Goal: Information Seeking & Learning: Learn about a topic

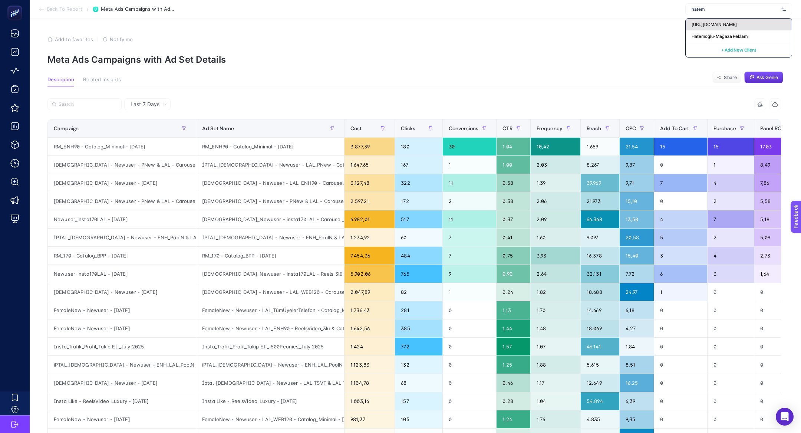
type input "hatem"
click at [718, 25] on span "[URL][DOMAIN_NAME]" at bounding box center [713, 24] width 45 height 6
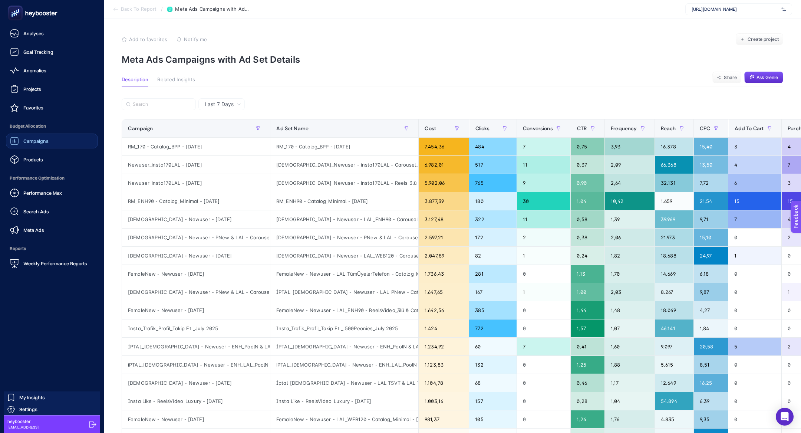
click at [30, 139] on span "Campaigns" at bounding box center [35, 141] width 25 height 6
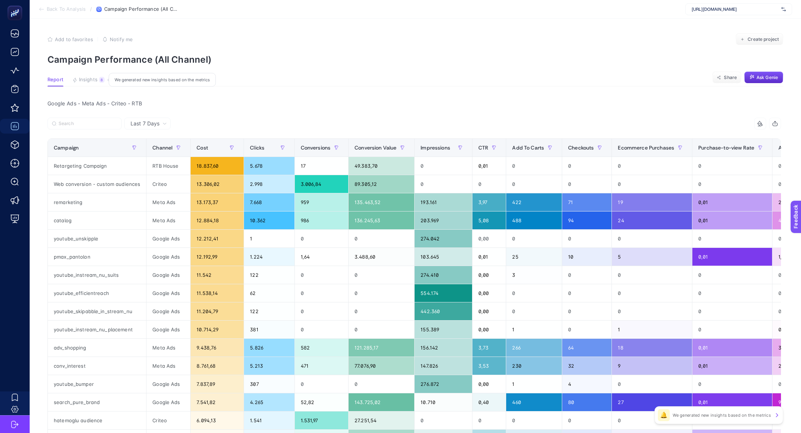
click at [92, 78] on span "Insights" at bounding box center [88, 80] width 19 height 6
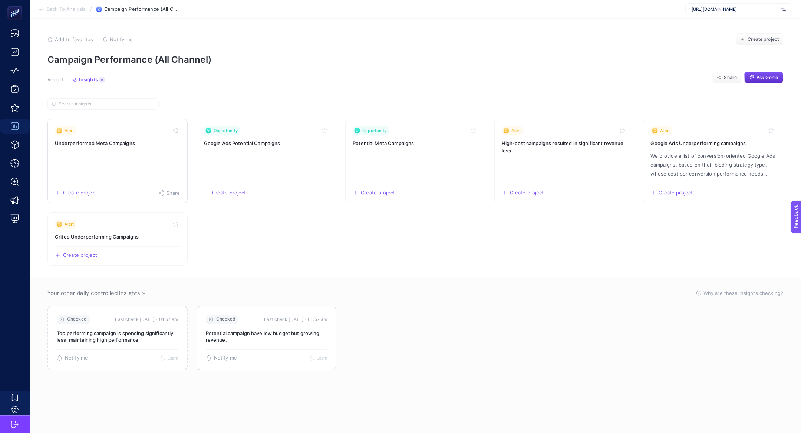
click at [102, 144] on h3 "Underperformed Meta Campaigns" at bounding box center [117, 142] width 125 height 7
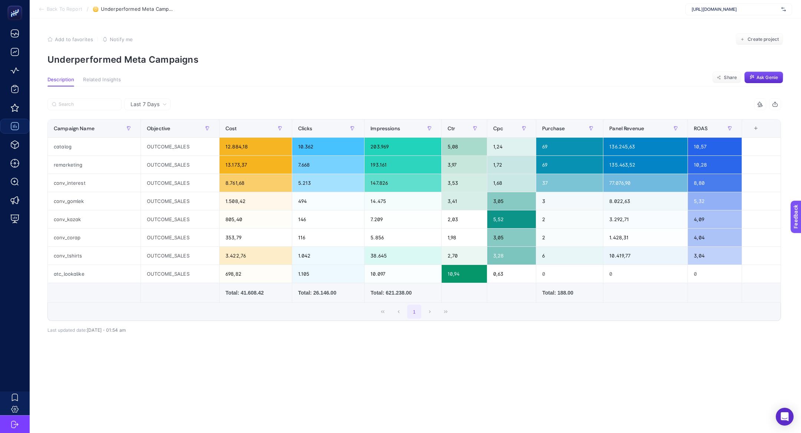
click at [153, 109] on div "Last 7 Days" at bounding box center [147, 104] width 46 height 12
click at [156, 132] on li "Last 30 Days" at bounding box center [147, 132] width 42 height 13
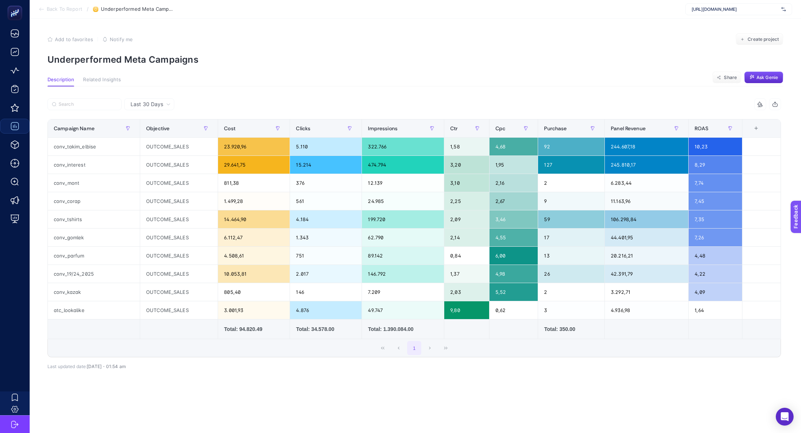
click at [155, 103] on span "Last 30 Days" at bounding box center [146, 103] width 33 height 7
click at [157, 124] on li "Last 7 Days" at bounding box center [149, 119] width 46 height 13
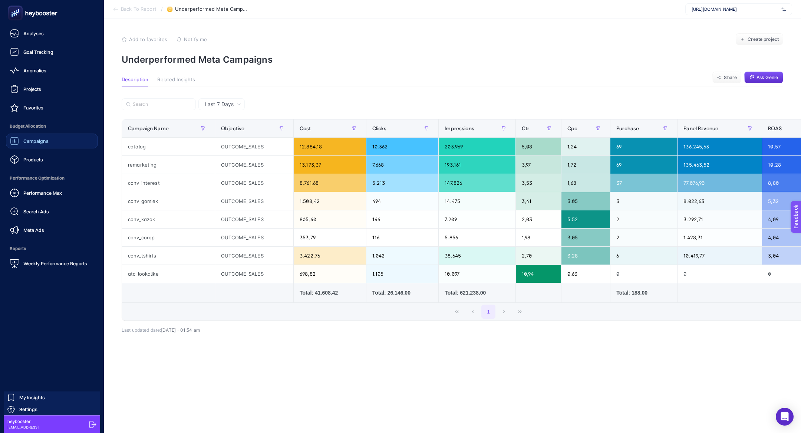
click at [71, 142] on link "Campaigns" at bounding box center [52, 140] width 92 height 15
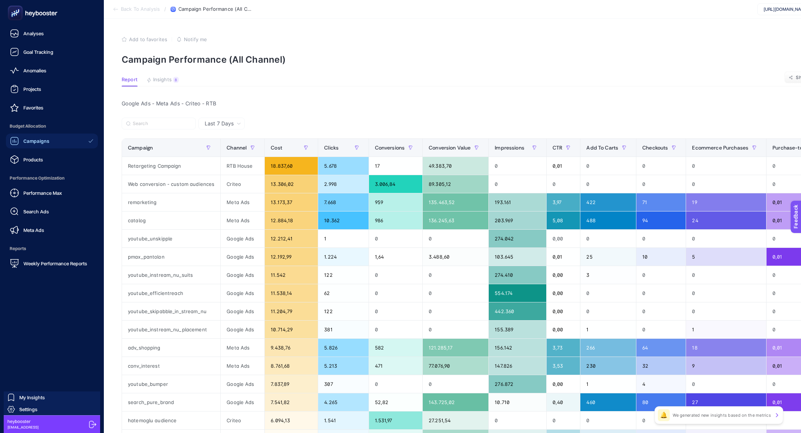
click at [19, 12] on rect at bounding box center [15, 13] width 12 height 12
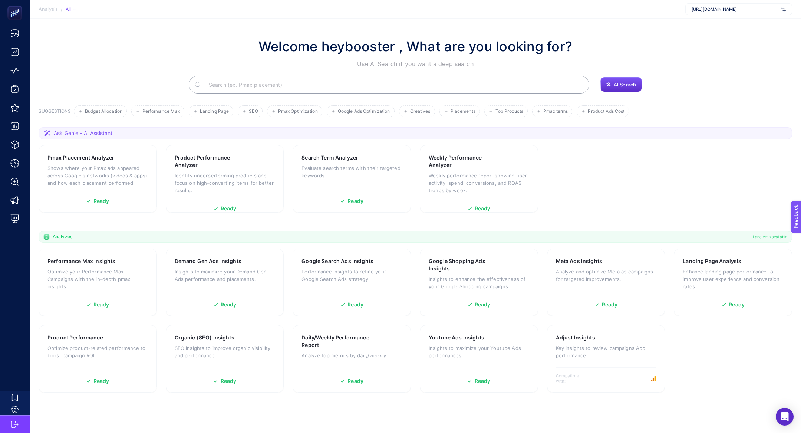
click at [296, 88] on input "Search" at bounding box center [393, 84] width 380 height 21
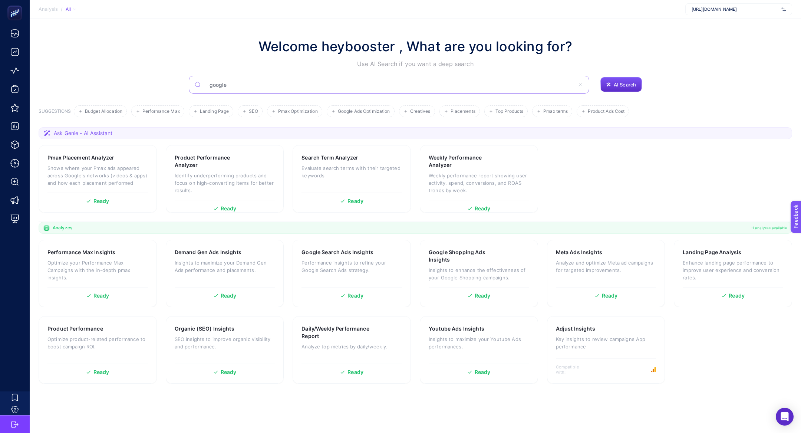
type input "google"
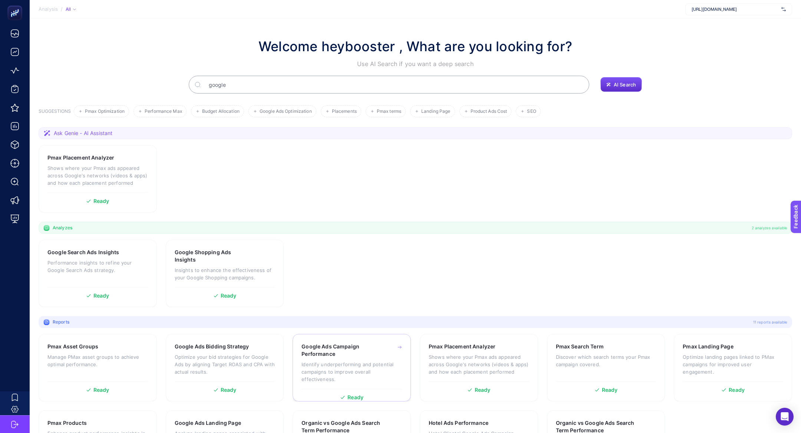
click at [355, 352] on h3 "Google Ads Campaign Performance" at bounding box center [339, 349] width 77 height 15
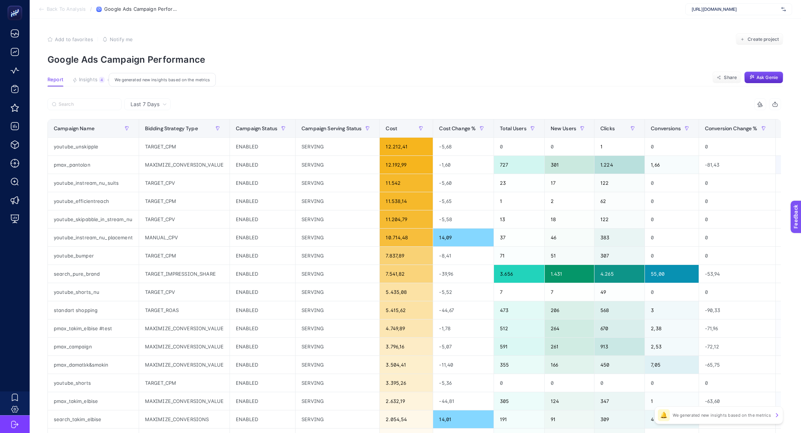
click at [85, 82] on span "Insights" at bounding box center [88, 80] width 19 height 6
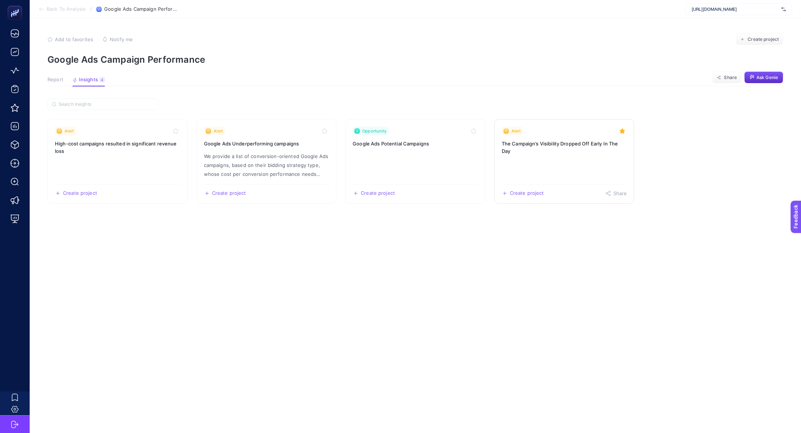
click at [566, 168] on link "Alert The Campaign’s Visibility Dropped Off Early In The Day Create project Sha…" at bounding box center [564, 161] width 140 height 85
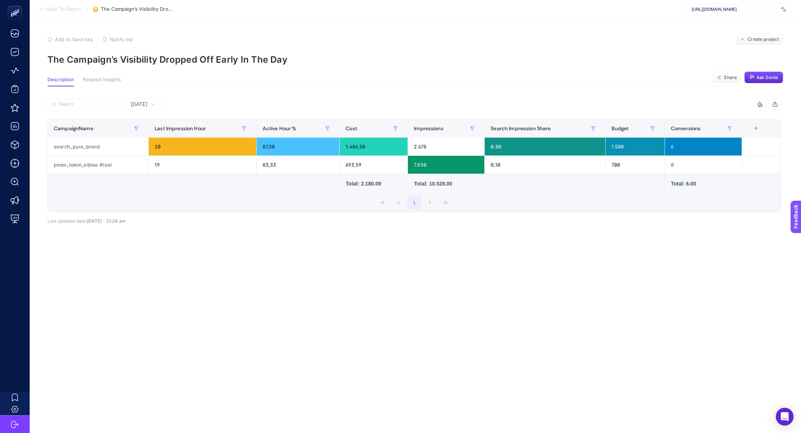
click at [144, 112] on div at bounding box center [230, 106] width 367 height 16
click at [144, 106] on span "[DATE]" at bounding box center [138, 103] width 17 height 7
click at [153, 133] on li "Last 7 Days" at bounding box center [145, 132] width 38 height 13
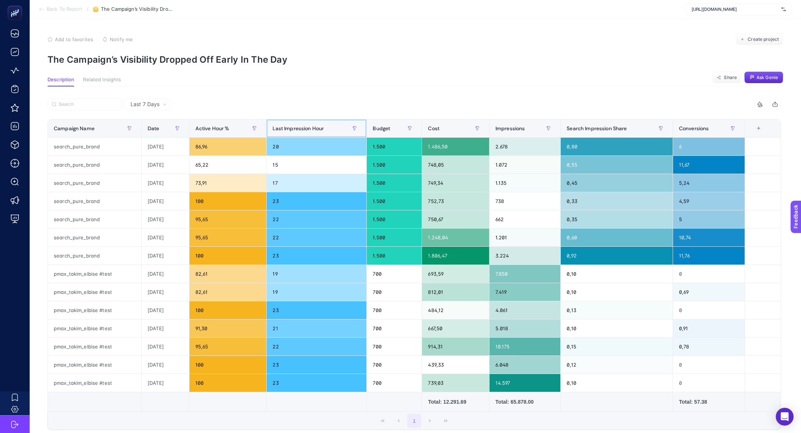
click at [299, 135] on th "Last Impression Hour" at bounding box center [316, 128] width 100 height 18
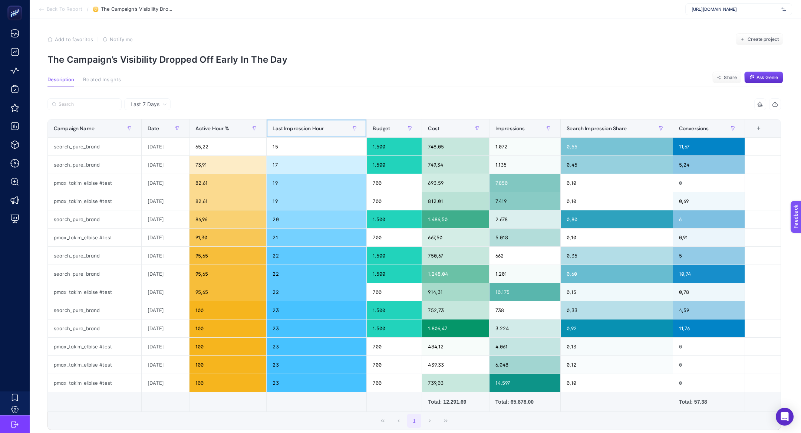
click at [299, 135] on th "Last Impression Hour" at bounding box center [316, 128] width 100 height 18
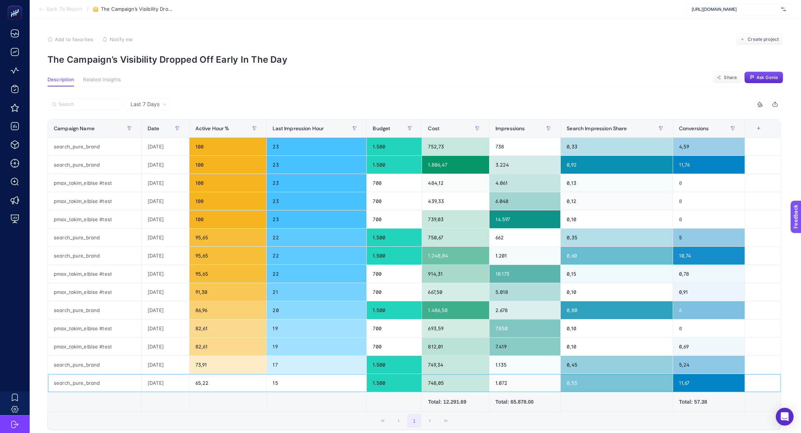
click at [202, 382] on div "65,22" at bounding box center [227, 383] width 77 height 18
click at [83, 158] on div "search_pure_brand" at bounding box center [94, 165] width 93 height 18
click at [83, 152] on div "search_pure_brand" at bounding box center [94, 147] width 93 height 18
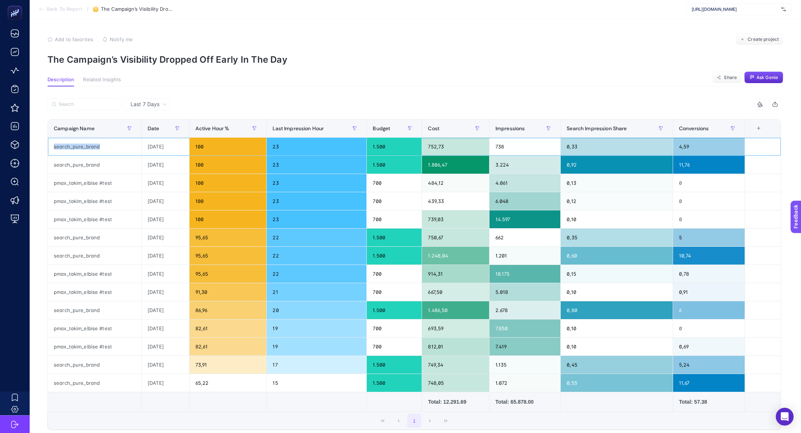
copy tr "search_pure_brand"
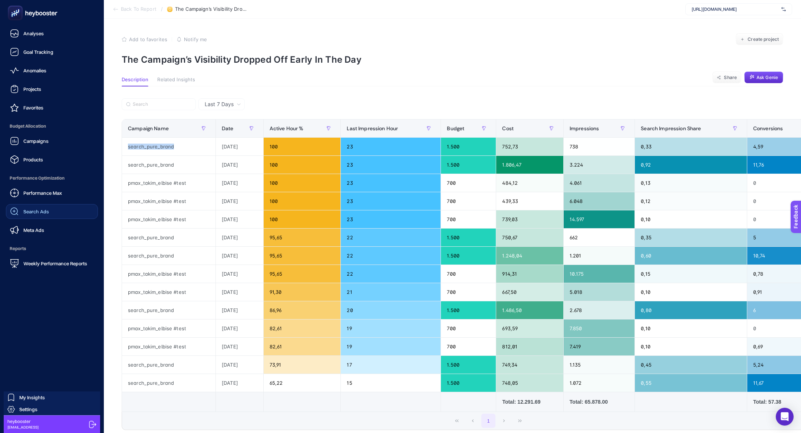
click at [58, 209] on link "Search Ads" at bounding box center [52, 211] width 92 height 15
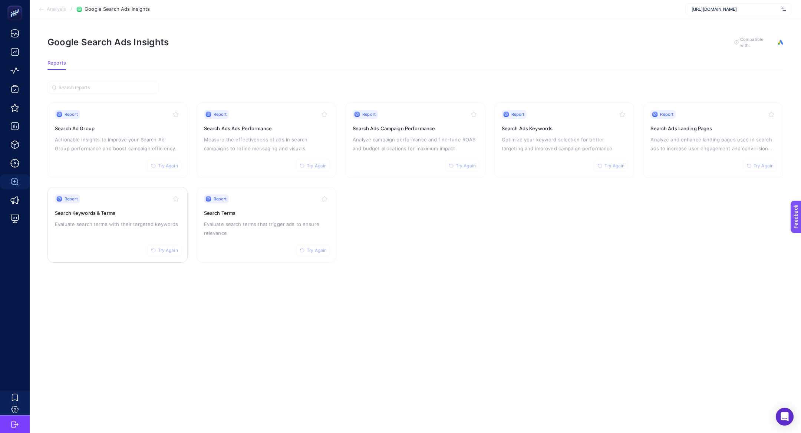
click at [115, 209] on h3 "Search Keywords & Terms" at bounding box center [117, 212] width 125 height 7
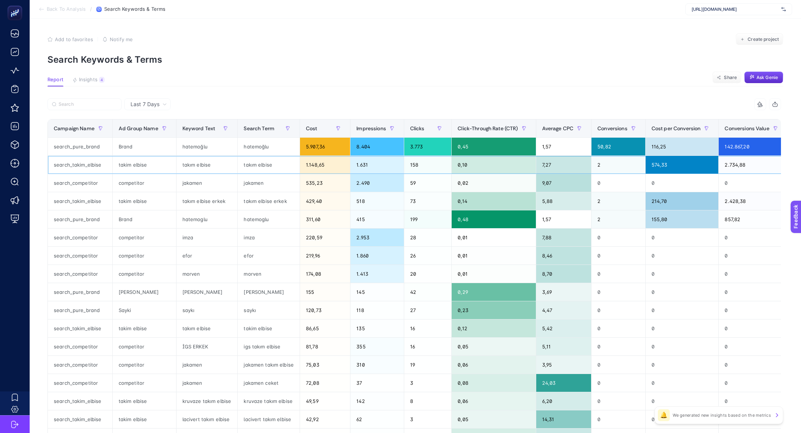
click at [79, 157] on div "search_takim_elbise" at bounding box center [80, 165] width 64 height 18
click at [79, 146] on div "search_pure_brand" at bounding box center [80, 147] width 64 height 18
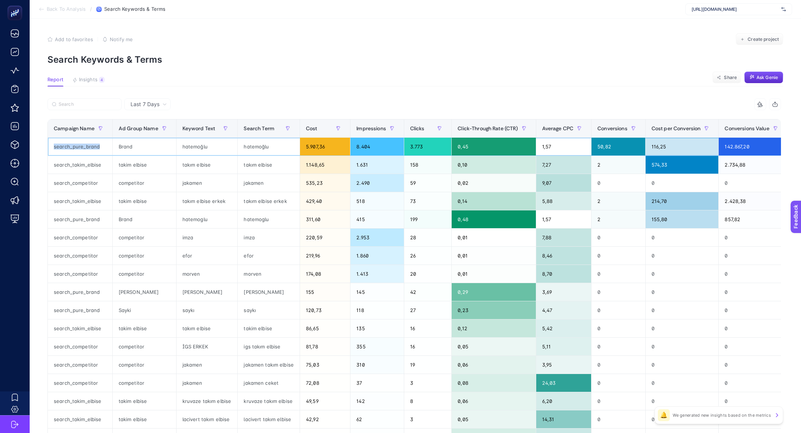
copy tr "search_pure_brand"
click at [99, 90] on article "Add to favorites false Notify me Create project Search Keywords & Terms Report …" at bounding box center [415, 308] width 771 height 579
click at [99, 97] on article "Add to favorites false Notify me Create project Search Keywords & Terms Report …" at bounding box center [415, 308] width 771 height 579
click at [99, 102] on input "Search" at bounding box center [88, 105] width 59 height 6
paste input "search_pure_brand"
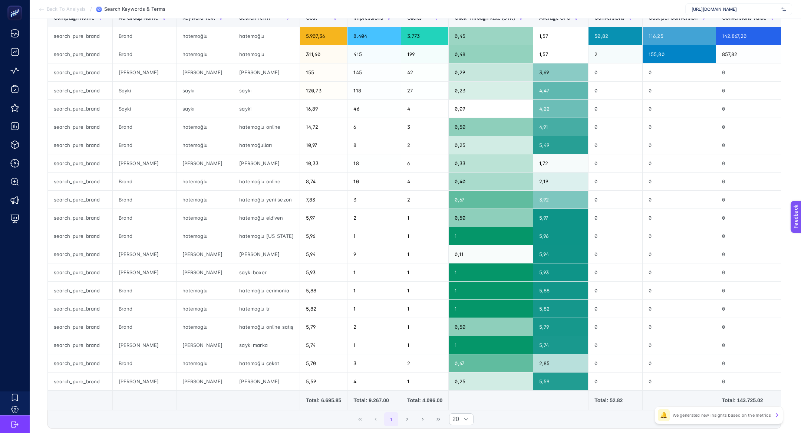
scroll to position [111, 0]
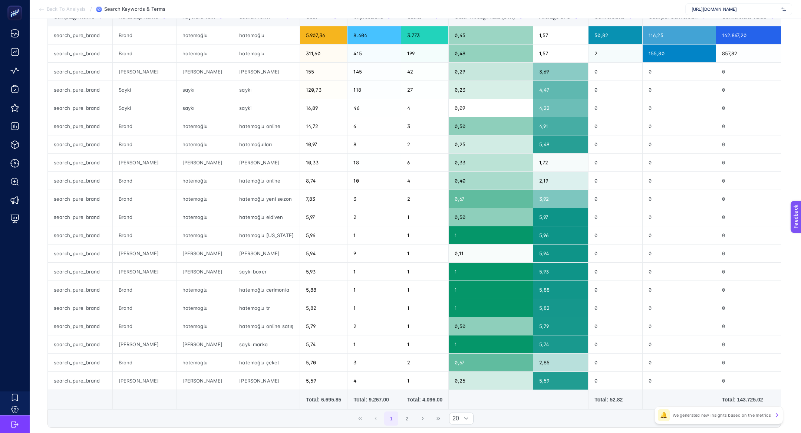
type input "search_pure_brand"
click at [260, 271] on div "saykı boxer" at bounding box center [266, 271] width 66 height 18
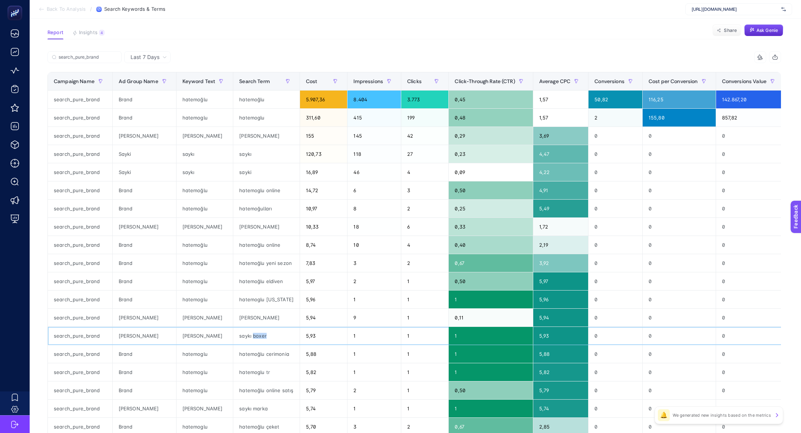
scroll to position [46, 0]
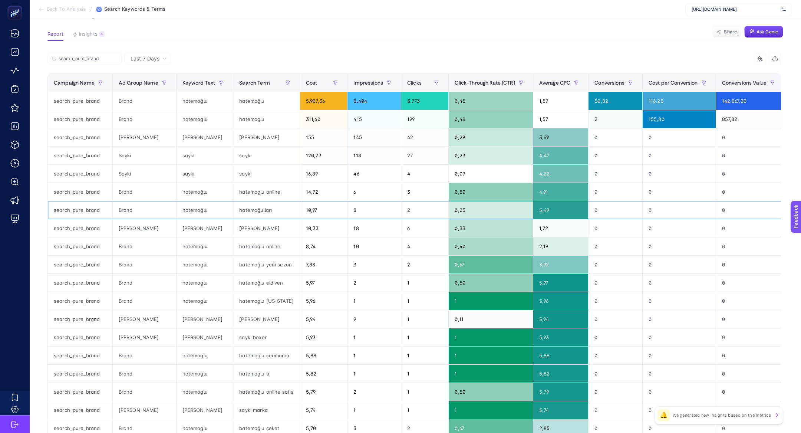
click at [249, 208] on div "hatemoğulları" at bounding box center [266, 210] width 66 height 18
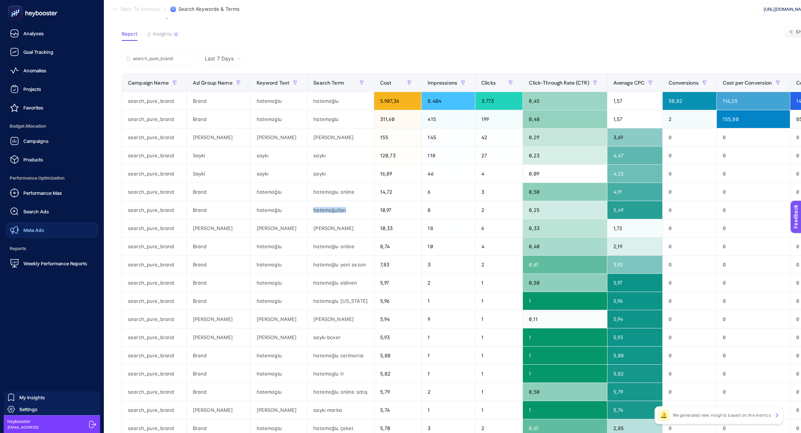
click at [36, 230] on span "Meta Ads" at bounding box center [33, 230] width 21 height 6
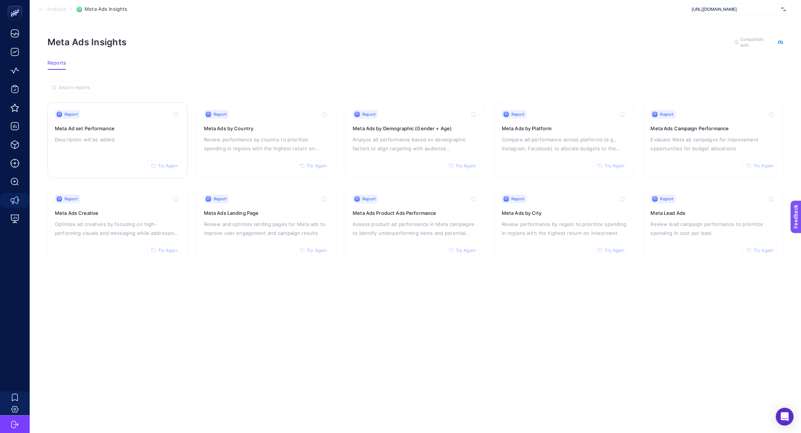
click at [118, 162] on div "Report Try Again Meta Ad set Performance Description will be added" at bounding box center [117, 140] width 125 height 61
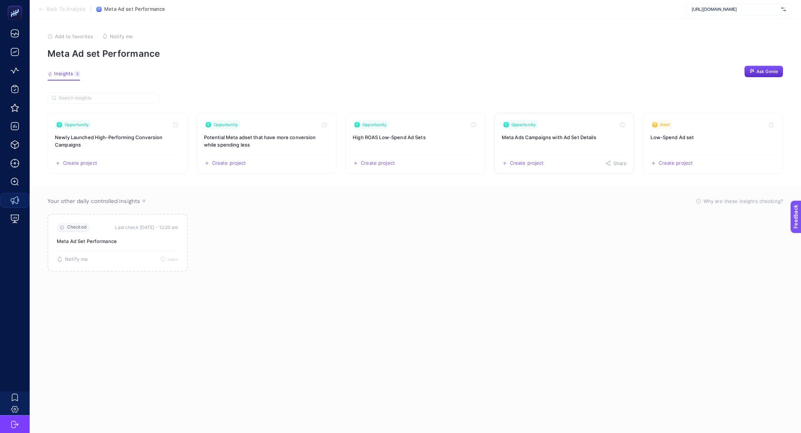
click at [535, 138] on h3 "Meta Ads Campaigns with Ad Set Details" at bounding box center [563, 136] width 125 height 7
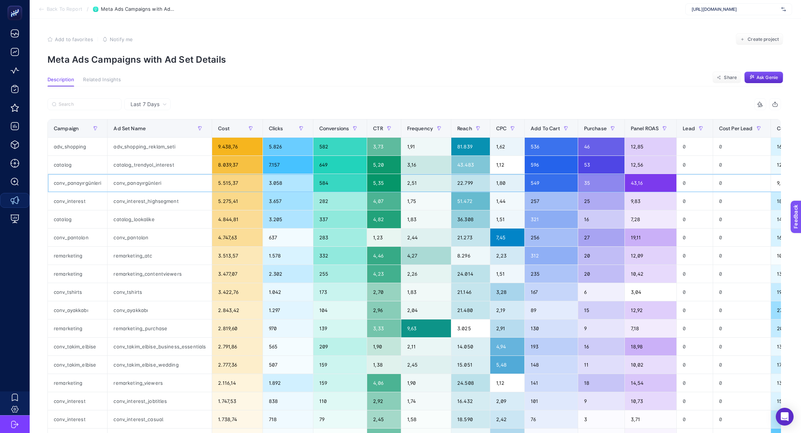
click at [164, 179] on div "conv_panayırgünleri" at bounding box center [159, 183] width 104 height 18
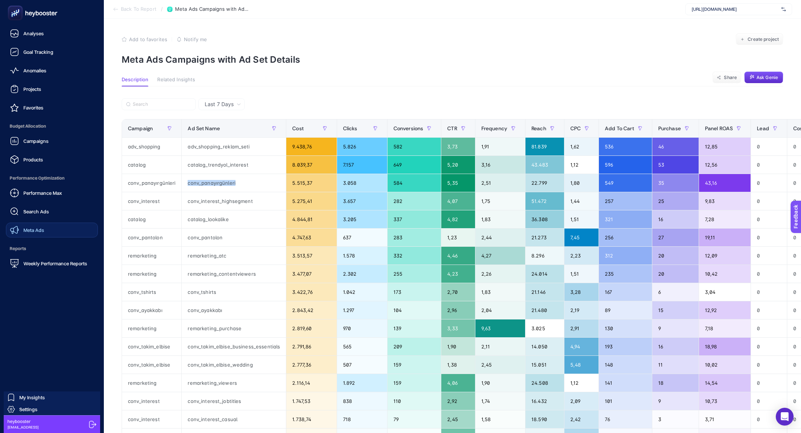
click at [41, 222] on link "Meta Ads" at bounding box center [52, 229] width 92 height 15
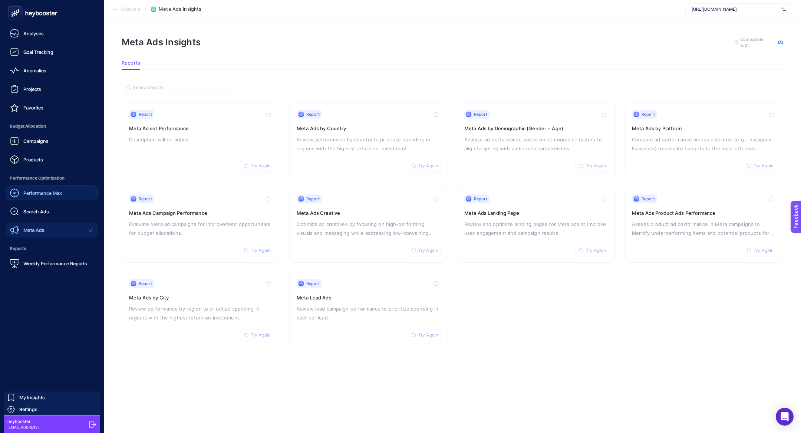
click at [57, 190] on span "Performance Max" at bounding box center [42, 193] width 39 height 6
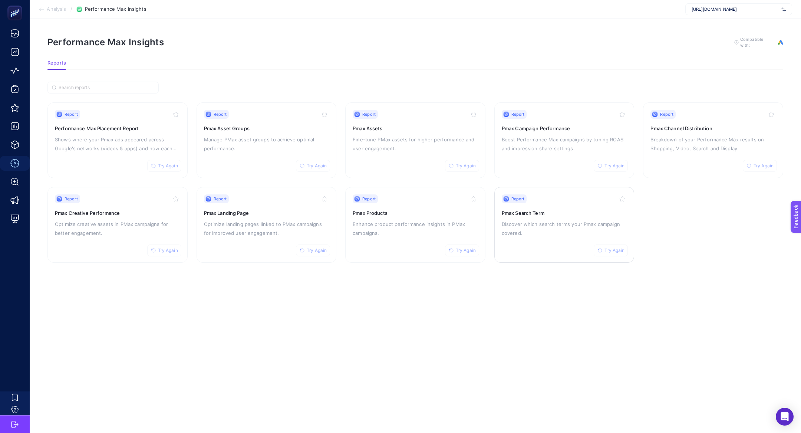
click at [544, 223] on p "Discover which search terms your Pmax campaign covered." at bounding box center [563, 228] width 125 height 18
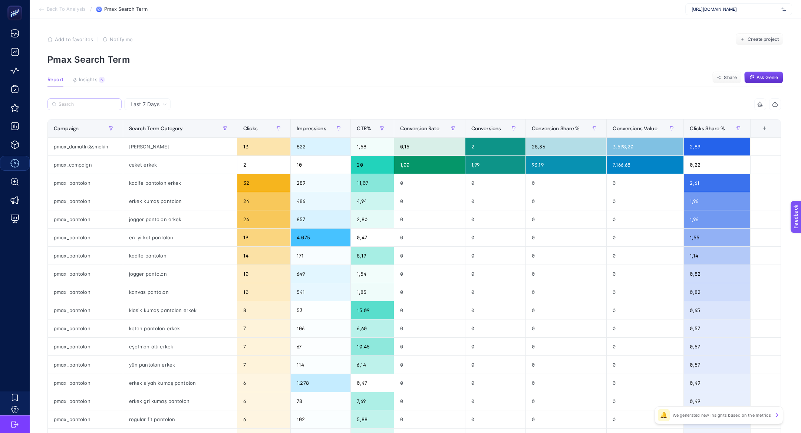
click at [84, 108] on label at bounding box center [84, 104] width 74 height 12
click at [84, 107] on input "Search" at bounding box center [88, 105] width 59 height 6
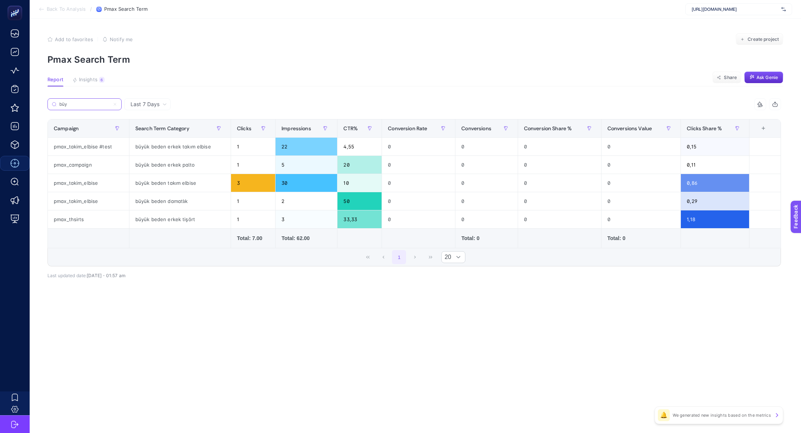
type input "büy"
click at [703, 15] on div "[URL][DOMAIN_NAME]" at bounding box center [738, 9] width 107 height 12
type input "hate"
click at [712, 36] on span "Hatemoğlu-Mağaza Reklamı" at bounding box center [719, 36] width 57 height 6
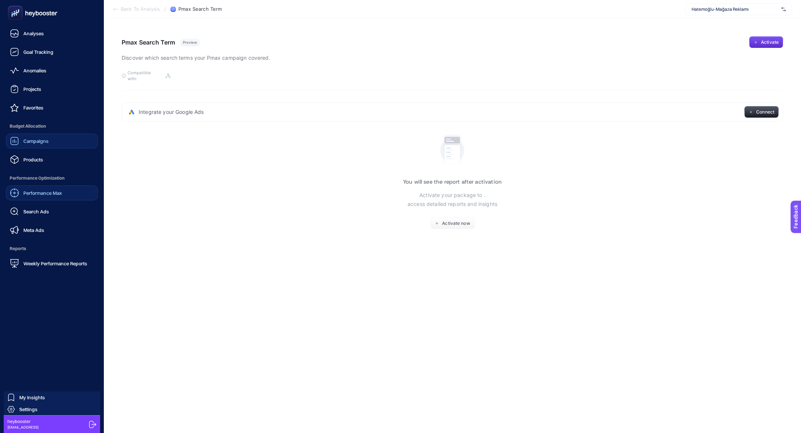
click at [36, 133] on link "Campaigns" at bounding box center [52, 140] width 92 height 15
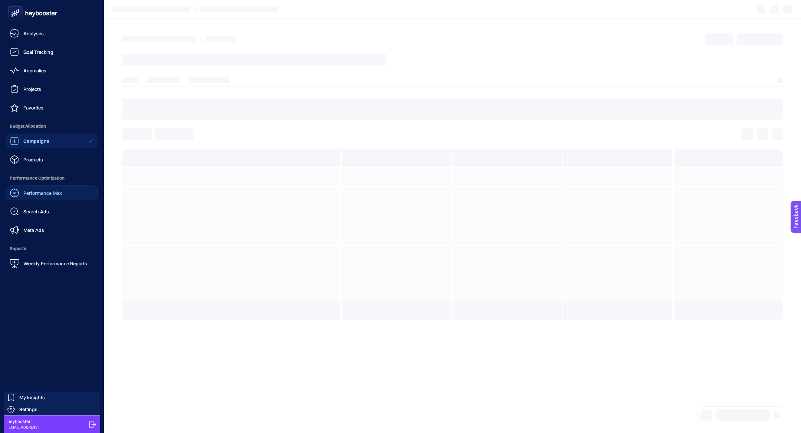
click at [36, 137] on div "Campaigns" at bounding box center [29, 140] width 39 height 9
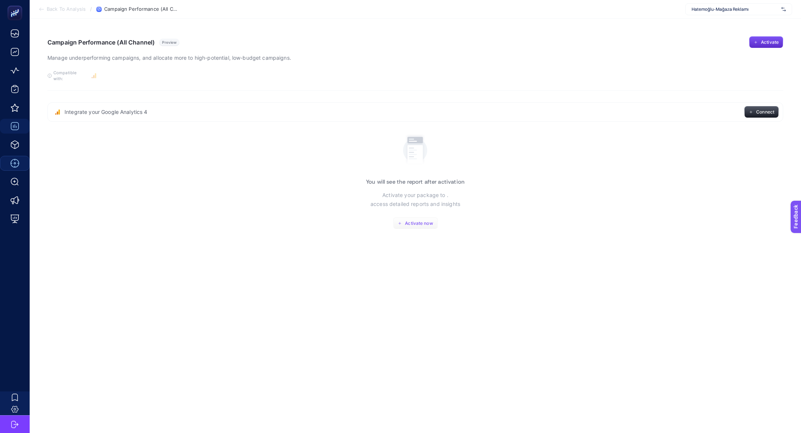
click at [416, 217] on button "Activate now" at bounding box center [415, 223] width 45 height 12
click at [408, 220] on span "Activate now" at bounding box center [419, 223] width 28 height 6
click at [412, 217] on button "Activate now" at bounding box center [415, 223] width 45 height 12
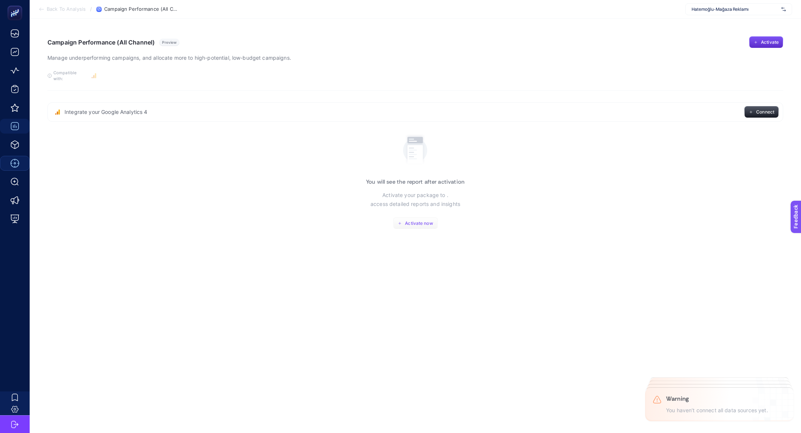
click at [412, 217] on button "Activate now" at bounding box center [415, 223] width 45 height 12
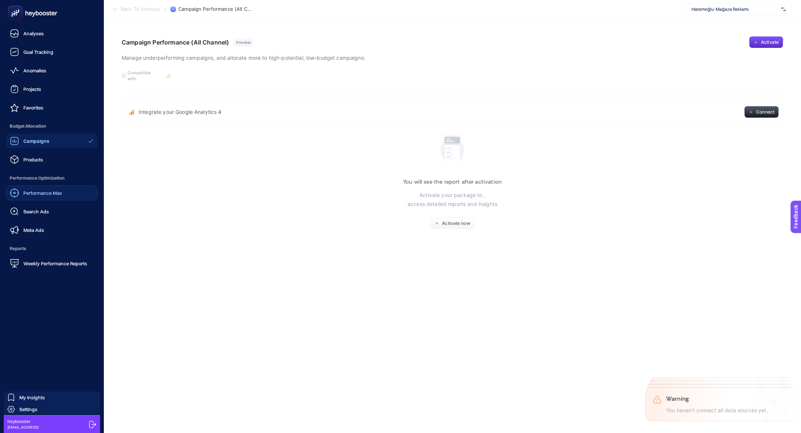
click at [32, 416] on div "heybooster hey@heybooster.ai" at bounding box center [52, 424] width 96 height 18
click at [32, 414] on link "Settings" at bounding box center [52, 409] width 96 height 12
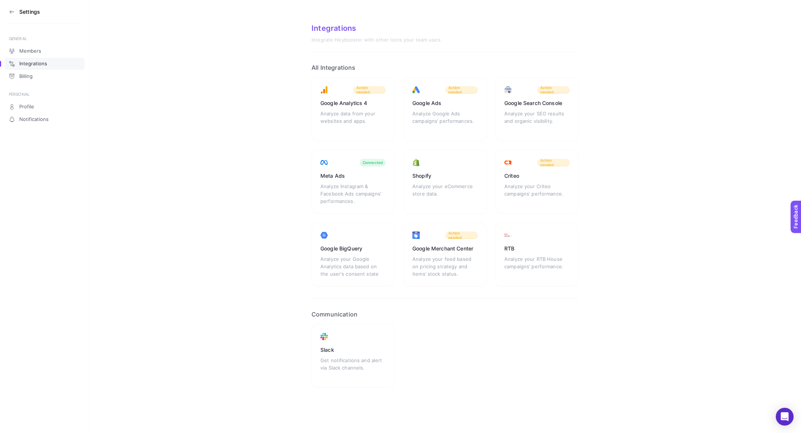
click at [10, 11] on icon at bounding box center [12, 12] width 6 height 6
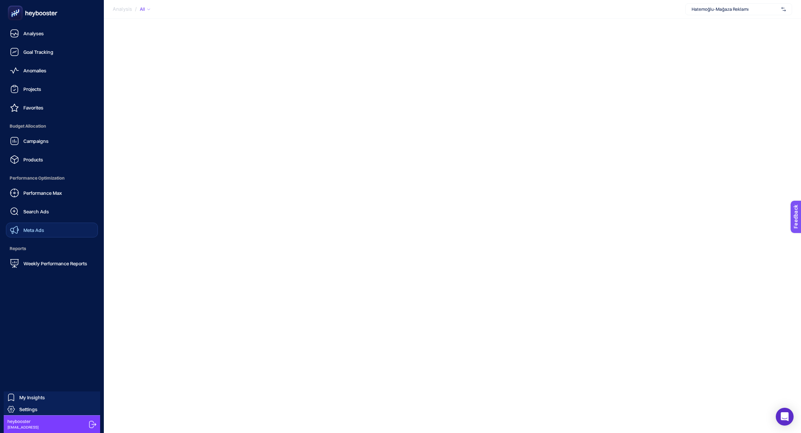
click at [30, 229] on span "Meta Ads" at bounding box center [33, 230] width 21 height 6
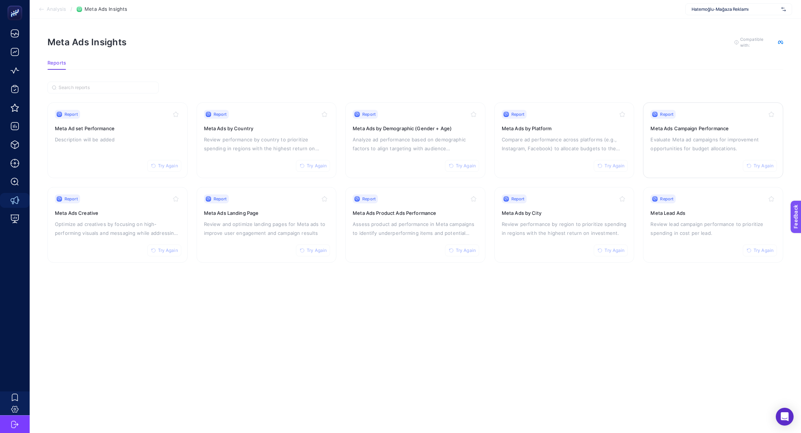
click at [707, 146] on p "Evaluate Meta ad campaigns for improvement opportunities for budget allocations." at bounding box center [712, 144] width 125 height 18
click at [143, 136] on p "Description will be added" at bounding box center [117, 139] width 125 height 9
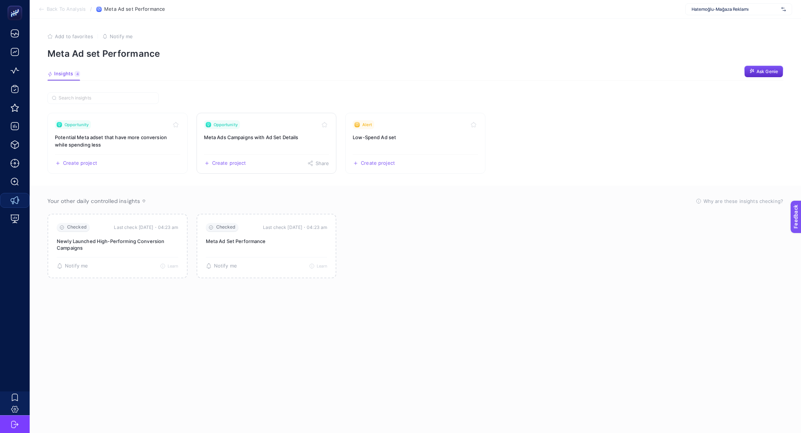
click at [261, 143] on link "Opportunity Meta Ads Campaigns with Ad Set Details Create project Share" at bounding box center [266, 143] width 140 height 61
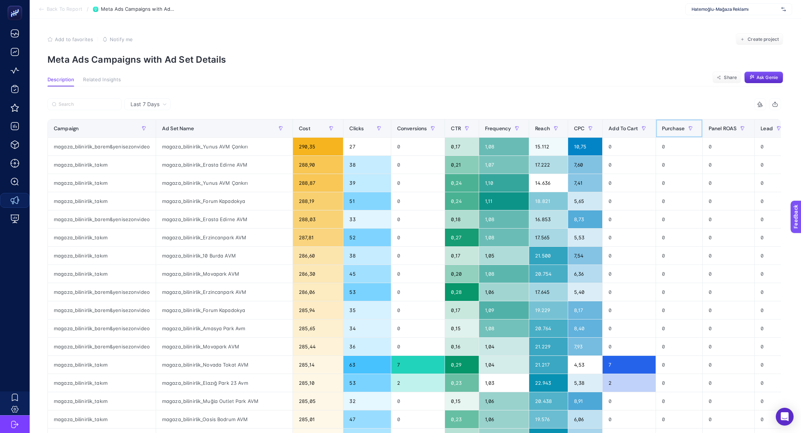
click at [655, 122] on th "Purchase" at bounding box center [678, 128] width 47 height 18
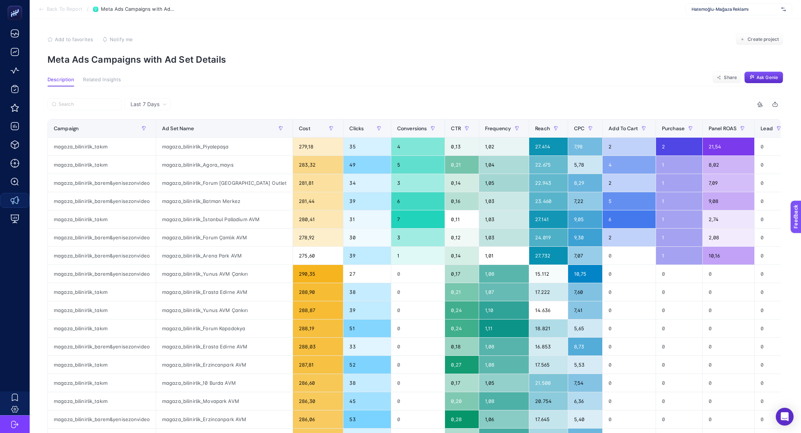
click at [731, 19] on article "Add to favorites false Notify me Create project Meta Ads Campaigns with Ad Set …" at bounding box center [415, 311] width 771 height 585
click at [712, 9] on span "Hatemoğlu-Mağaza Reklamı" at bounding box center [734, 9] width 87 height 6
type input "hate"
click at [710, 24] on span "[URL][DOMAIN_NAME]" at bounding box center [713, 24] width 45 height 6
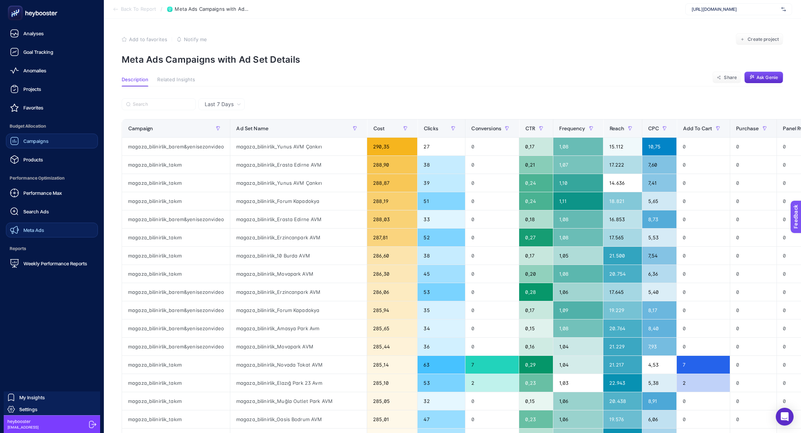
click at [57, 142] on link "Campaigns" at bounding box center [52, 140] width 92 height 15
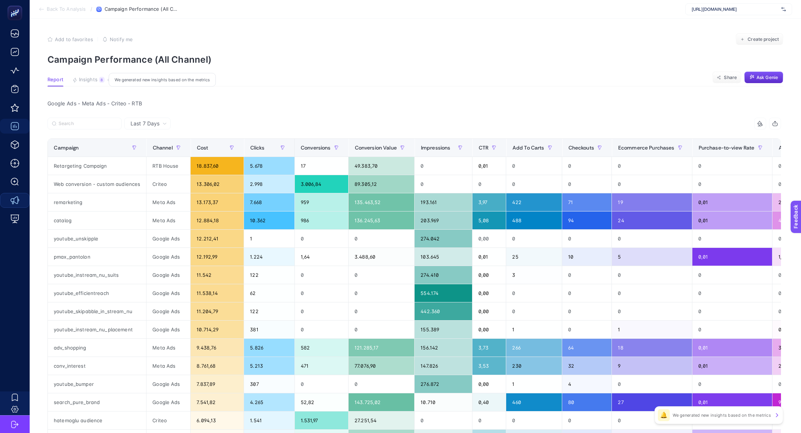
click at [87, 77] on span "Insights" at bounding box center [88, 80] width 19 height 6
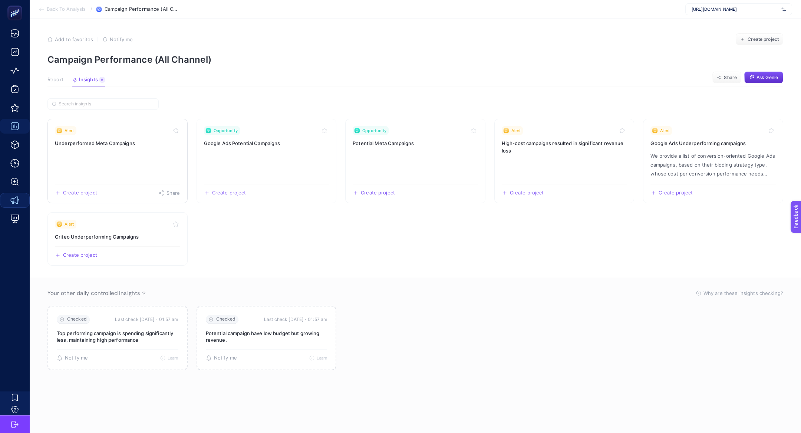
click at [110, 145] on h3 "Underperformed Meta Campaigns" at bounding box center [117, 142] width 125 height 7
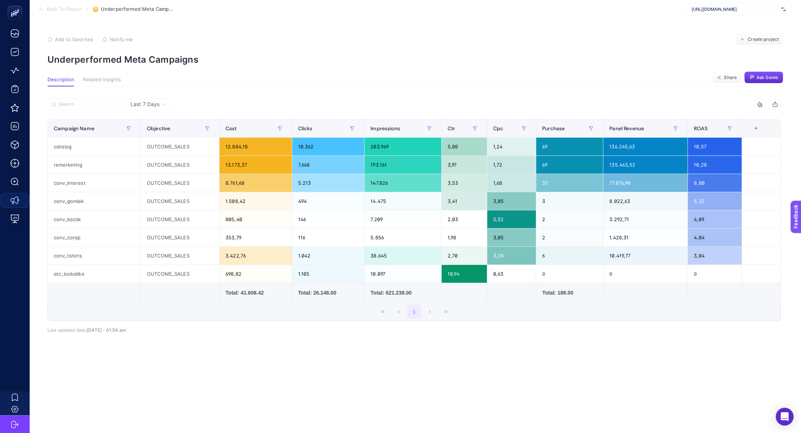
click at [160, 103] on div "Last 7 Days" at bounding box center [148, 104] width 42 height 5
click at [153, 130] on li "Last 30 Days" at bounding box center [147, 132] width 42 height 13
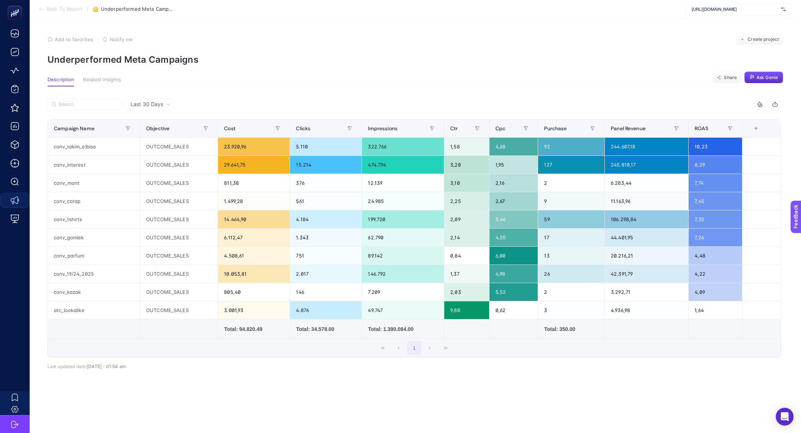
click at [143, 101] on span "Last 30 Days" at bounding box center [146, 103] width 33 height 7
click at [137, 121] on li "Last 7 Days" at bounding box center [149, 119] width 46 height 13
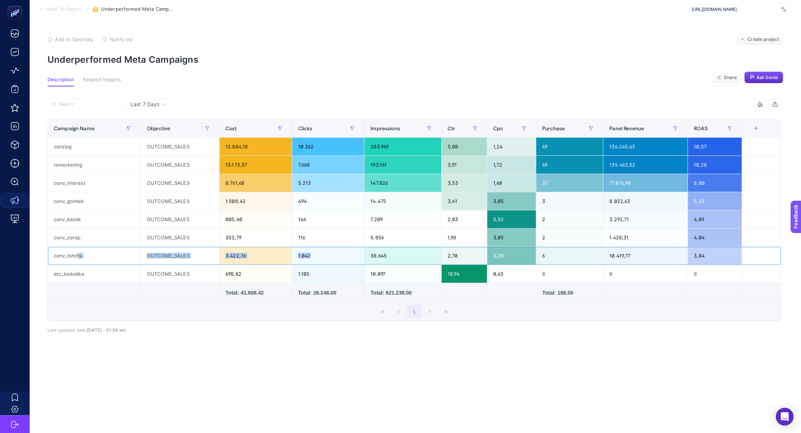
drag, startPoint x: 77, startPoint y: 254, endPoint x: 325, endPoint y: 253, distance: 247.9
click at [325, 253] on tr "conv_tshirts OUTCOME_SALES 3.422,76 1.042 38.645 2,70 3,28 6 10.419,77 3,04" at bounding box center [414, 255] width 733 height 18
drag, startPoint x: 708, startPoint y: 254, endPoint x: 692, endPoint y: 255, distance: 16.0
click at [692, 255] on div "3,04" at bounding box center [715, 255] width 54 height 18
click at [223, 255] on div "3.422,76" at bounding box center [255, 255] width 72 height 18
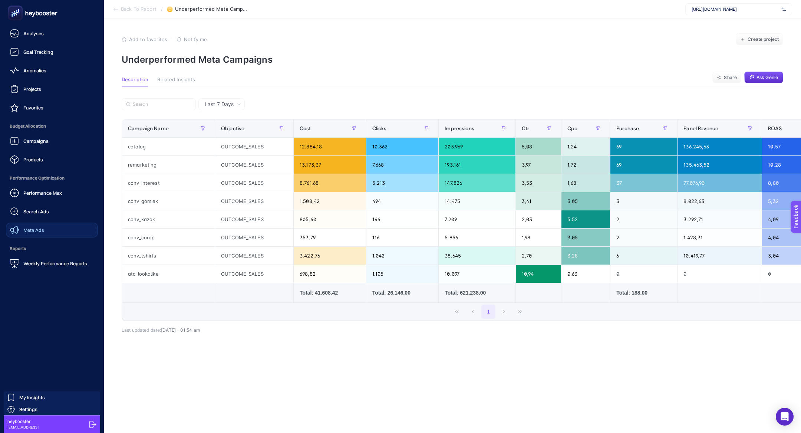
click at [18, 14] on rect at bounding box center [15, 13] width 12 height 12
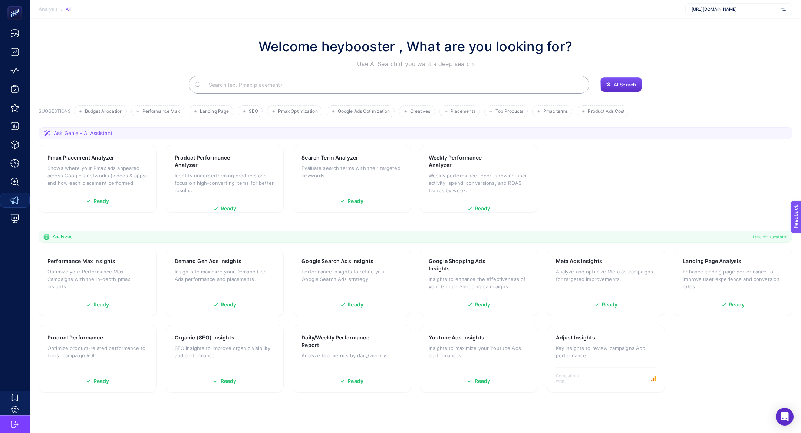
click at [275, 90] on input "Search" at bounding box center [393, 84] width 380 height 21
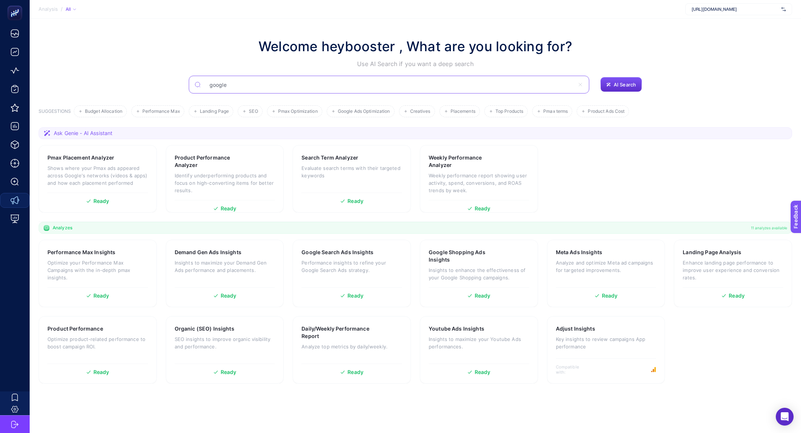
type input "google"
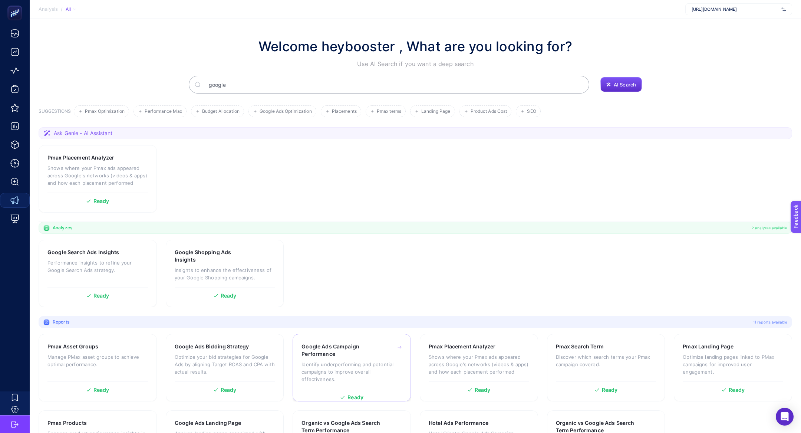
click at [351, 351] on h3 "Google Ads Campaign Performance" at bounding box center [339, 349] width 77 height 15
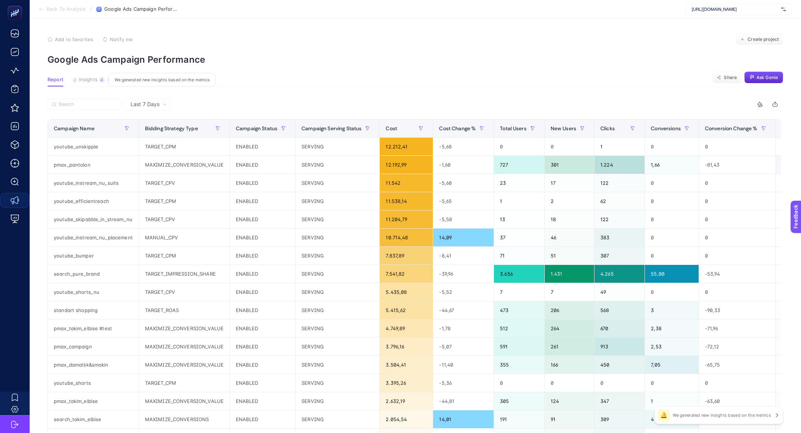
click at [97, 81] on button "Insights 4 We generated new insights based on the metrics" at bounding box center [88, 82] width 32 height 10
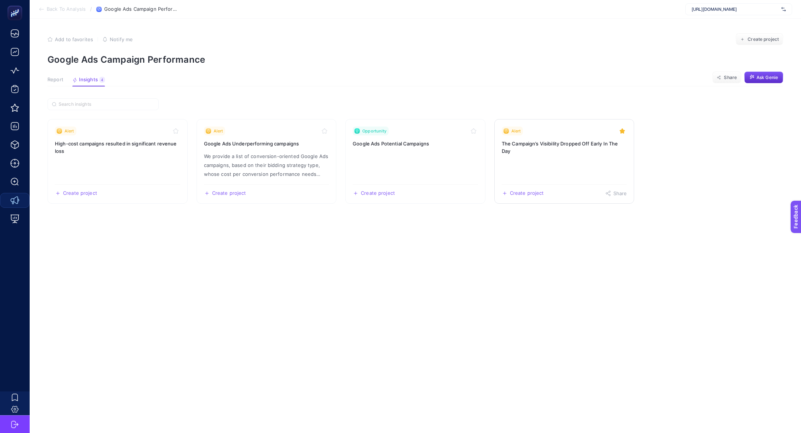
click at [564, 141] on h3 "The Campaign’s Visibility Dropped Off Early In The Day" at bounding box center [563, 147] width 125 height 15
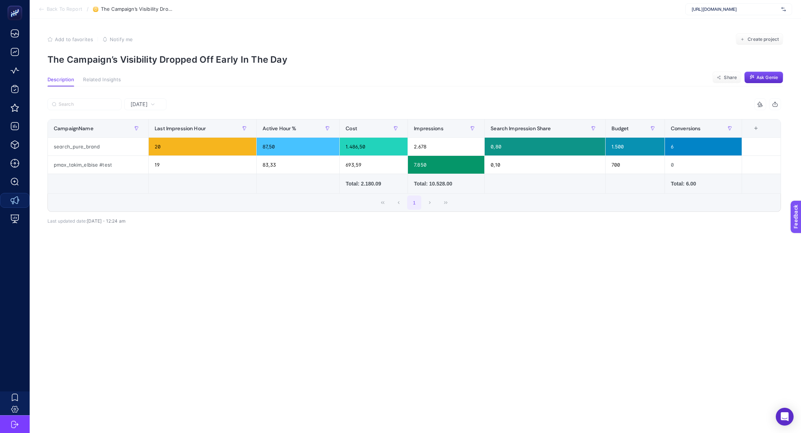
click at [140, 112] on div at bounding box center [230, 106] width 367 height 16
click at [141, 104] on span "[DATE]" at bounding box center [138, 103] width 17 height 7
click at [155, 128] on li "Last 7 Days" at bounding box center [145, 132] width 38 height 13
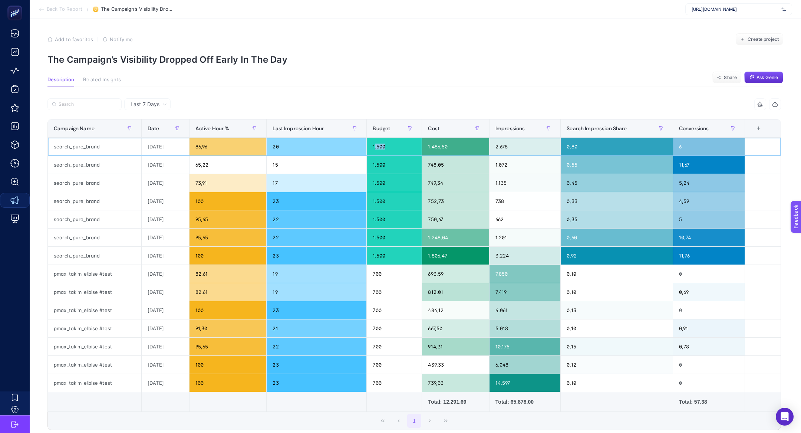
drag, startPoint x: 394, startPoint y: 149, endPoint x: 377, endPoint y: 146, distance: 17.7
click at [377, 146] on div "1.500" at bounding box center [394, 147] width 55 height 18
click at [388, 150] on div "1.500" at bounding box center [394, 147] width 55 height 18
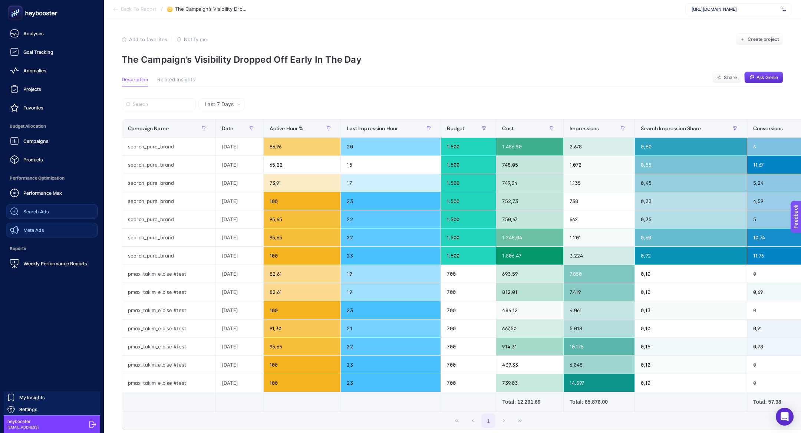
click at [71, 229] on link "Meta Ads" at bounding box center [52, 229] width 92 height 15
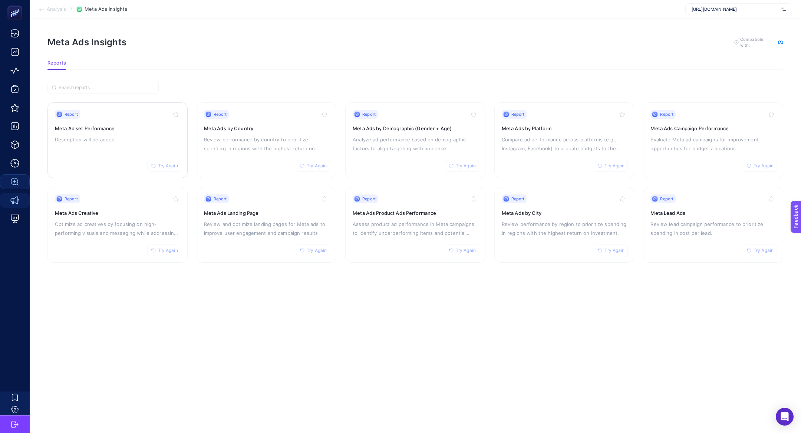
click at [113, 136] on p "Description will be added" at bounding box center [117, 139] width 125 height 9
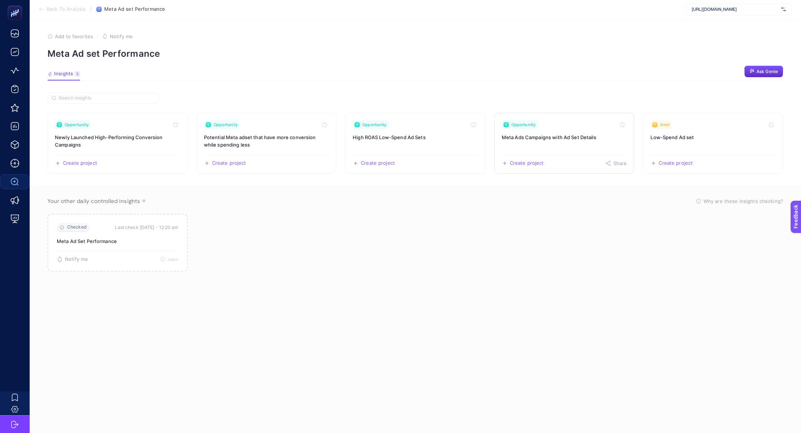
click at [568, 143] on link "Opportunity Meta Ads Campaigns with Ad Set Details Create project Share" at bounding box center [564, 143] width 140 height 61
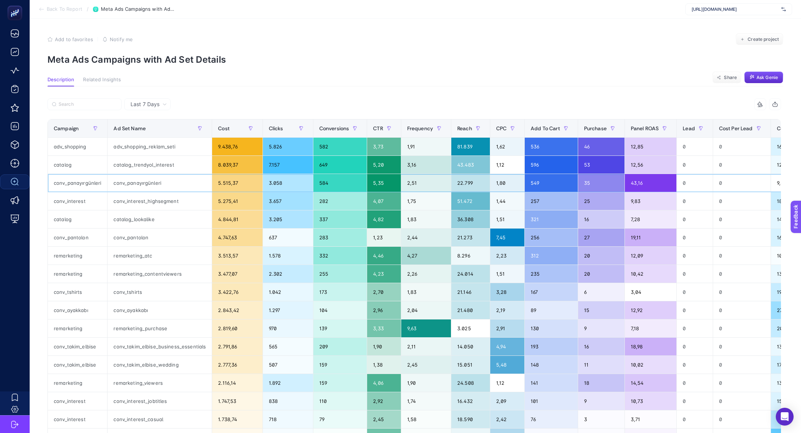
click at [156, 190] on div "conv_panayırgünleri" at bounding box center [159, 183] width 104 height 18
click at [147, 181] on div "conv_panayırgünleri" at bounding box center [159, 183] width 104 height 18
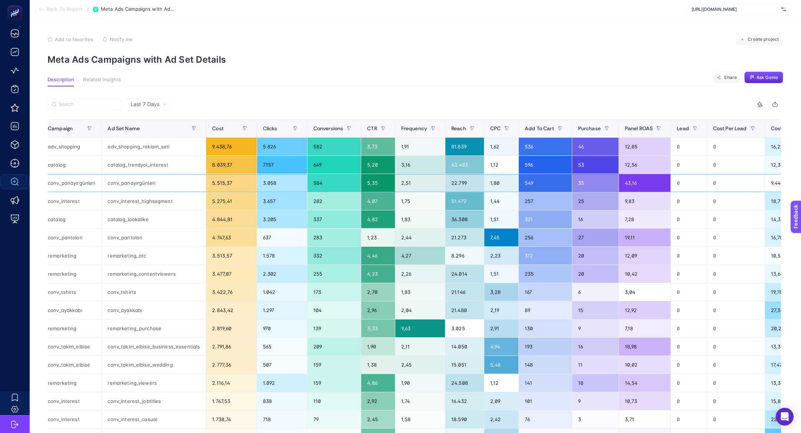
scroll to position [0, 5]
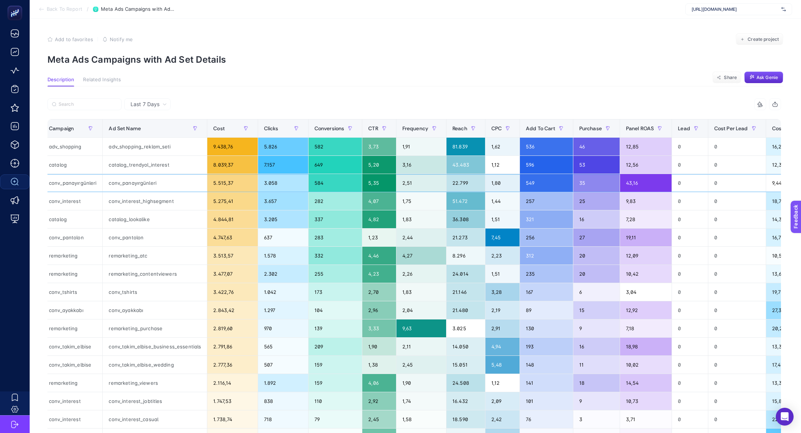
click at [58, 182] on div "conv_panayırgünleri" at bounding box center [72, 183] width 59 height 18
copy div "conv_panayırgünleri"
click at [765, 10] on span "[URL][DOMAIN_NAME]" at bounding box center [734, 9] width 87 height 6
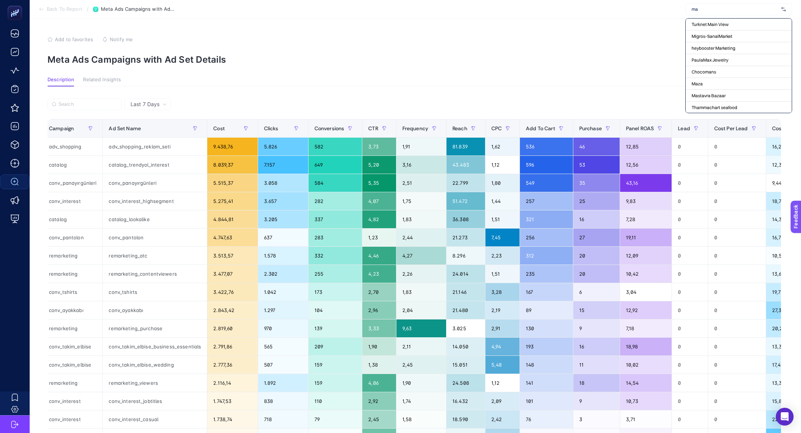
type input "m"
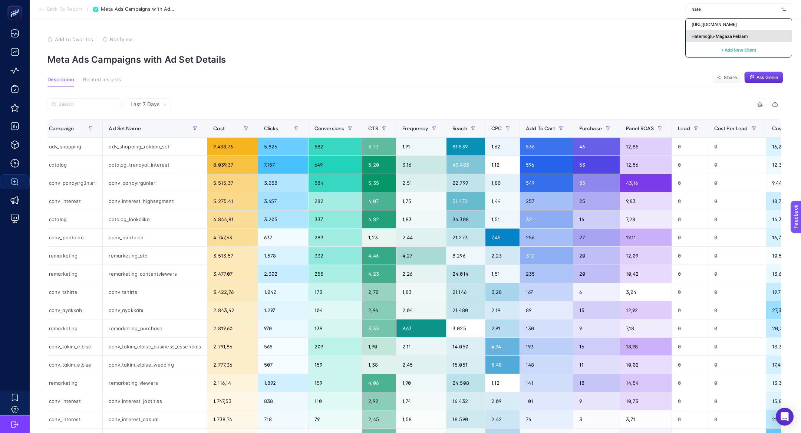
type input "hate"
click at [779, 36] on div "Hatemoğlu-Mağaza Reklamı" at bounding box center [738, 36] width 106 height 12
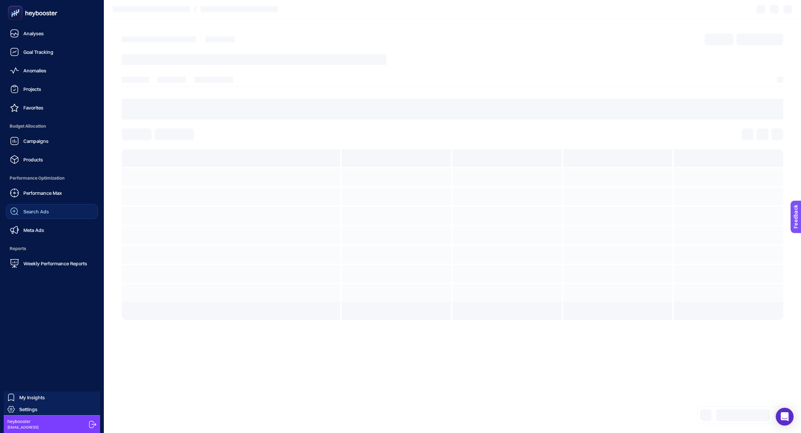
click at [24, 229] on span "Meta Ads" at bounding box center [33, 230] width 21 height 6
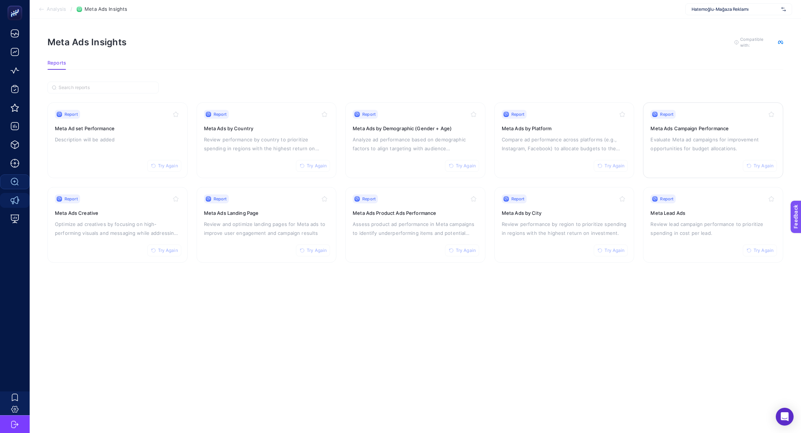
click at [680, 133] on div "Report Try Again Meta Ads Campaign Performance Evaluate Meta ad campaigns for i…" at bounding box center [712, 140] width 125 height 61
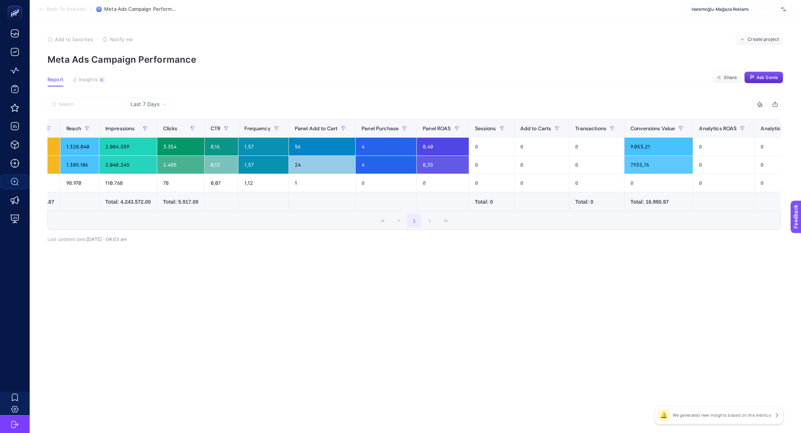
scroll to position [0, 147]
click at [644, 151] on div "9.055,21" at bounding box center [657, 147] width 68 height 18
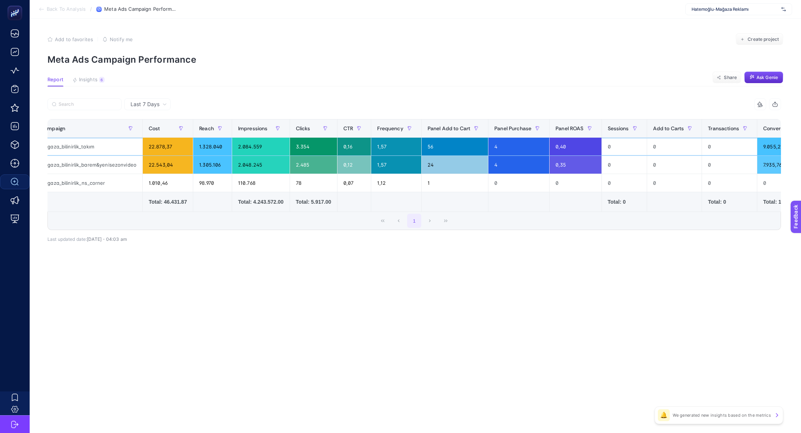
scroll to position [0, 17]
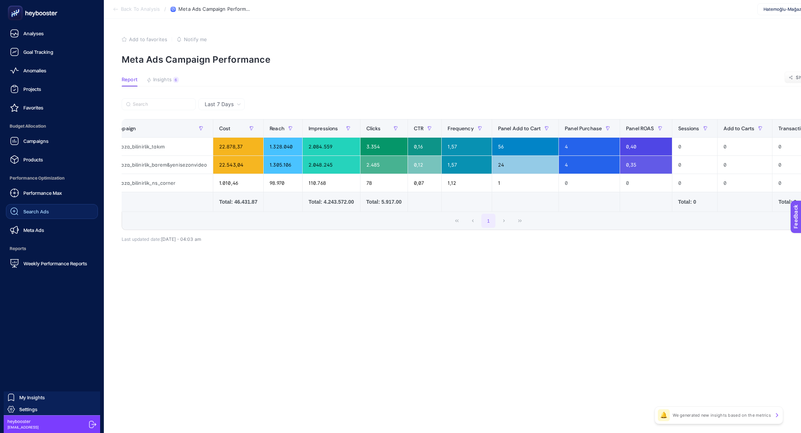
click at [43, 213] on span "Search Ads" at bounding box center [36, 211] width 26 height 6
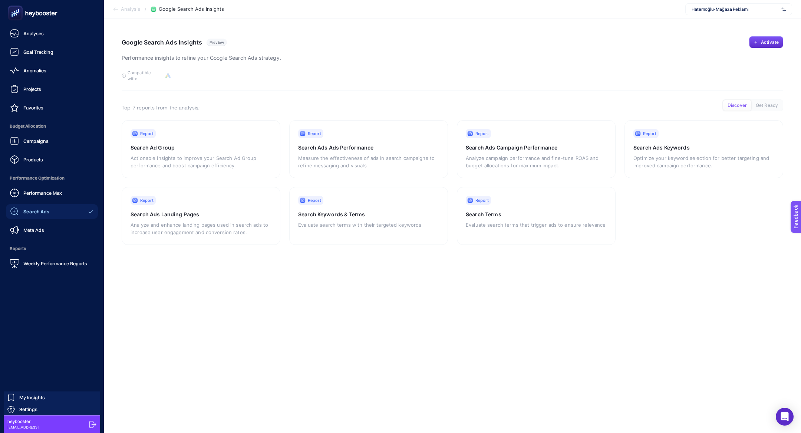
click at [27, 238] on ul "Analyses Goal Tracking Anomalies Projects Favorites Budget Allocation Campaigns…" at bounding box center [52, 148] width 92 height 245
click at [30, 232] on span "Meta Ads" at bounding box center [33, 230] width 21 height 6
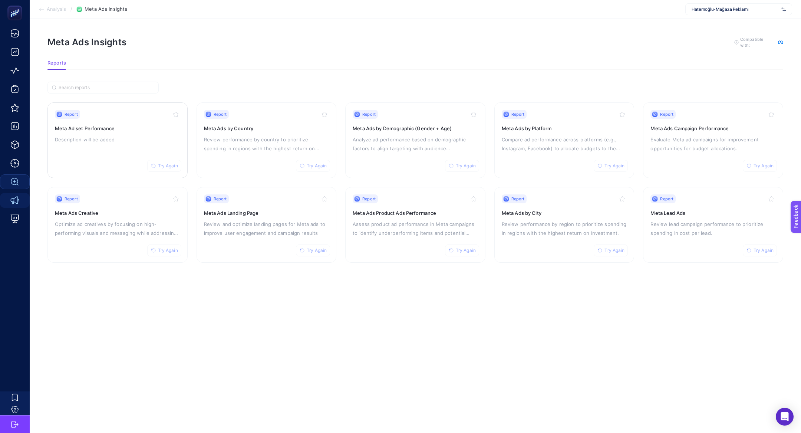
click at [126, 146] on div "Report Try Again Meta Ad set Performance Description will be added" at bounding box center [117, 140] width 125 height 61
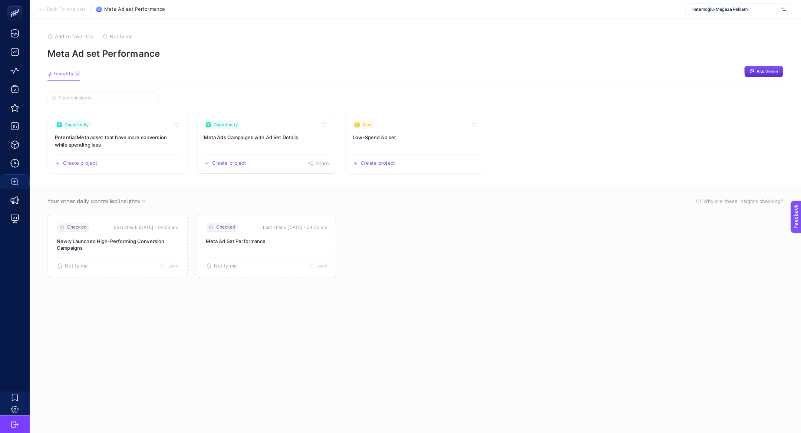
click at [260, 136] on h3 "Meta Ads Campaigns with Ad Set Details" at bounding box center [266, 136] width 125 height 7
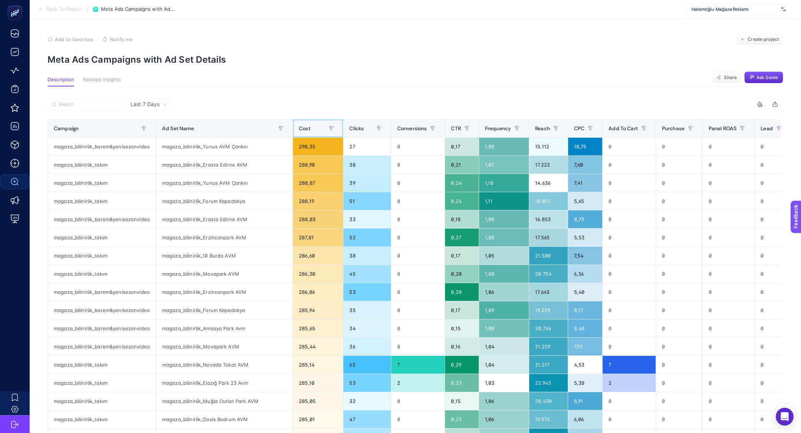
click at [293, 135] on th "Cost" at bounding box center [318, 128] width 50 height 18
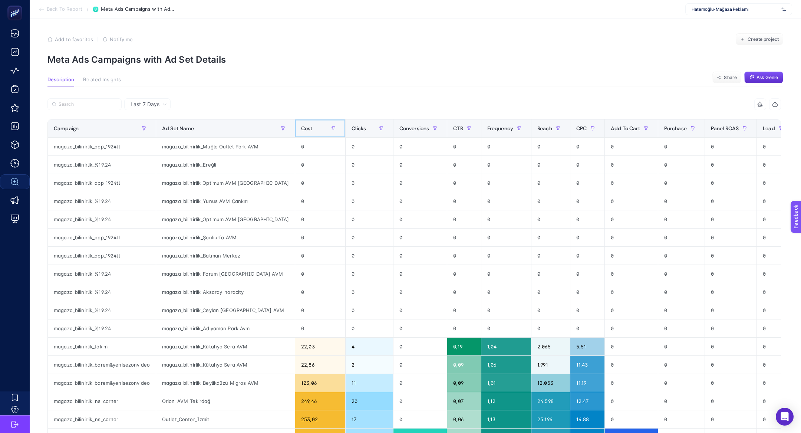
click at [295, 135] on th "Cost" at bounding box center [320, 128] width 50 height 18
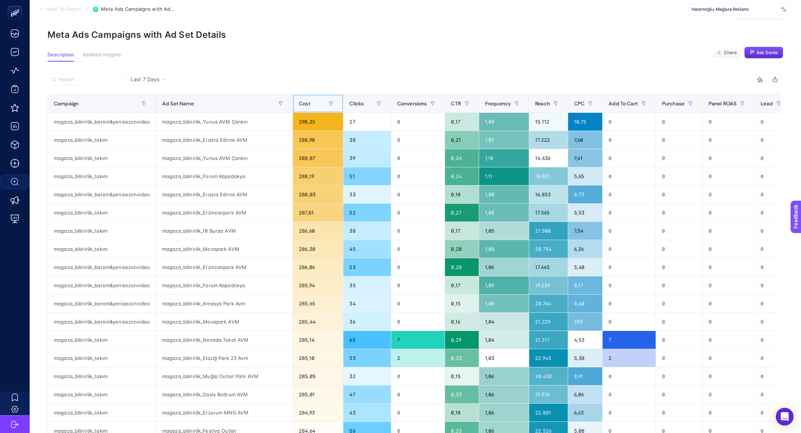
scroll to position [26, 0]
click at [662, 106] on div "Purchase" at bounding box center [679, 103] width 34 height 12
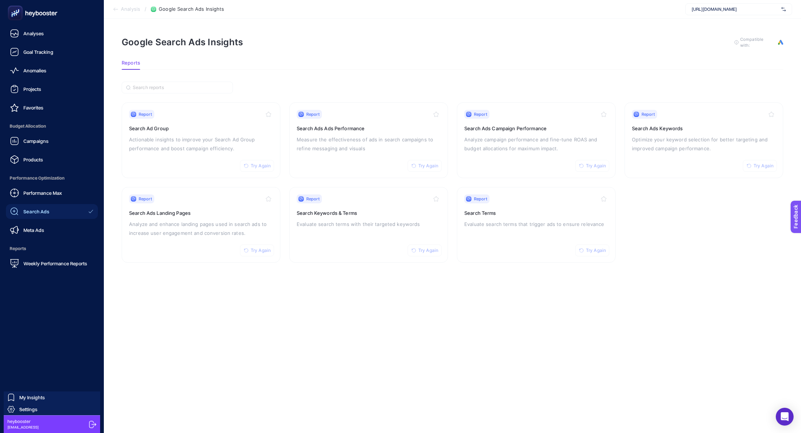
click at [63, 216] on link "Search Ads" at bounding box center [52, 211] width 92 height 15
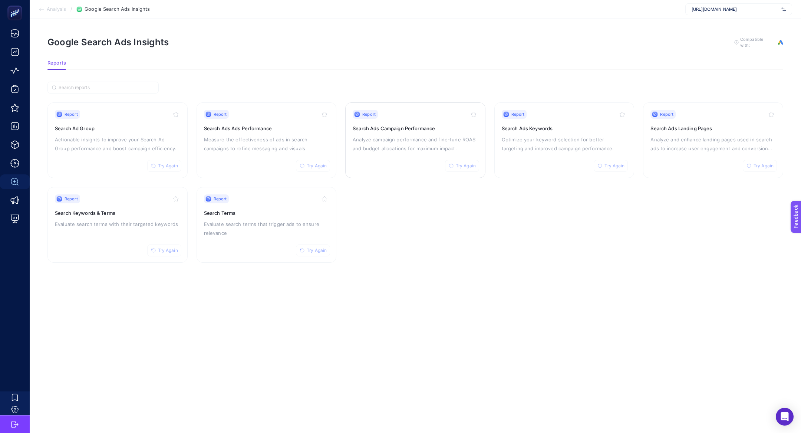
click at [410, 132] on div "Report Try Again Search Ads Campaign Performance Analyze campaign performance a…" at bounding box center [414, 140] width 125 height 61
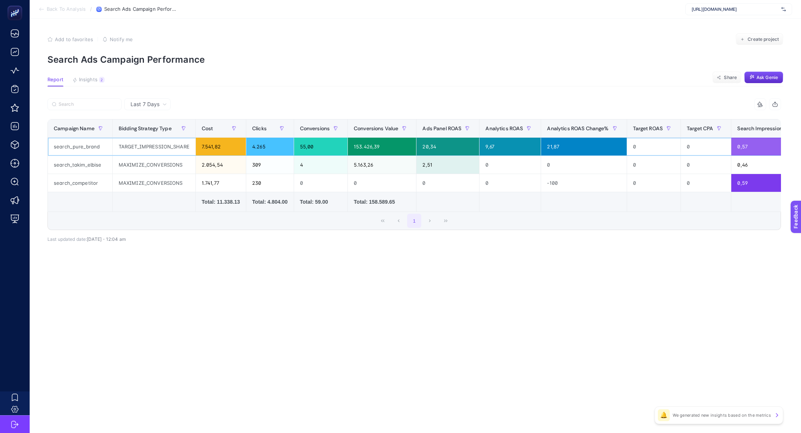
click at [82, 147] on div "search_pure_brand" at bounding box center [80, 147] width 64 height 18
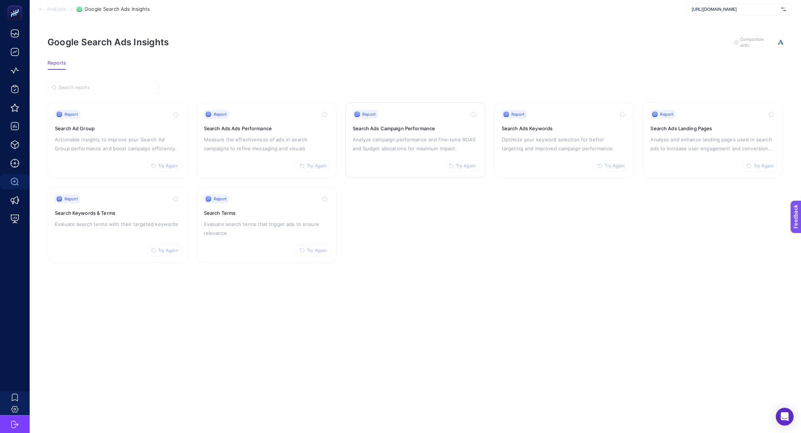
click at [403, 125] on h3 "Search Ads Campaign Performance" at bounding box center [414, 128] width 125 height 7
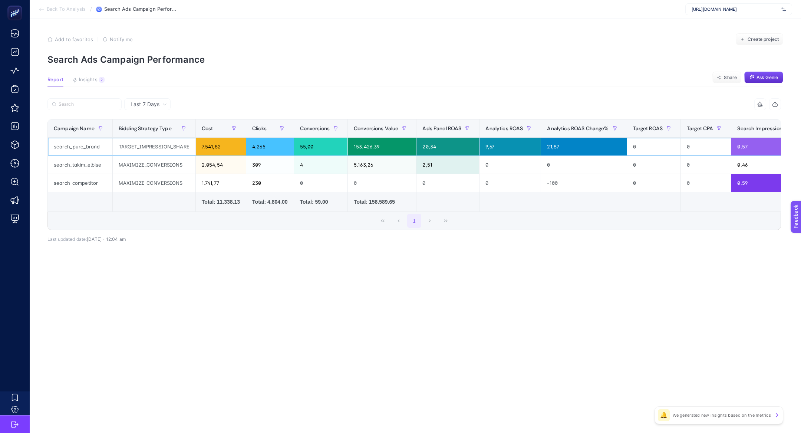
drag, startPoint x: 97, startPoint y: 149, endPoint x: 226, endPoint y: 153, distance: 129.8
click at [226, 153] on tr "search_pure_brand TARGET_IMPRESSION_SHARE 7.541,82 4.265 55,00 153.426,39 20,34…" at bounding box center [610, 147] width 1125 height 18
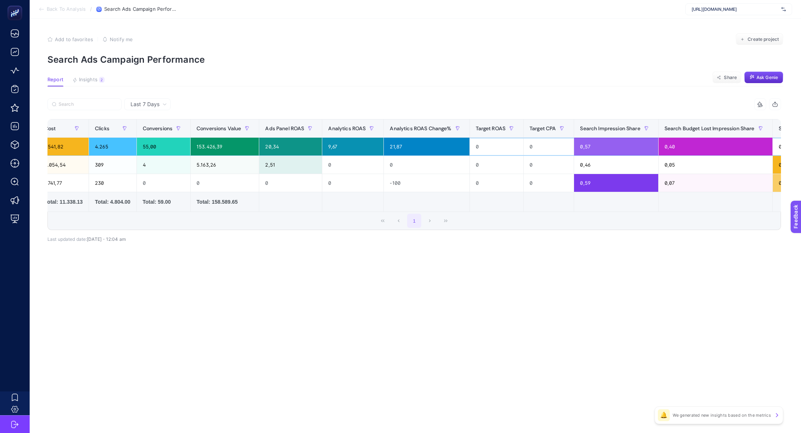
scroll to position [0, 198]
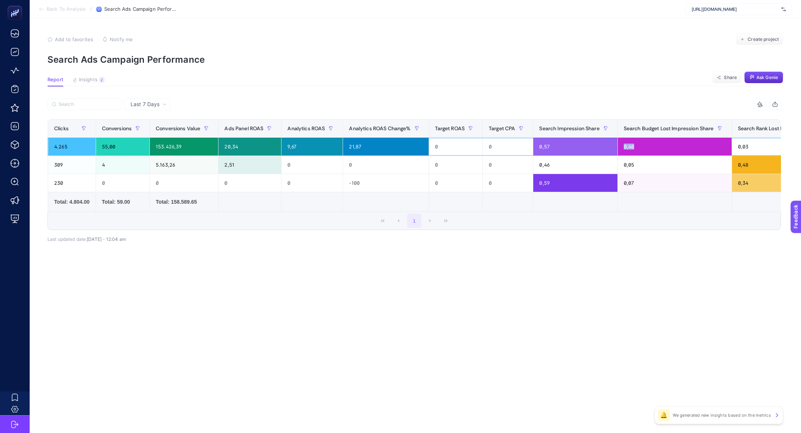
drag, startPoint x: 640, startPoint y: 150, endPoint x: 621, endPoint y: 145, distance: 19.6
click at [621, 145] on div "0,40" at bounding box center [674, 147] width 114 height 18
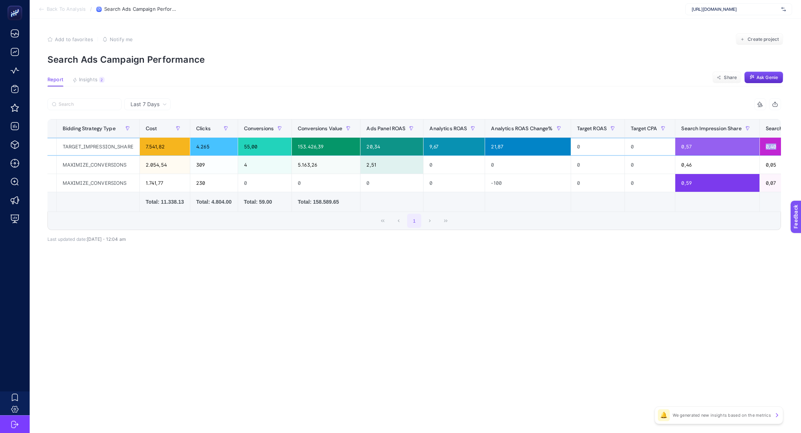
scroll to position [0, 60]
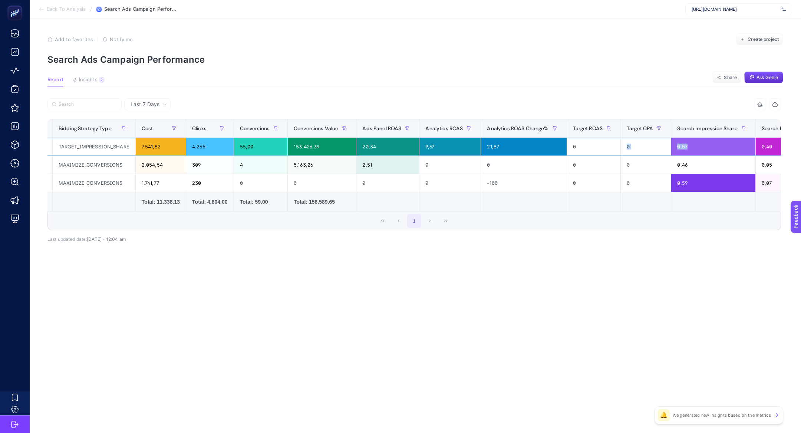
drag, startPoint x: 695, startPoint y: 143, endPoint x: 671, endPoint y: 142, distance: 23.7
click at [671, 142] on tr "search_pure_brand TARGET_IMPRESSION_SHARE 7.541,82 4.265 55,00 153.426,39 20,34…" at bounding box center [550, 147] width 1125 height 18
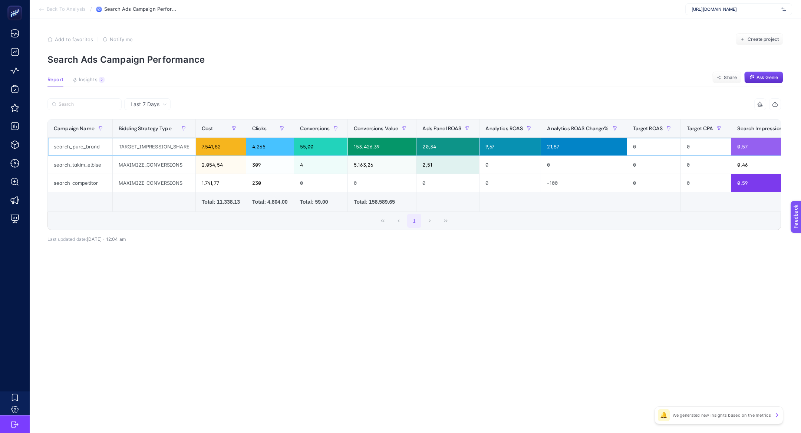
click at [87, 148] on div "search_pure_brand" at bounding box center [80, 147] width 64 height 18
copy tr "search_pure_brand"
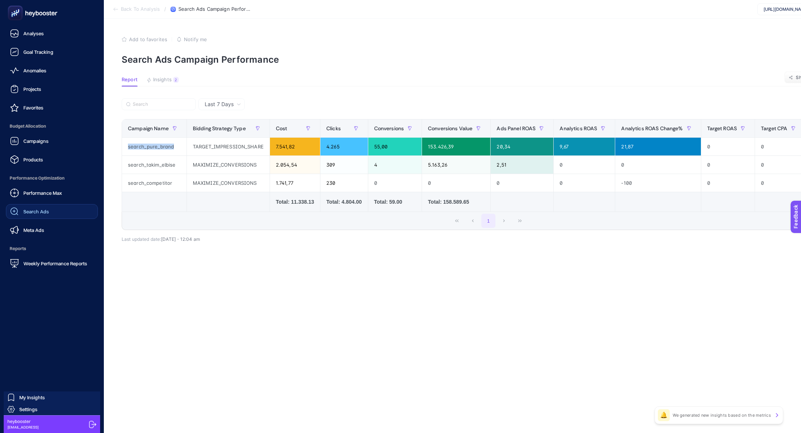
click at [33, 211] on span "Search Ads" at bounding box center [36, 211] width 26 height 6
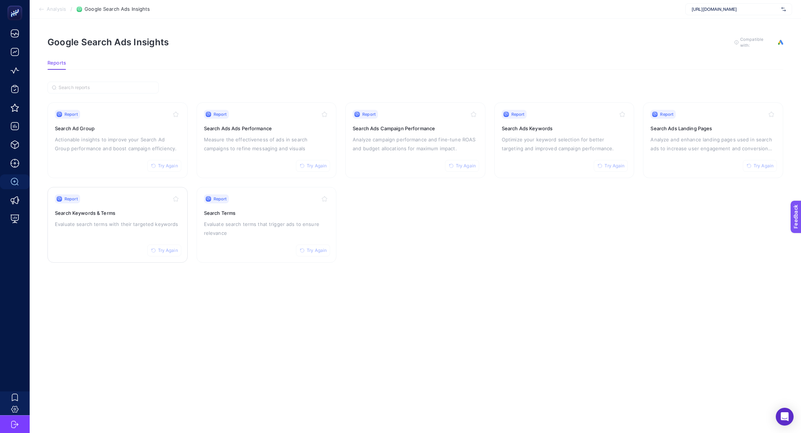
click at [89, 242] on div "Report Try Again Search Keywords & Terms Evaluate search terms with their targe…" at bounding box center [117, 224] width 125 height 61
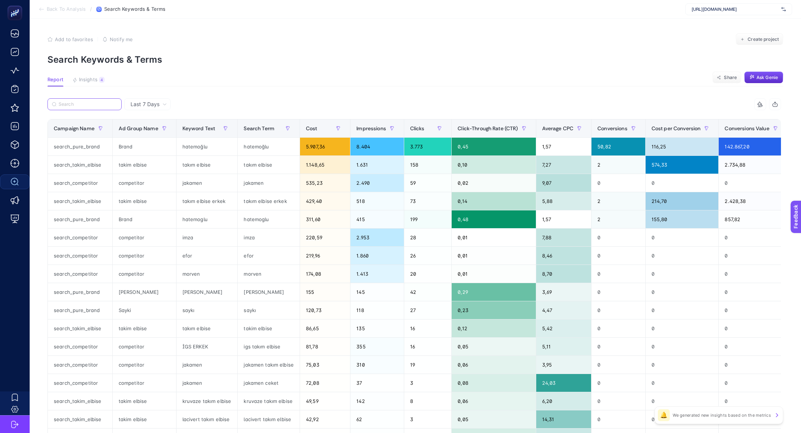
click at [78, 105] on input "Search" at bounding box center [88, 105] width 59 height 6
paste input "search_pure_brand"
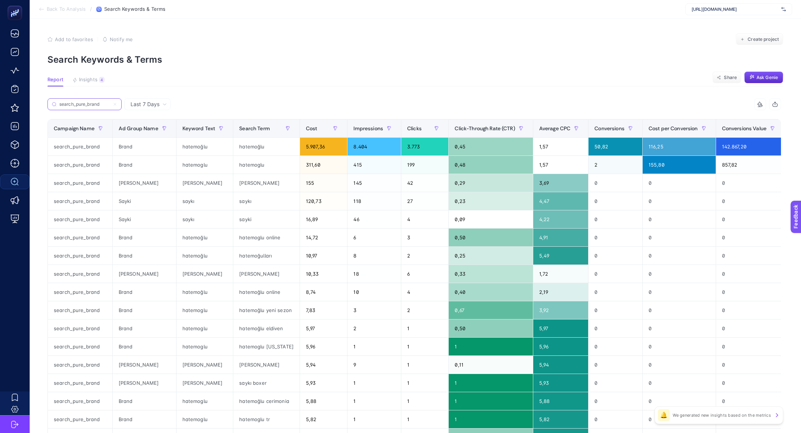
type input "search_pure_brand"
click at [272, 312] on div "hatemoğlu yeni sezon" at bounding box center [266, 310] width 66 height 18
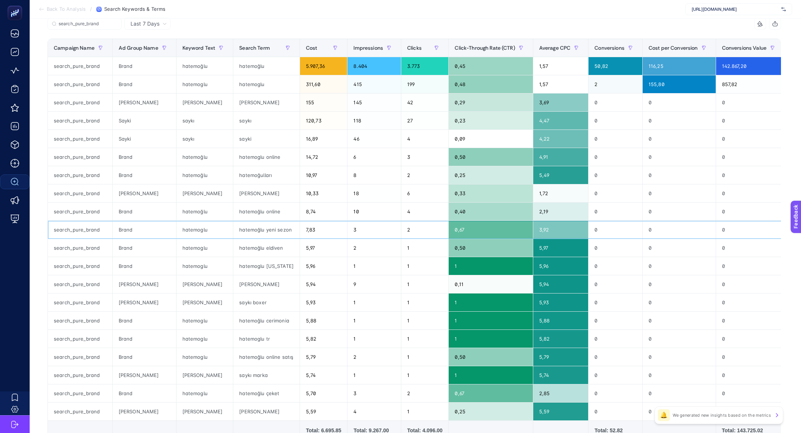
scroll to position [89, 0]
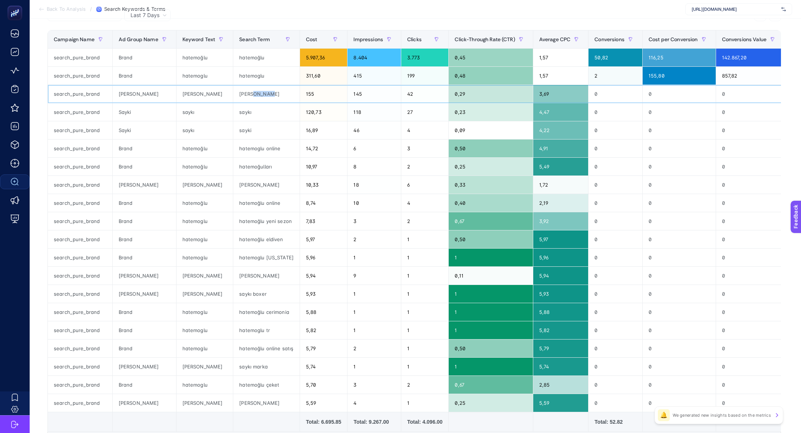
drag, startPoint x: 266, startPoint y: 95, endPoint x: 250, endPoint y: 95, distance: 16.7
click at [250, 95] on div "[PERSON_NAME]" at bounding box center [266, 94] width 66 height 18
click at [245, 56] on div "hatemoğlu" at bounding box center [266, 58] width 66 height 18
click at [245, 57] on div "hatemoğlu" at bounding box center [266, 58] width 66 height 18
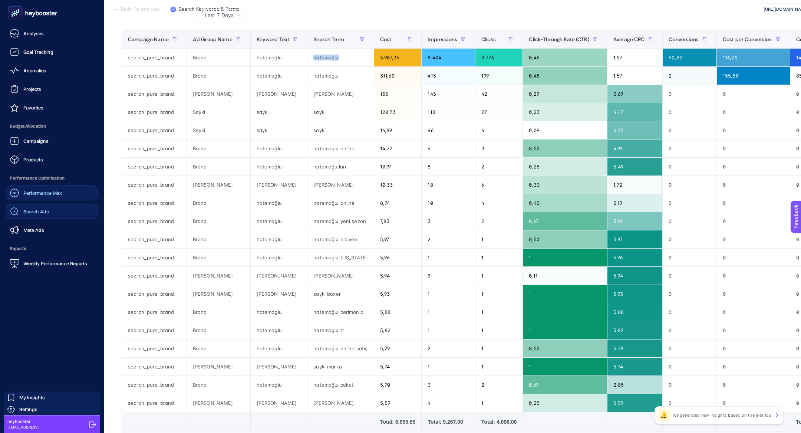
click at [43, 194] on span "Performance Max" at bounding box center [42, 193] width 39 height 6
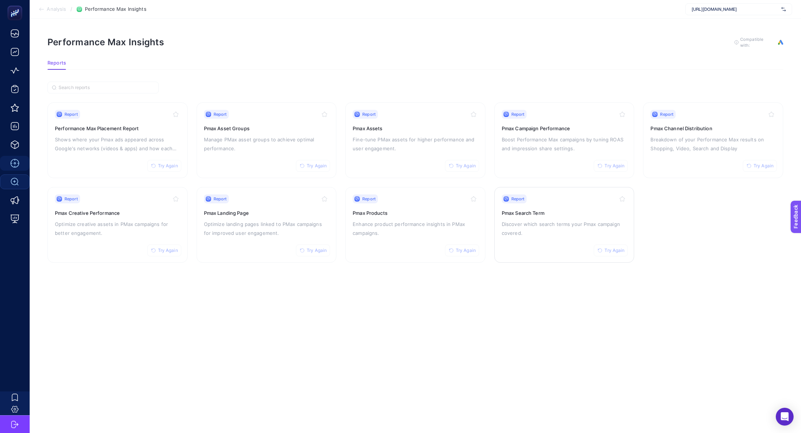
click at [590, 236] on div "Report Try Again Pmax Search Term Discover which search terms your Pmax campaig…" at bounding box center [563, 224] width 125 height 61
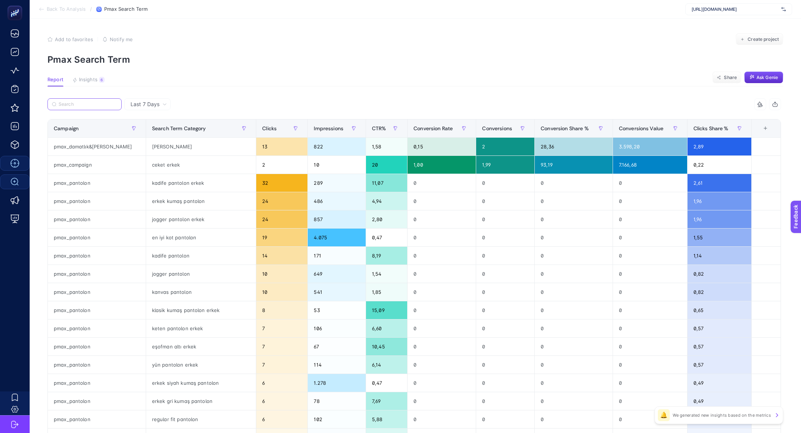
click at [99, 103] on input "Search" at bounding box center [88, 105] width 59 height 6
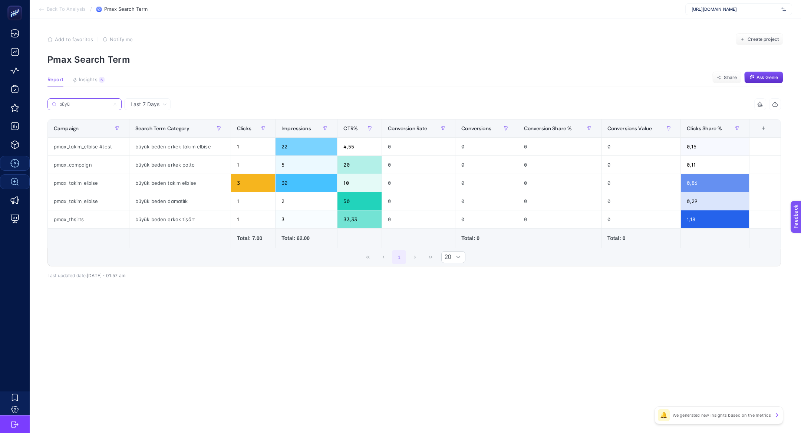
type input "büyü"
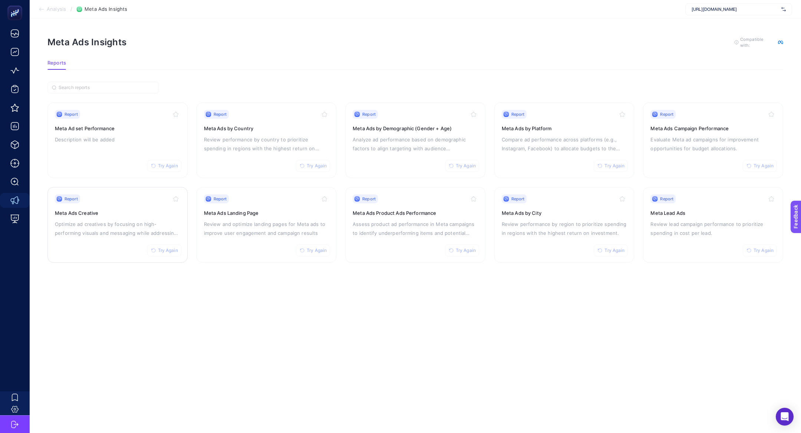
click at [135, 230] on p "Optimize ad creatives by focusing on high-performing visuals and messaging whil…" at bounding box center [117, 228] width 125 height 18
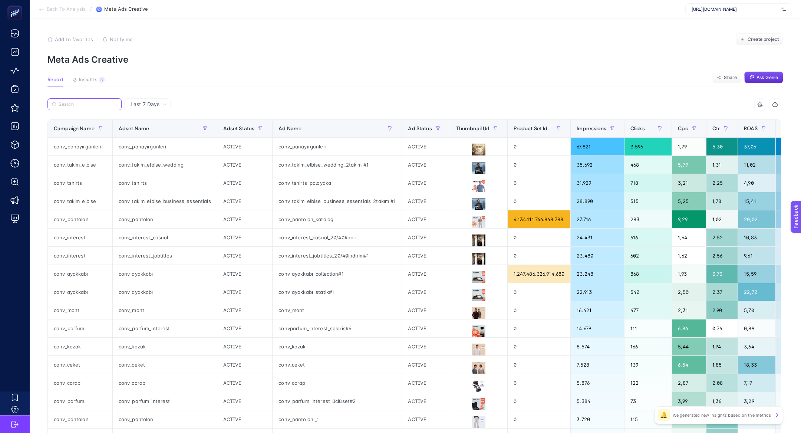
click at [83, 105] on input "Search" at bounding box center [88, 105] width 59 height 6
paste input "conv_panayırgünleri"
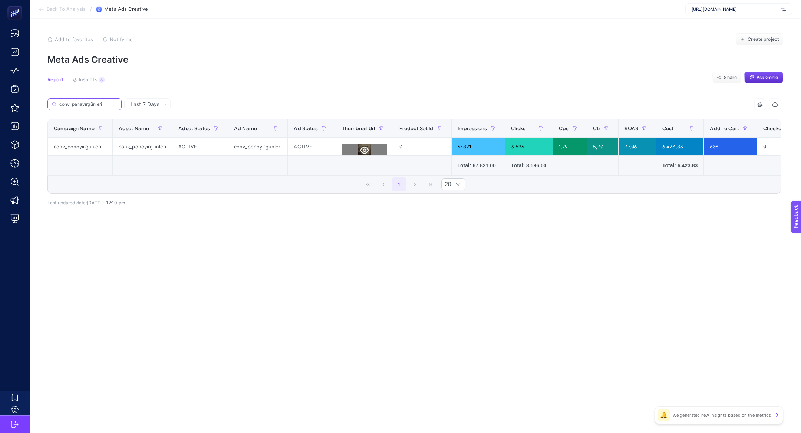
type input "conv_panayırgünleri"
click at [354, 151] on button at bounding box center [364, 149] width 45 height 13
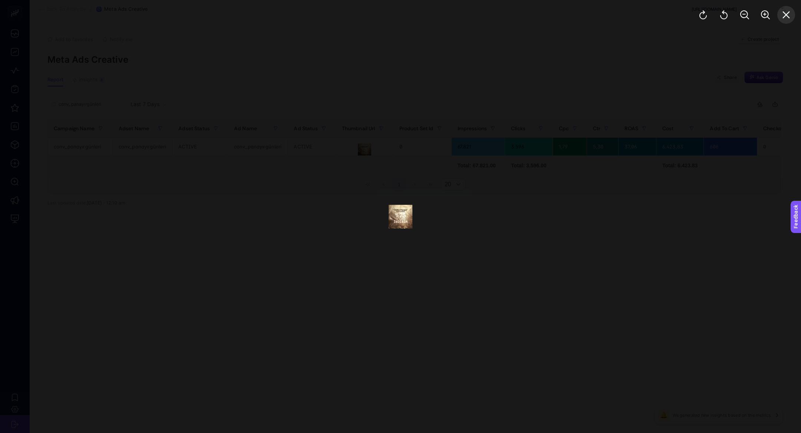
click at [790, 11] on button "Close" at bounding box center [786, 15] width 18 height 18
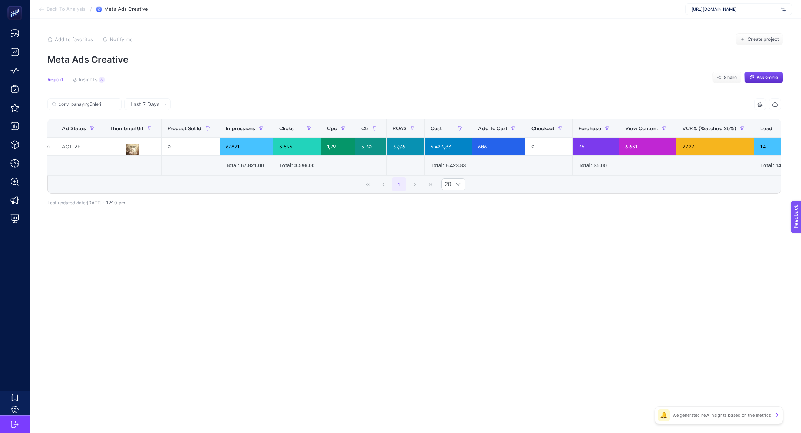
scroll to position [0, 234]
click at [688, 146] on div "27,27" at bounding box center [713, 147] width 78 height 18
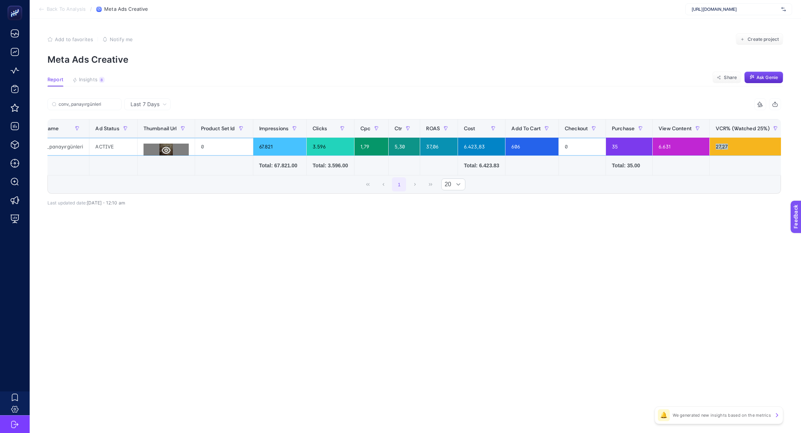
scroll to position [0, 0]
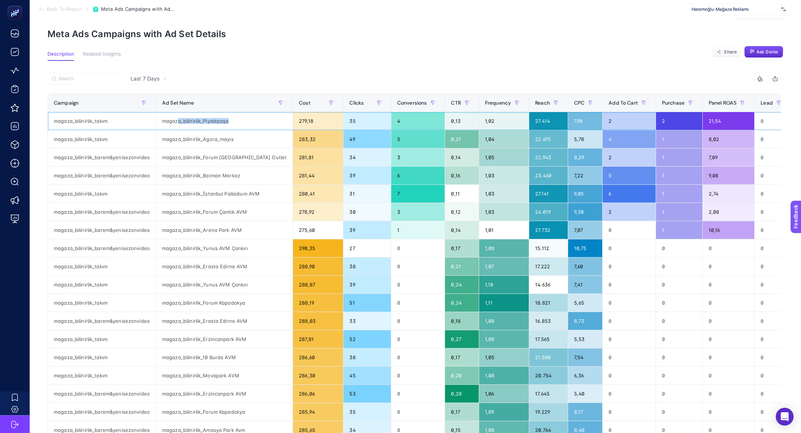
drag, startPoint x: 231, startPoint y: 120, endPoint x: 177, endPoint y: 119, distance: 54.1
click at [177, 119] on div "magaza_bilinirlik_Piyalepaşa" at bounding box center [224, 121] width 136 height 18
click at [183, 357] on div "magaza_bilinirlik_10 Burda AVM" at bounding box center [224, 357] width 136 height 18
drag, startPoint x: 177, startPoint y: 357, endPoint x: 222, endPoint y: 357, distance: 44.8
click at [222, 357] on div "magaza_bilinirlik_10 Burda AVM" at bounding box center [224, 357] width 136 height 18
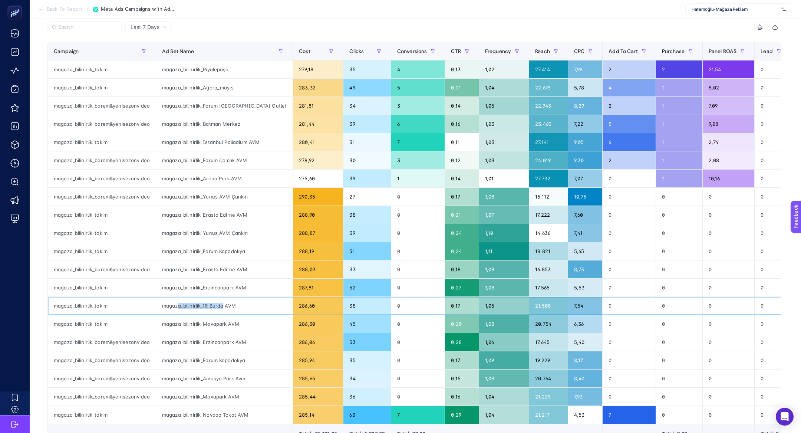
scroll to position [80, 0]
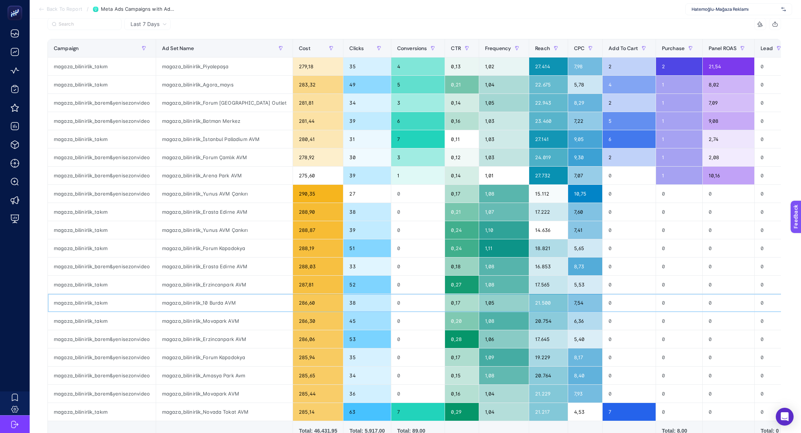
click at [216, 299] on div "magaza_bilinirlik_10 Burda AVM" at bounding box center [224, 303] width 136 height 18
click at [215, 61] on div "magaza_bilinirlik_Piyalepaşa" at bounding box center [224, 66] width 136 height 18
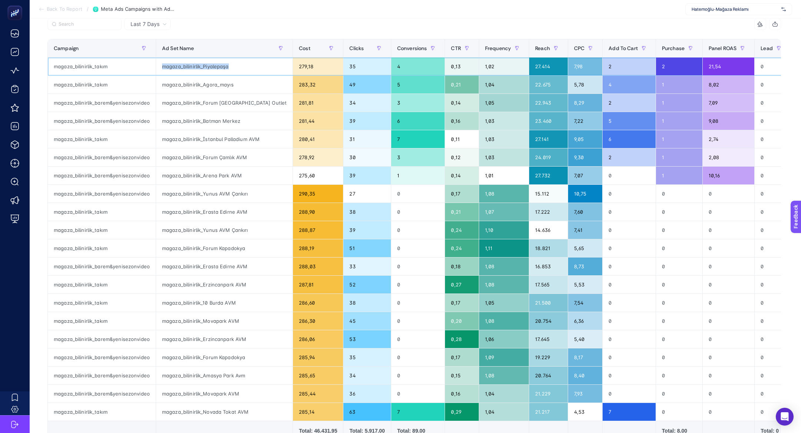
click at [215, 61] on div "magaza_bilinirlik_Piyalepaşa" at bounding box center [224, 66] width 136 height 18
click at [708, 14] on div "Hatemoğlu-Mağaza Reklamı" at bounding box center [738, 9] width 107 height 12
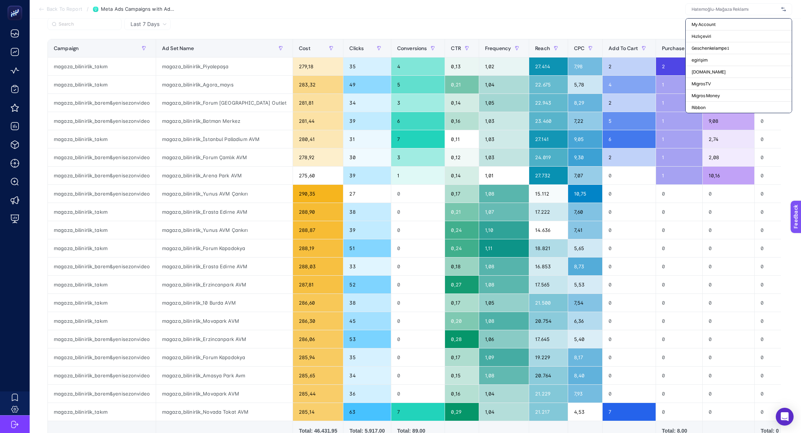
click at [705, 10] on input "text" at bounding box center [734, 9] width 87 height 6
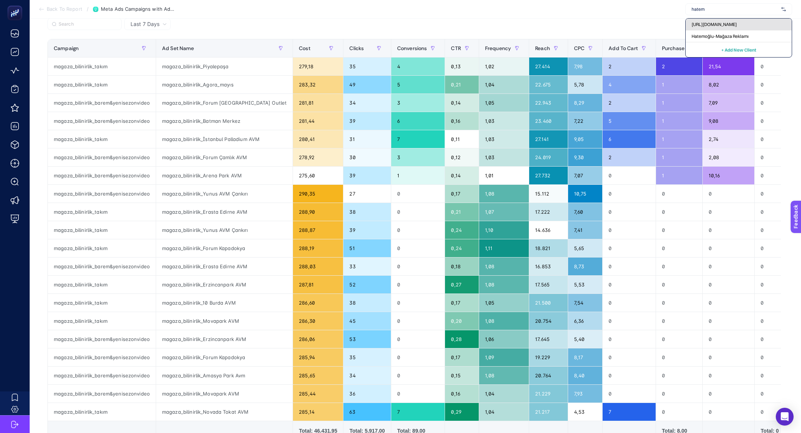
type input "hatem"
click at [713, 23] on span "[URL][DOMAIN_NAME]" at bounding box center [713, 24] width 45 height 6
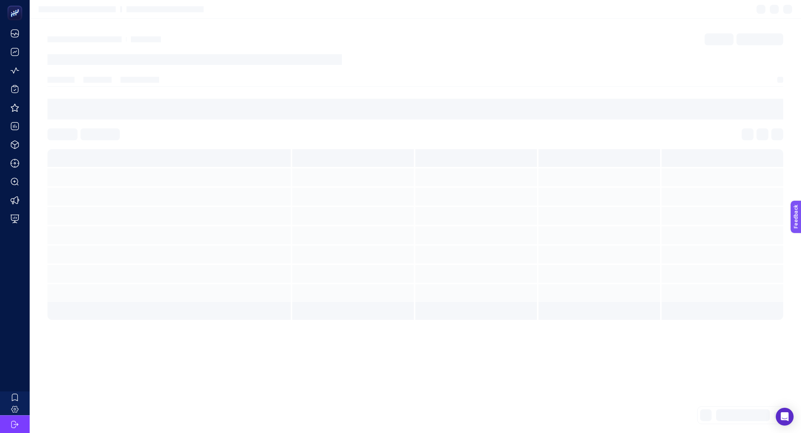
scroll to position [0, 0]
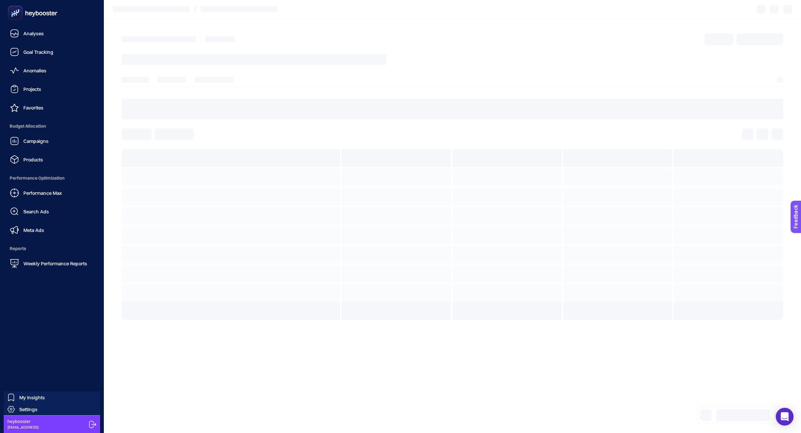
click at [18, 14] on rect at bounding box center [15, 13] width 12 height 12
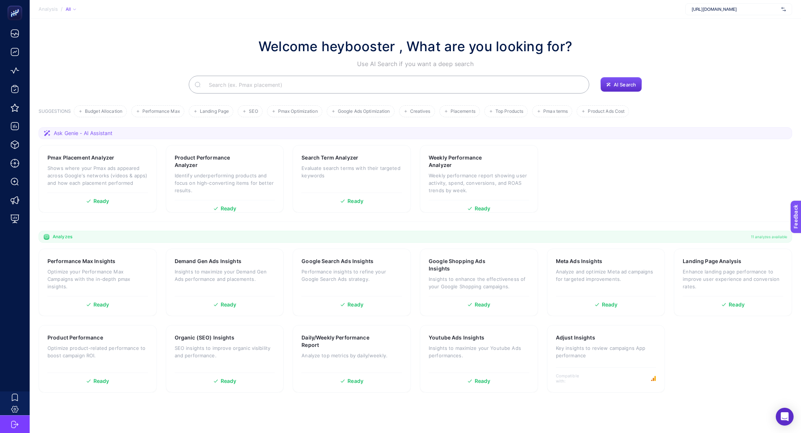
click at [232, 90] on input "Search" at bounding box center [393, 84] width 380 height 21
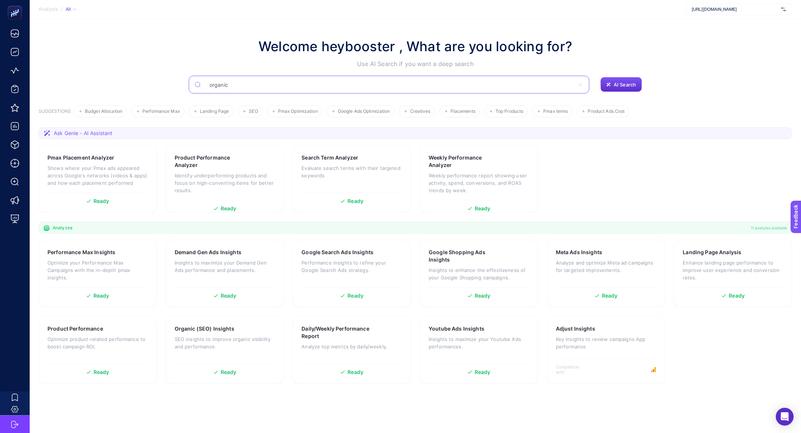
type input "organic"
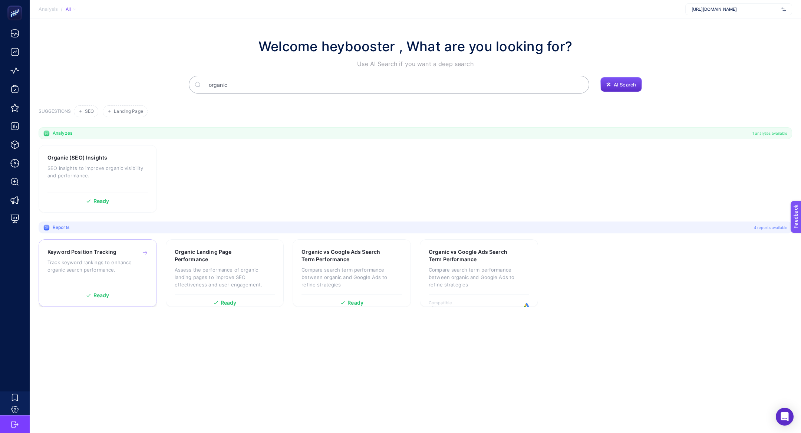
click at [91, 262] on p "Track keyword rankings to enhance organic search performance." at bounding box center [97, 265] width 100 height 15
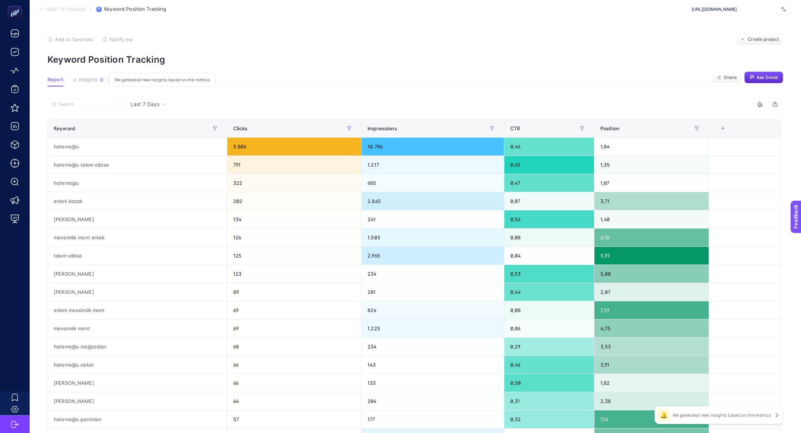
click at [90, 82] on span "Insights" at bounding box center [88, 80] width 19 height 6
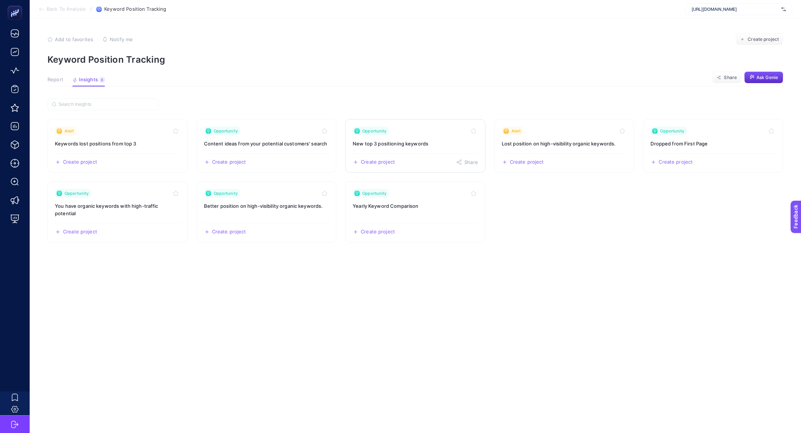
click at [419, 134] on div "Opportunity" at bounding box center [414, 130] width 125 height 9
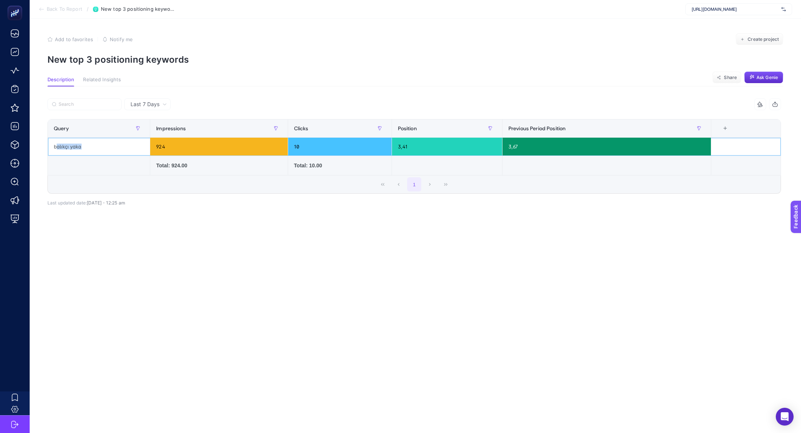
drag, startPoint x: 56, startPoint y: 145, endPoint x: 120, endPoint y: 149, distance: 63.9
click at [120, 150] on div "balıkçı yaka" at bounding box center [99, 147] width 102 height 18
click at [120, 149] on div "balıkçı yaka" at bounding box center [99, 147] width 102 height 18
click at [526, 146] on div "3,67" at bounding box center [606, 147] width 209 height 18
click at [54, 4] on section "Back To Report / New top 3 positioning keywords [URL][DOMAIN_NAME]" at bounding box center [415, 9] width 771 height 19
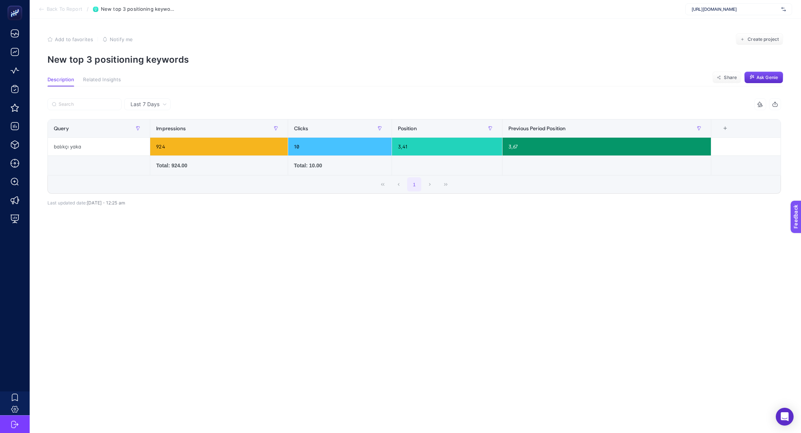
click at [54, 7] on span "Back To Report" at bounding box center [65, 9] width 36 height 6
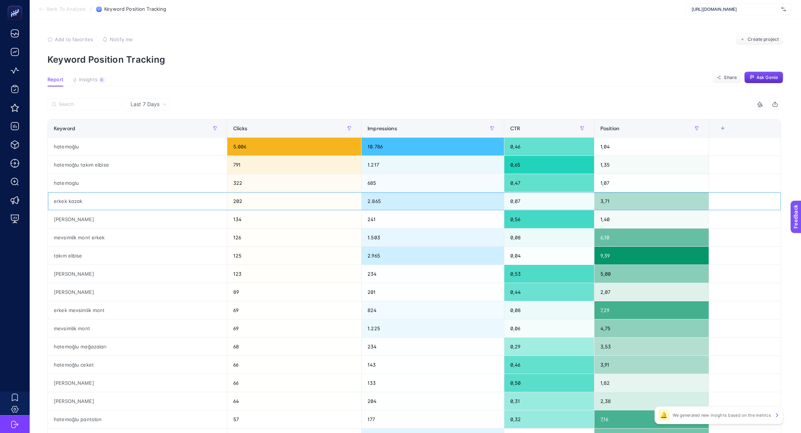
click at [184, 204] on div "erkek kazak" at bounding box center [137, 201] width 179 height 18
click at [190, 238] on div "mevsimlik mont erkek" at bounding box center [137, 237] width 179 height 18
click at [116, 246] on td "takım elbise" at bounding box center [137, 255] width 179 height 18
click at [116, 246] on div "takım elbise" at bounding box center [137, 255] width 179 height 18
click at [115, 229] on div "mevsimlik mont erkek" at bounding box center [137, 237] width 179 height 18
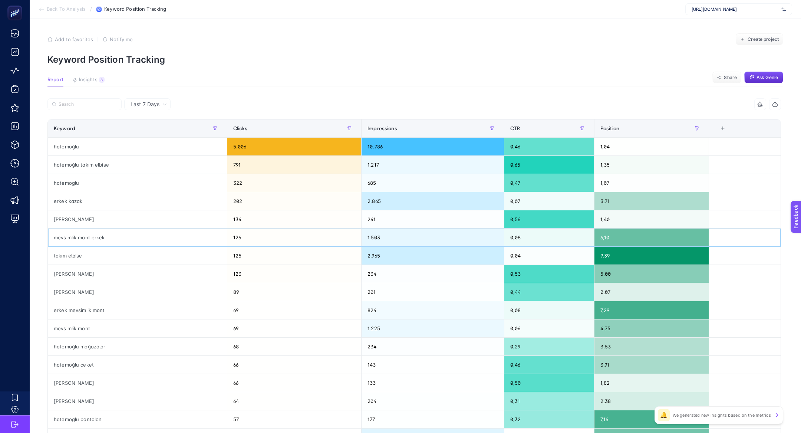
click at [115, 229] on div "mevsimlik mont erkek" at bounding box center [137, 237] width 179 height 18
click at [128, 304] on div "erkek mevsimlik mont" at bounding box center [137, 310] width 179 height 18
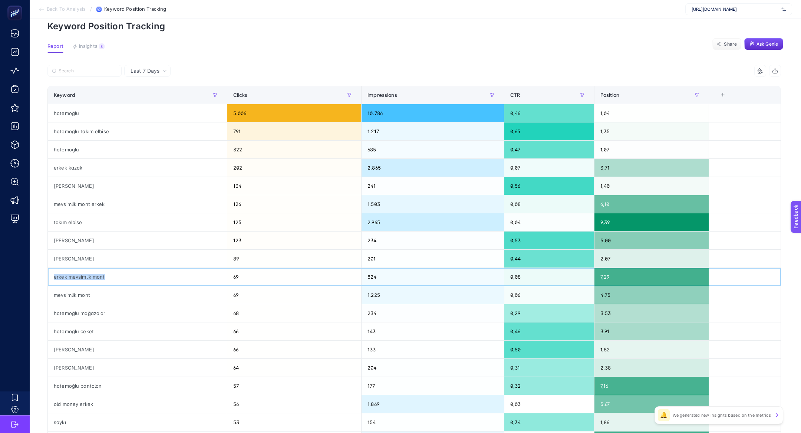
scroll to position [35, 0]
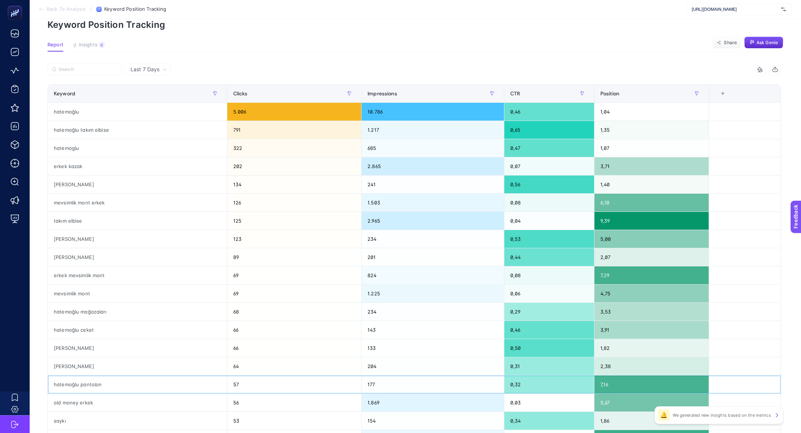
click at [89, 383] on div "hatemoğlu pantolon" at bounding box center [137, 384] width 179 height 18
drag, startPoint x: 617, startPoint y: 384, endPoint x: 609, endPoint y: 383, distance: 7.9
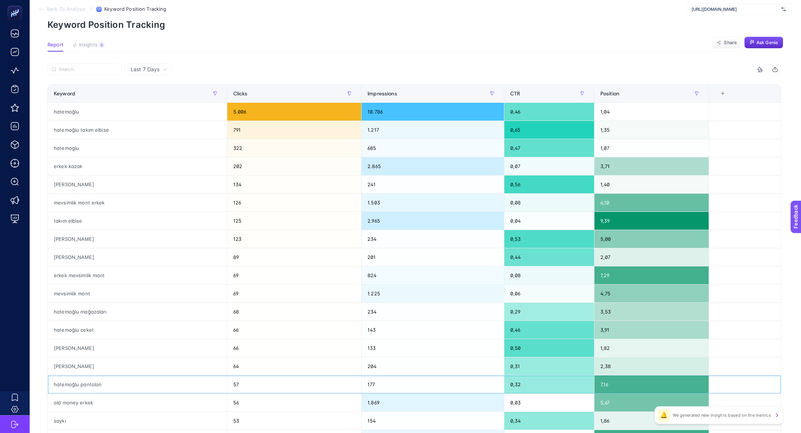
click at [609, 383] on div "7,16" at bounding box center [651, 384] width 114 height 18
click at [199, 213] on div "takım elbise" at bounding box center [137, 221] width 179 height 18
click at [99, 215] on div "takım elbise" at bounding box center [137, 221] width 179 height 18
click at [719, 3] on div "[URL][DOMAIN_NAME]" at bounding box center [738, 9] width 107 height 12
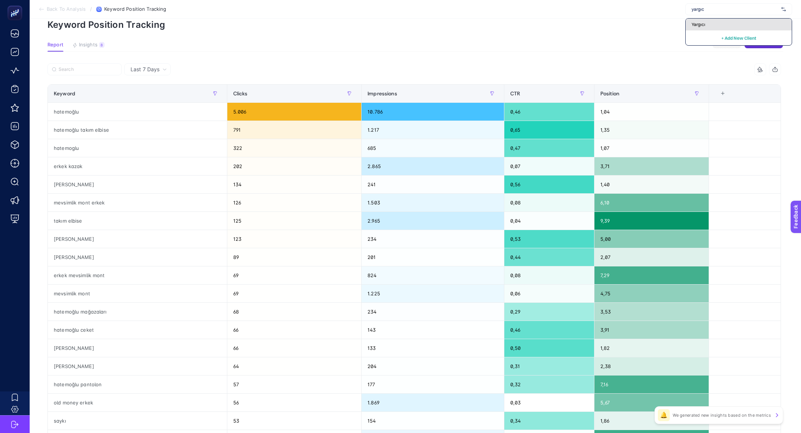
type input "yargıc"
click at [720, 20] on div "Yargıcı" at bounding box center [738, 25] width 106 height 12
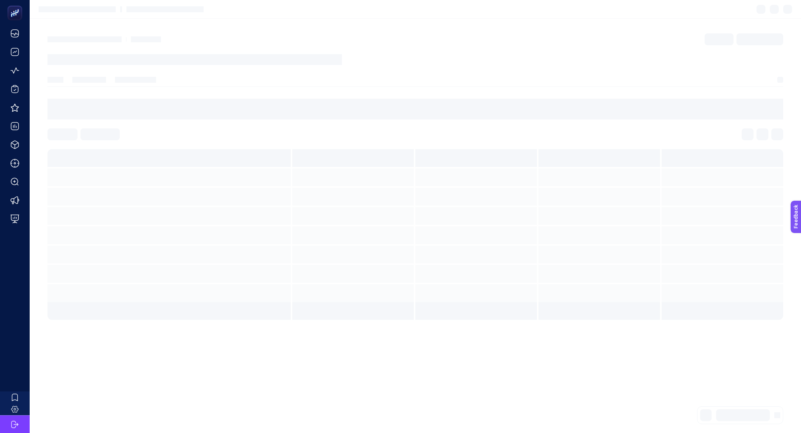
scroll to position [0, 0]
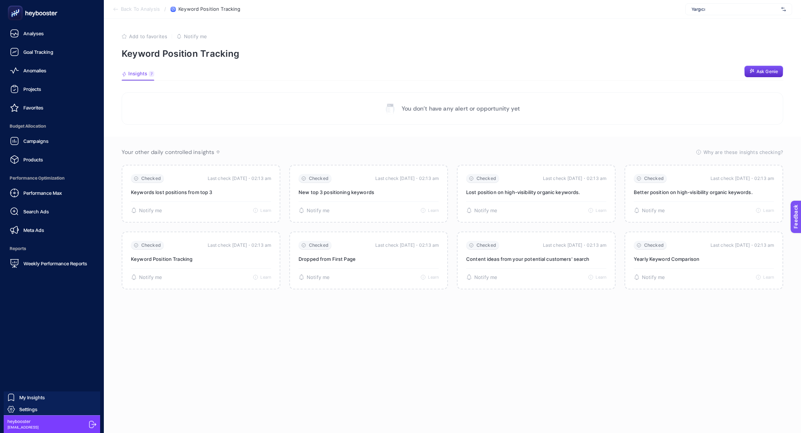
click at [45, 126] on span "Budget Allocation" at bounding box center [52, 126] width 92 height 15
click at [45, 138] on span "Campaigns" at bounding box center [35, 141] width 25 height 6
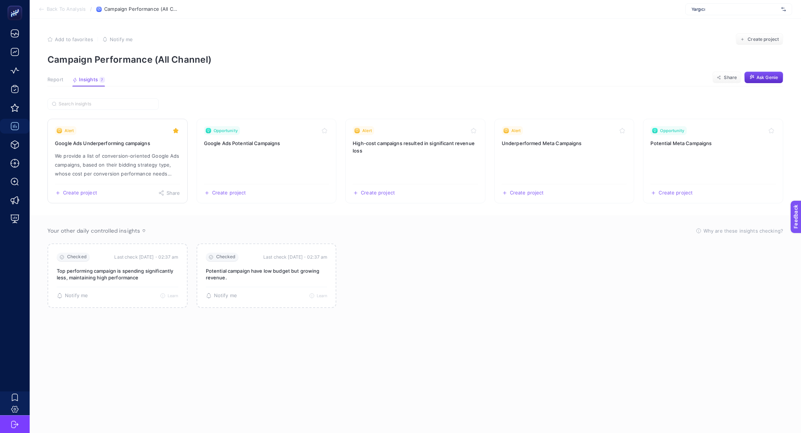
click at [91, 159] on p "We provide a list of conversion-oriented Google Ads campaigns, based on their b…" at bounding box center [117, 164] width 125 height 27
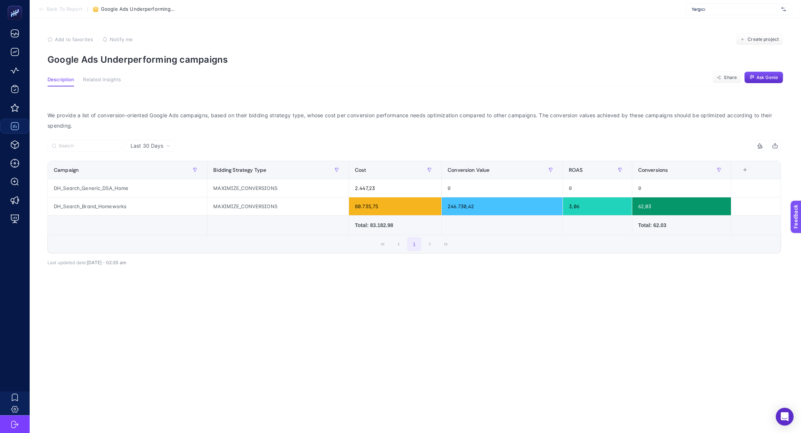
click at [59, 12] on span "Back To Report" at bounding box center [65, 9] width 36 height 6
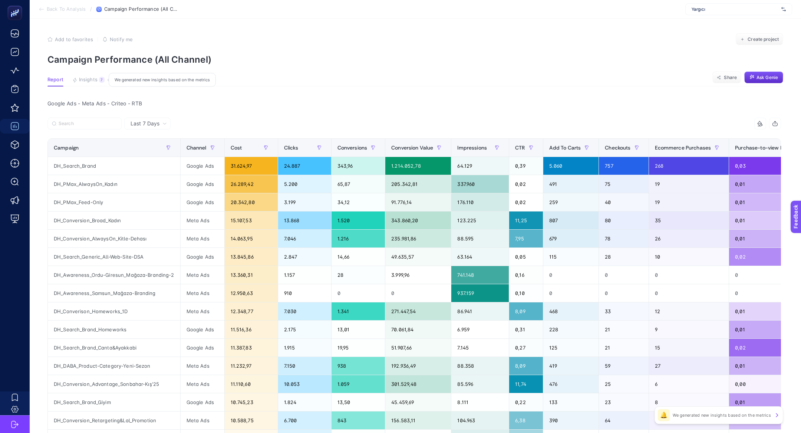
click at [95, 83] on button "Insights 7 We generated new insights based on the metrics" at bounding box center [88, 82] width 32 height 10
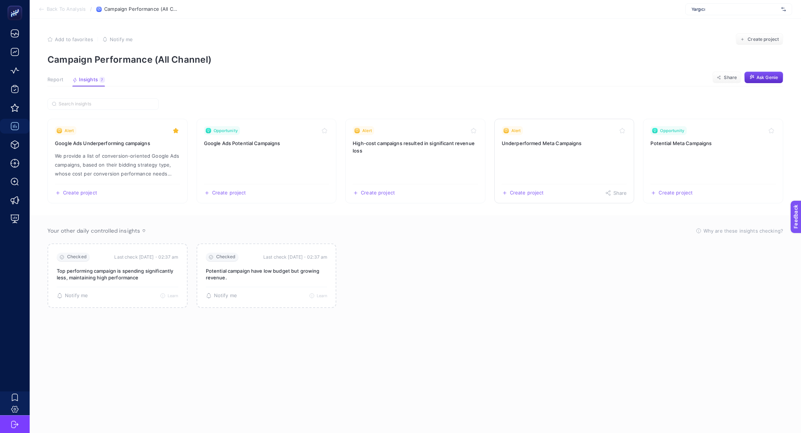
click at [572, 149] on link "Alert Underperformed Meta Campaigns Create project Share" at bounding box center [564, 161] width 140 height 85
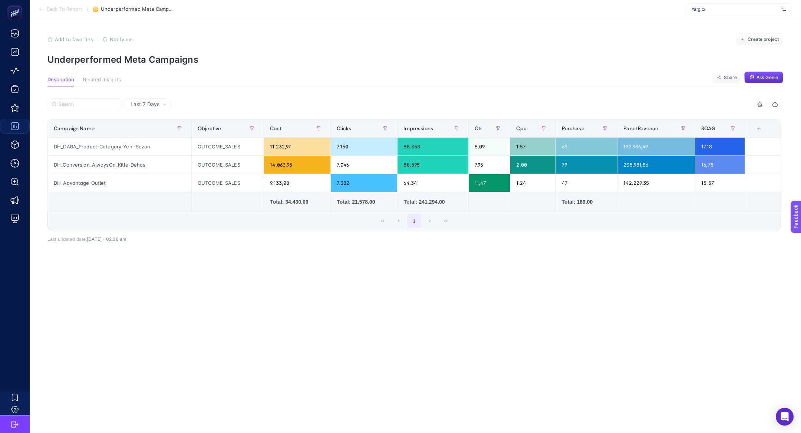
click at [116, 61] on p "Underperformed Meta Campaigns" at bounding box center [414, 59] width 735 height 11
copy article "Underperformed Meta Campaigns"
click at [70, 7] on span "Back To Report" at bounding box center [65, 9] width 36 height 6
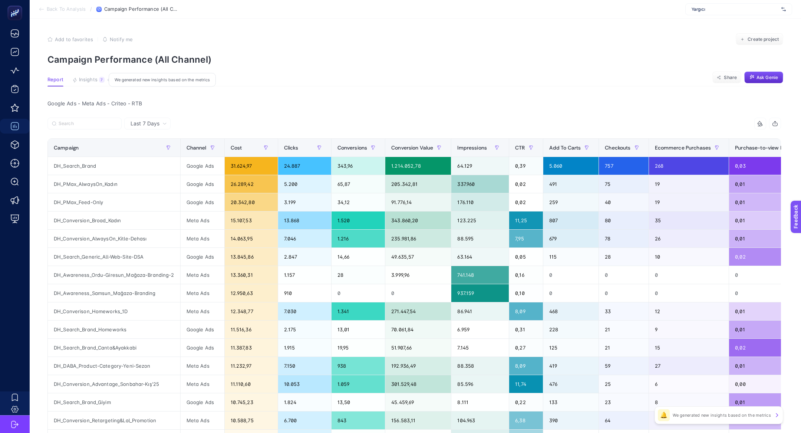
click at [97, 80] on button "Insights 7 We generated new insights based on the metrics" at bounding box center [88, 82] width 32 height 10
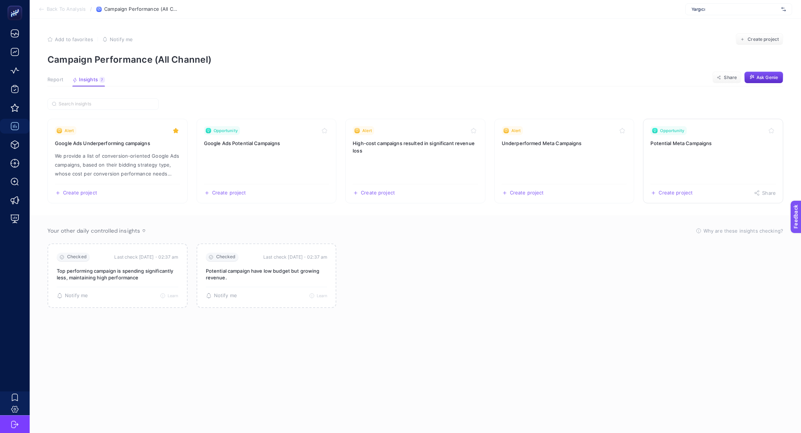
click at [712, 163] on link "Opportunity Potential Meta Campaigns Create project Share" at bounding box center [713, 161] width 140 height 85
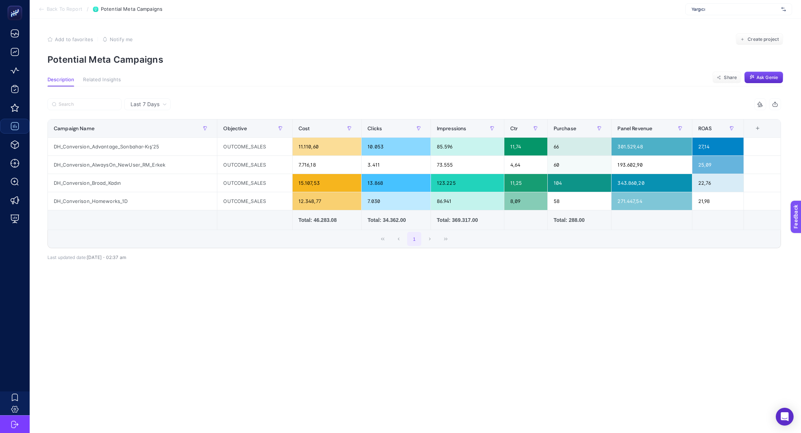
click at [125, 66] on article "Add to favorites false Notify me Create project Potential Meta Campaigns Descri…" at bounding box center [415, 226] width 771 height 414
copy article "Potential Meta Campaigns"
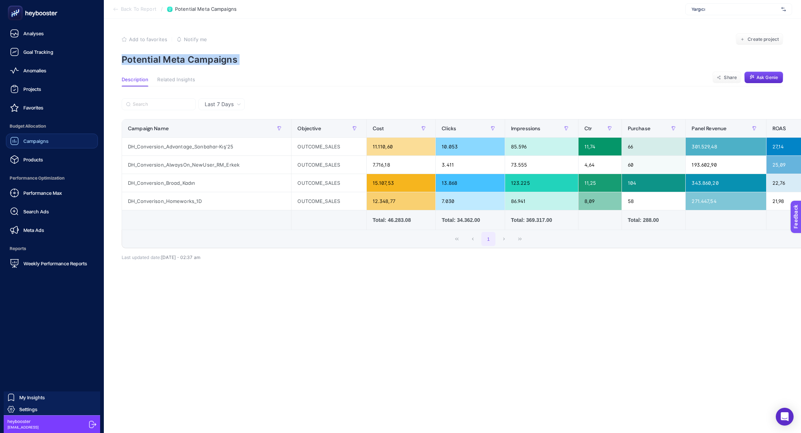
click at [52, 142] on link "Campaigns" at bounding box center [52, 140] width 92 height 15
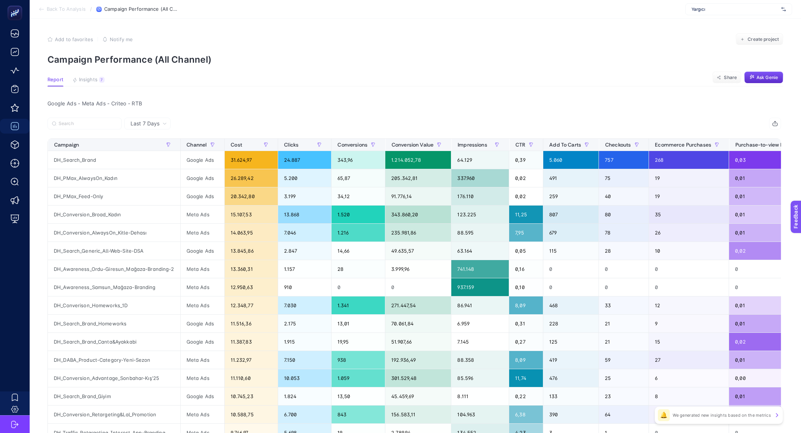
click at [716, 7] on span "Yargıcı" at bounding box center [734, 9] width 87 height 6
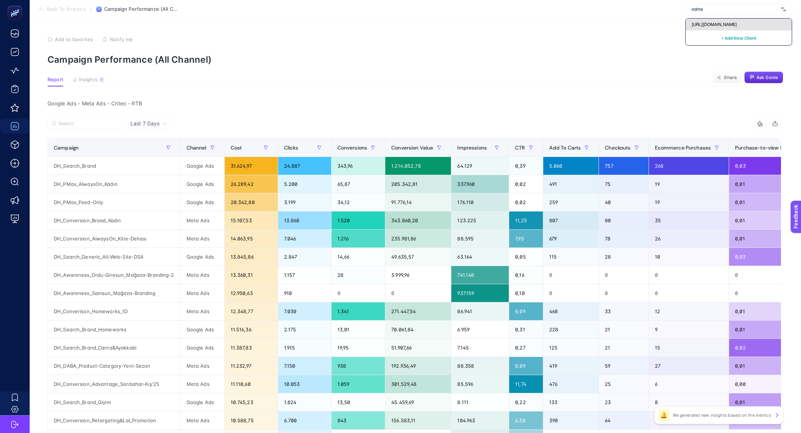
type input "edme"
click at [728, 24] on span "[URL][DOMAIN_NAME]" at bounding box center [713, 24] width 45 height 6
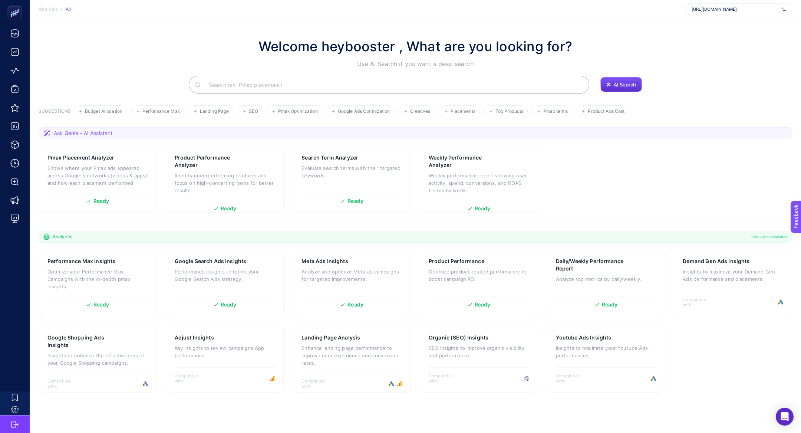
click at [304, 86] on input "Search" at bounding box center [393, 84] width 380 height 21
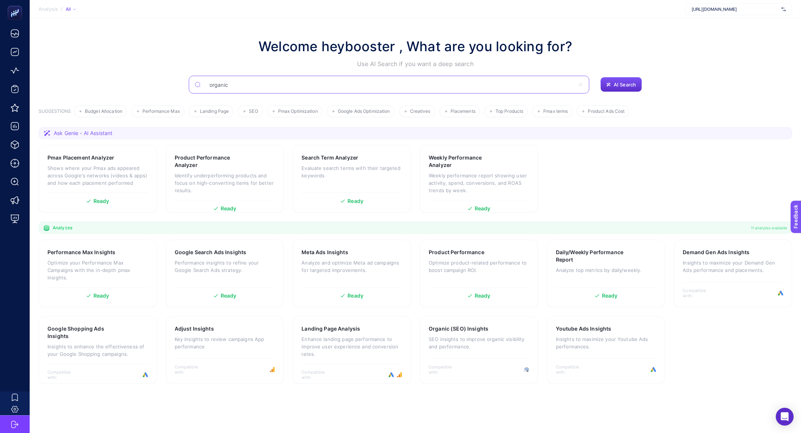
type input "organic"
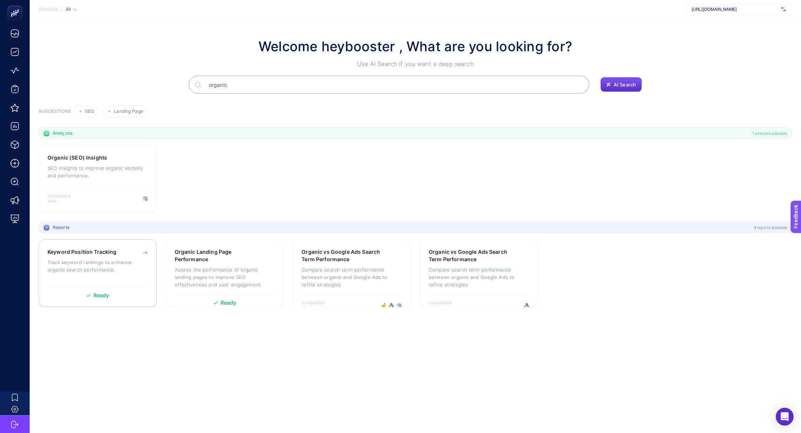
click at [76, 273] on p "Track keyword rankings to enhance organic search performance." at bounding box center [97, 265] width 100 height 15
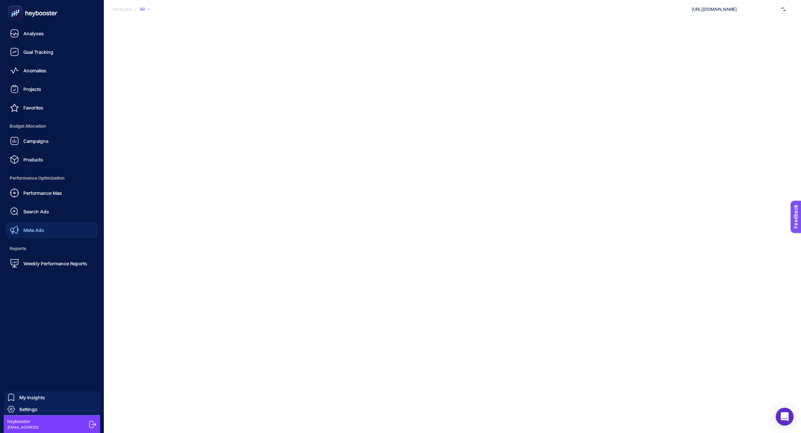
click at [34, 222] on link "Meta Ads" at bounding box center [52, 229] width 92 height 15
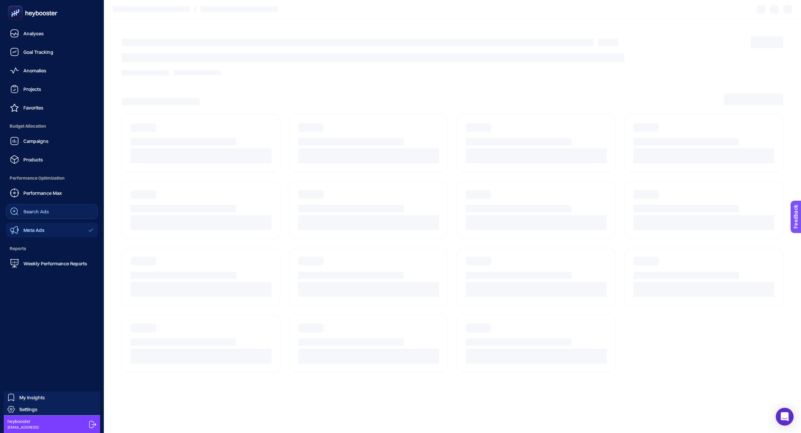
click at [34, 212] on span "Search Ads" at bounding box center [36, 211] width 26 height 6
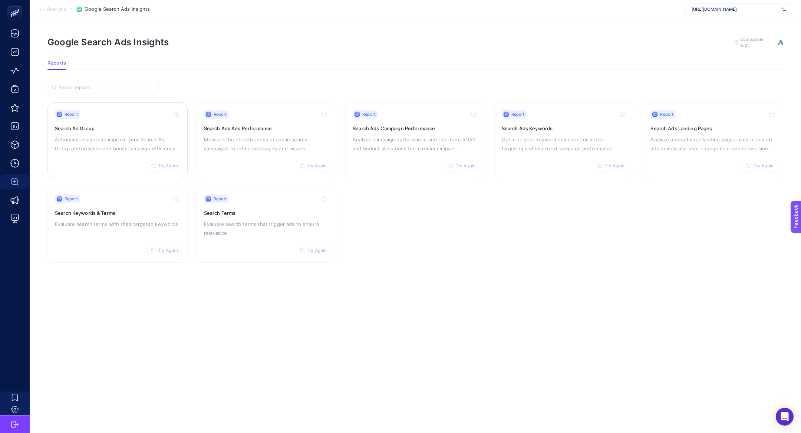
click at [141, 130] on h3 "Search Ad Group" at bounding box center [117, 128] width 125 height 7
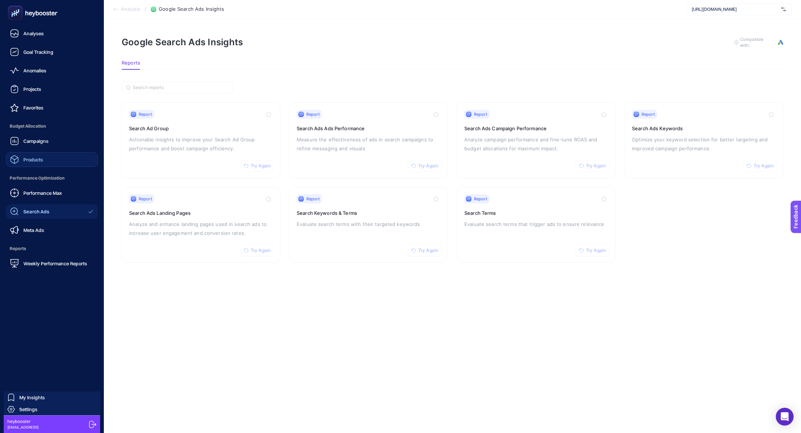
click at [59, 156] on link "Products" at bounding box center [52, 159] width 92 height 15
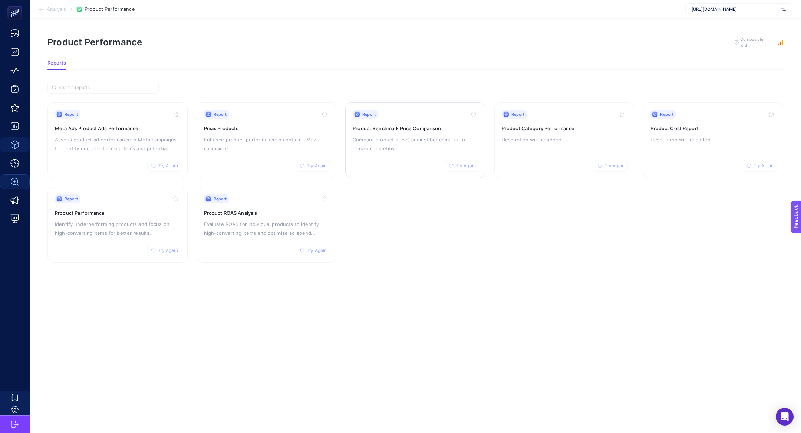
click at [431, 132] on div "Report Try Again Product Benchmark Price Comparison Compare product prices agai…" at bounding box center [414, 140] width 125 height 61
click at [50, 228] on link "Report Try Again Product Performance Identify underperforming products and focu…" at bounding box center [117, 225] width 140 height 76
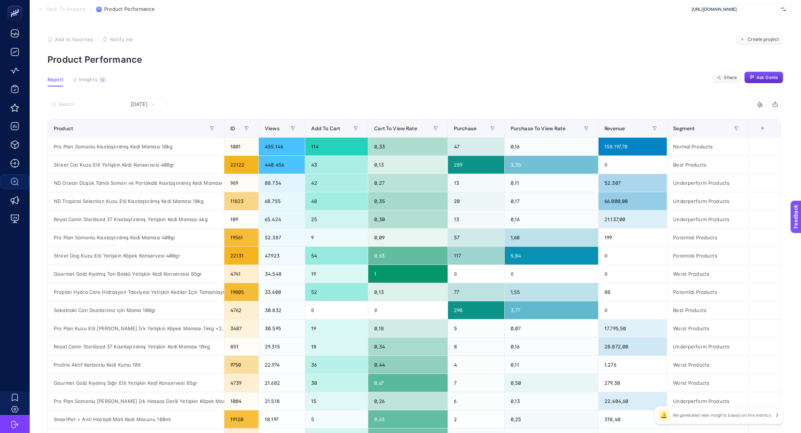
click at [84, 92] on article "Add to favorites false Notify me Create project Product Performance Report Insi…" at bounding box center [415, 308] width 771 height 579
click at [92, 86] on article "Add to favorites false Notify me Create project Product Performance Report Insi…" at bounding box center [415, 308] width 771 height 579
click at [89, 83] on button "Insights 12 We generated new insights based on the metrics" at bounding box center [89, 82] width 34 height 10
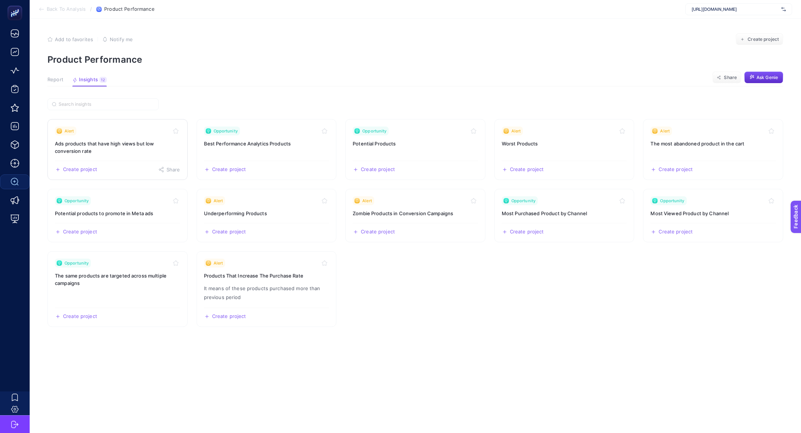
click at [124, 133] on div "Alert" at bounding box center [117, 130] width 125 height 9
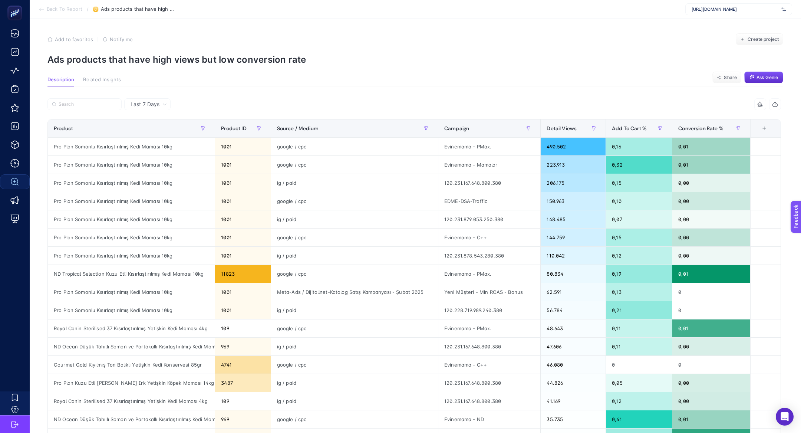
click at [162, 58] on p "Ads products that have high views but low conversion rate" at bounding box center [414, 59] width 735 height 11
copy article "Ads products that have high views but low conversion rate"
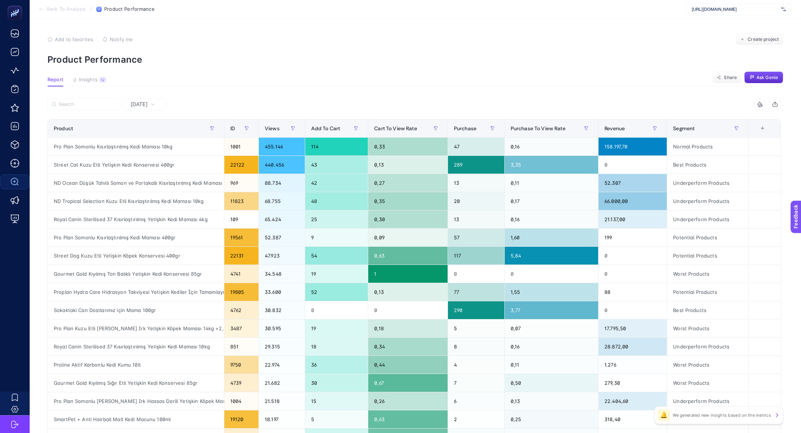
click at [784, 20] on article "Add to favorites false Notify me Create project Product Performance Report Insi…" at bounding box center [415, 308] width 771 height 579
click at [742, 20] on article "Add to favorites false Notify me Create project Product Performance Report Insi…" at bounding box center [415, 308] width 771 height 579
click at [742, 13] on div "[URL][DOMAIN_NAME]" at bounding box center [738, 9] width 107 height 12
type input "ikizl"
click at [736, 24] on span "[URL][DOMAIN_NAME]" at bounding box center [713, 24] width 45 height 6
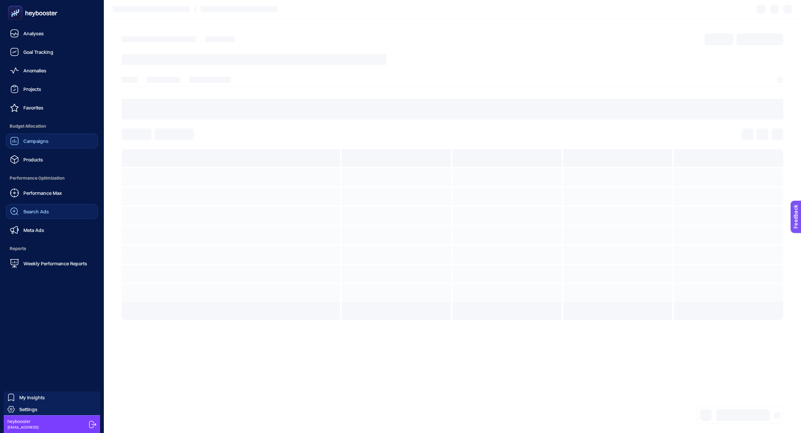
click at [62, 143] on link "Campaigns" at bounding box center [52, 140] width 92 height 15
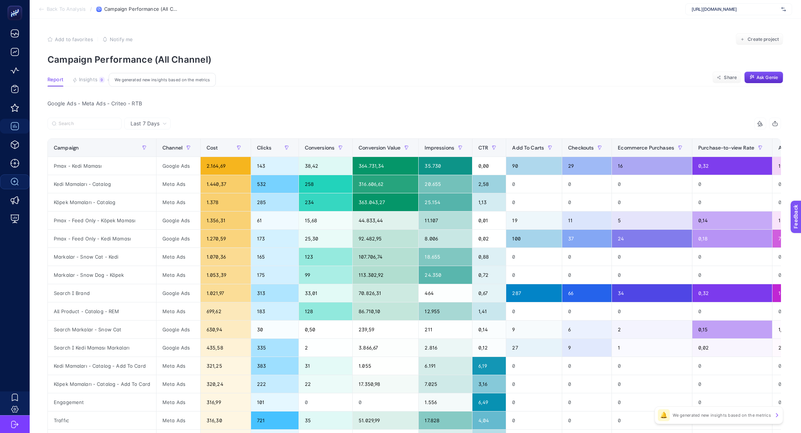
click at [84, 85] on button "Insights 9 We generated new insights based on the metrics" at bounding box center [88, 82] width 32 height 10
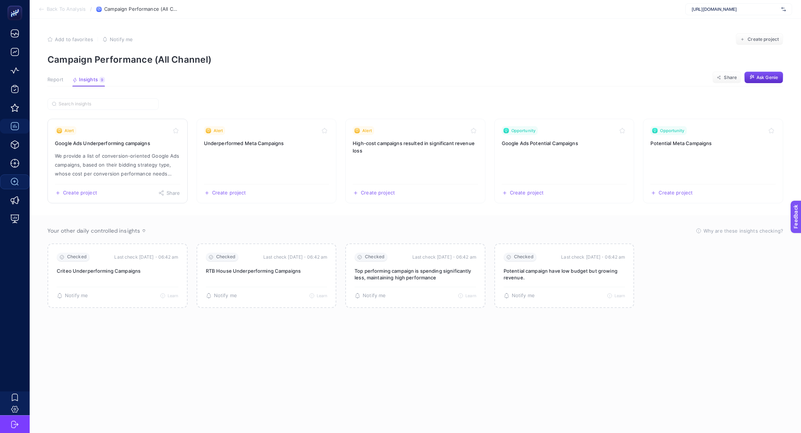
click at [130, 164] on p "We provide a list of conversion-oriented Google Ads campaigns, based on their b…" at bounding box center [117, 164] width 125 height 27
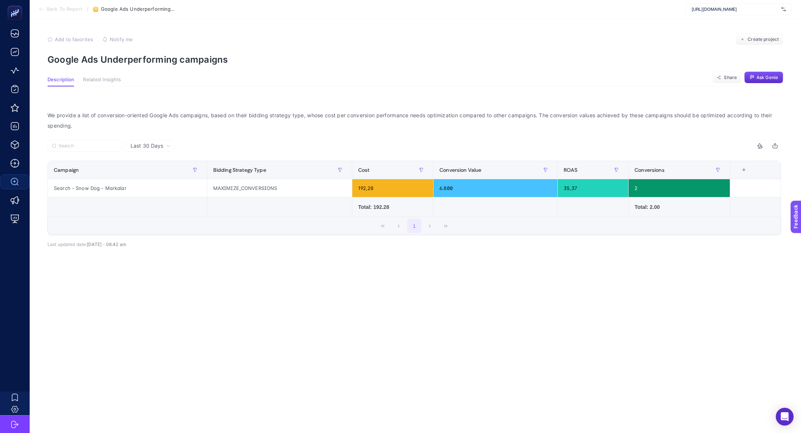
click at [178, 67] on article "Add to favorites false Notify me Create project Google Ads Underperforming camp…" at bounding box center [415, 226] width 771 height 414
click at [178, 60] on p "Google Ads Underperforming campaigns" at bounding box center [414, 59] width 735 height 11
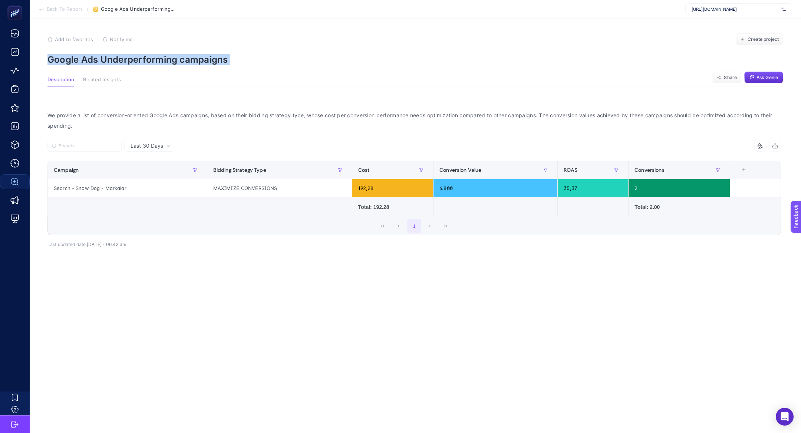
copy article "Google Ads Underperforming campaigns"
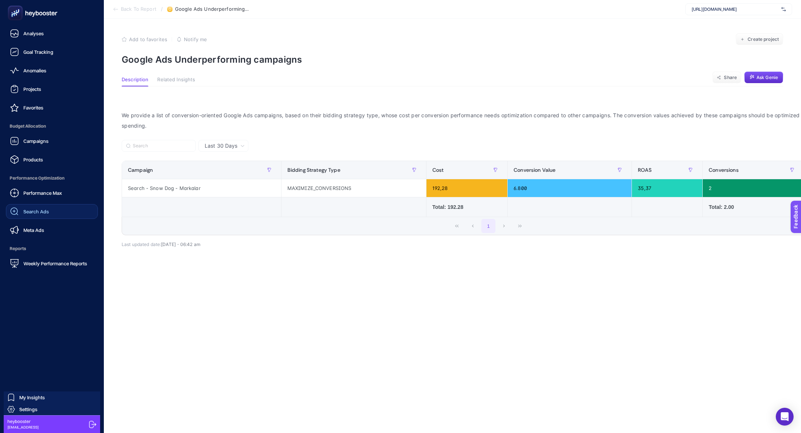
click at [50, 150] on div "Campaigns Products" at bounding box center [52, 149] width 92 height 33
click at [59, 197] on div "Performance Max" at bounding box center [36, 192] width 52 height 9
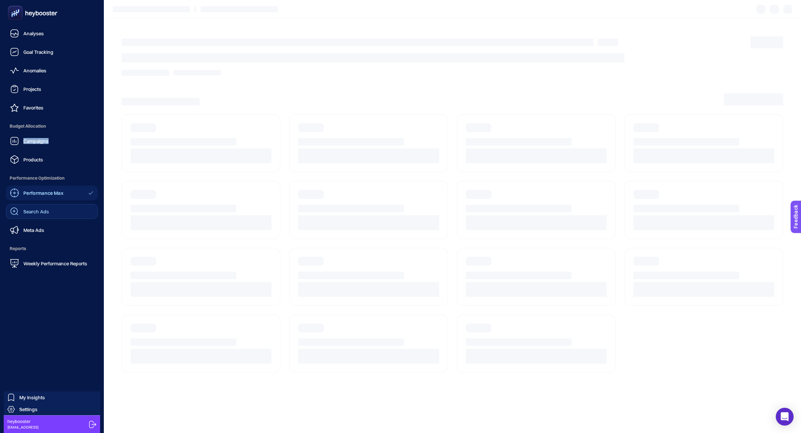
click at [9, 14] on rect at bounding box center [15, 13] width 12 height 12
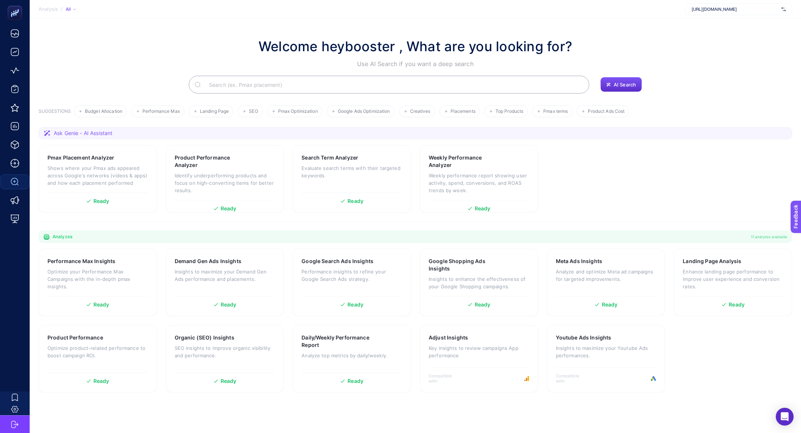
click at [272, 85] on input "Search" at bounding box center [393, 84] width 380 height 21
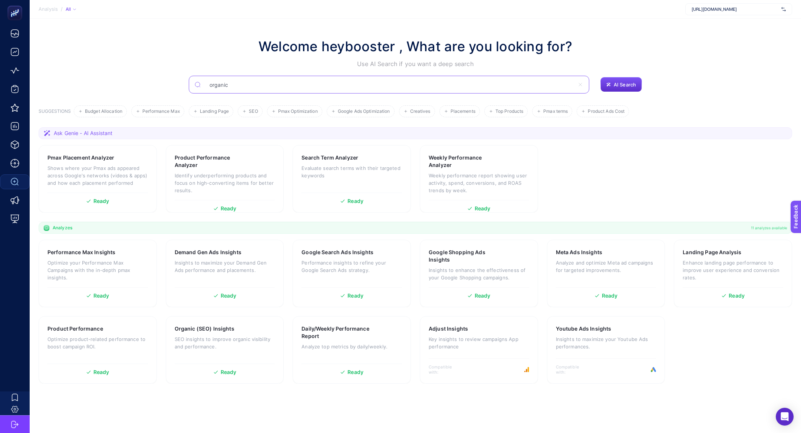
type input "organic"
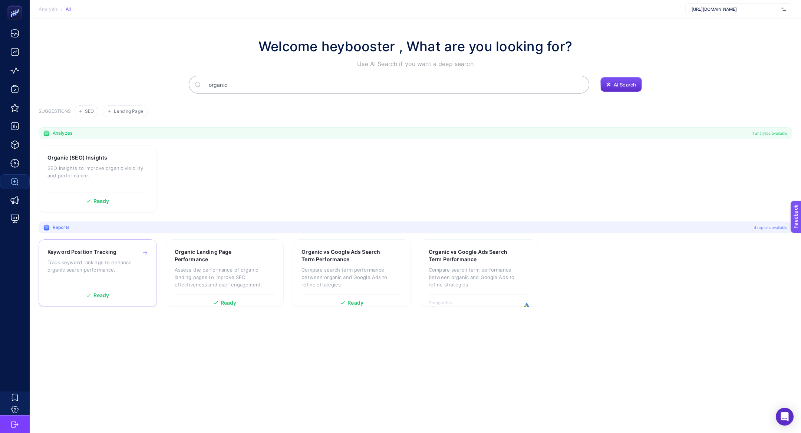
click at [72, 266] on p "Track keyword rankings to enhance organic search performance." at bounding box center [97, 265] width 100 height 15
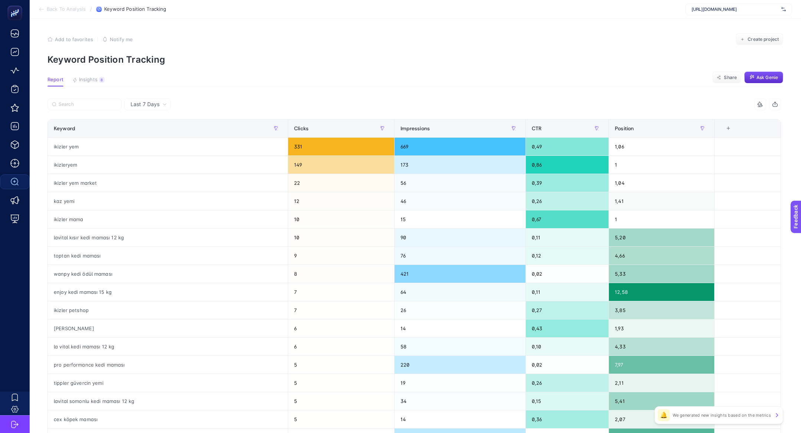
click at [93, 88] on article "Add to favorites false Notify me Create project Keyword Position Tracking Repor…" at bounding box center [415, 308] width 771 height 579
click at [93, 77] on span "Insights" at bounding box center [88, 80] width 19 height 6
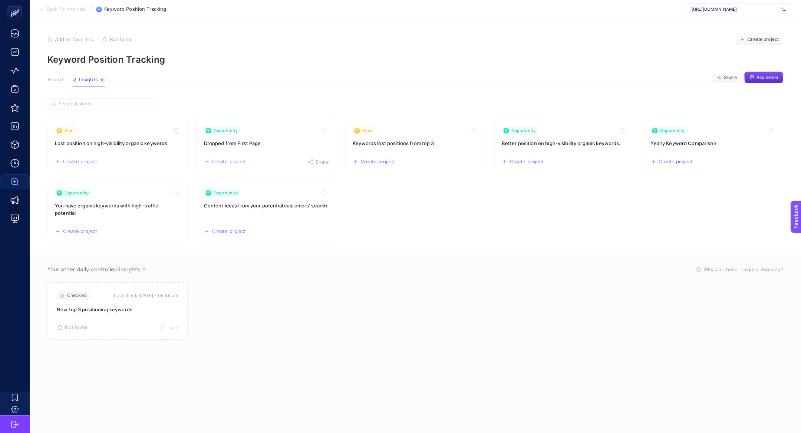
click at [222, 141] on h3 "Dropped from First Page" at bounding box center [266, 142] width 125 height 7
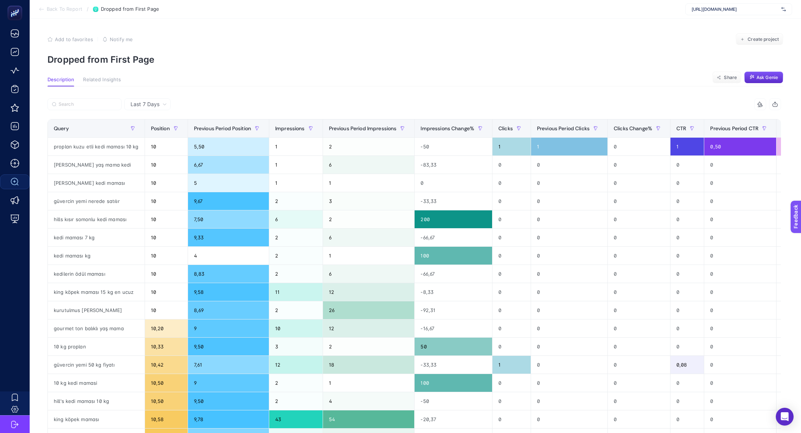
click at [115, 58] on p "Dropped from First Page" at bounding box center [414, 59] width 735 height 11
copy article "Dropped from First Page"
click at [100, 57] on p "Dropped from First Page" at bounding box center [414, 59] width 735 height 11
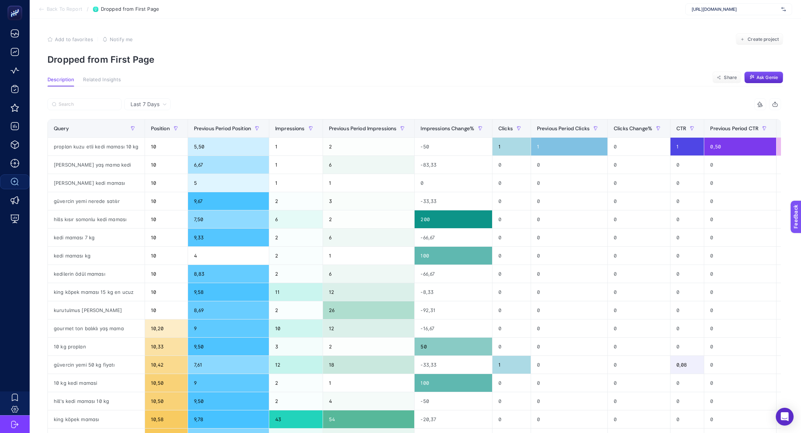
click at [100, 57] on p "Dropped from First Page" at bounding box center [414, 59] width 735 height 11
copy article "Dropped from First Page"
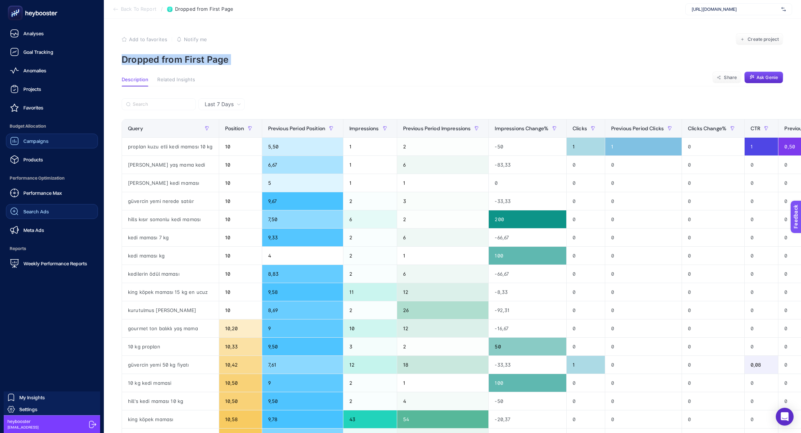
click at [7, 138] on link "Campaigns" at bounding box center [52, 140] width 92 height 15
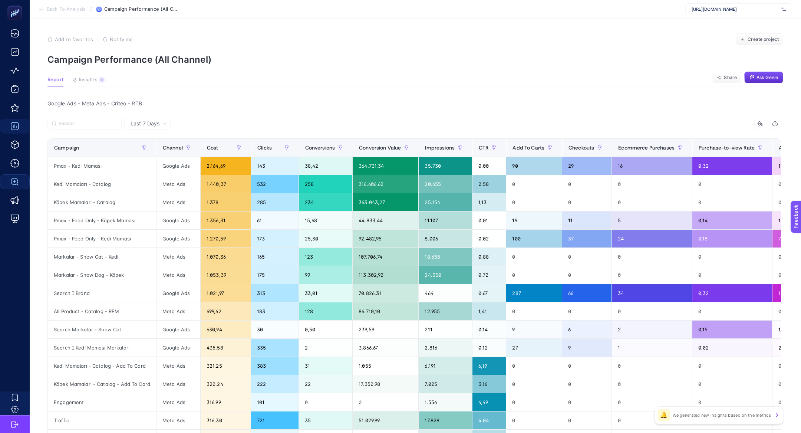
click at [711, 16] on section "Back To Analysis / Campaign Performance (All Channel) [URL][DOMAIN_NAME]" at bounding box center [415, 9] width 771 height 19
click at [716, 10] on span "[URL][DOMAIN_NAME]" at bounding box center [734, 9] width 87 height 6
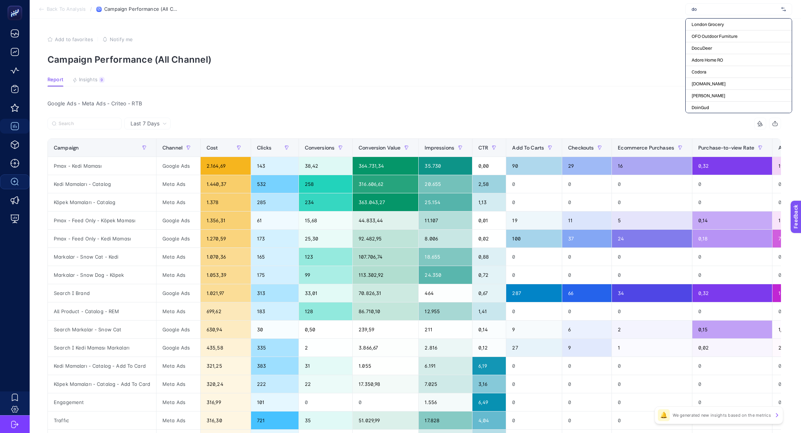
type input "d"
type input "o"
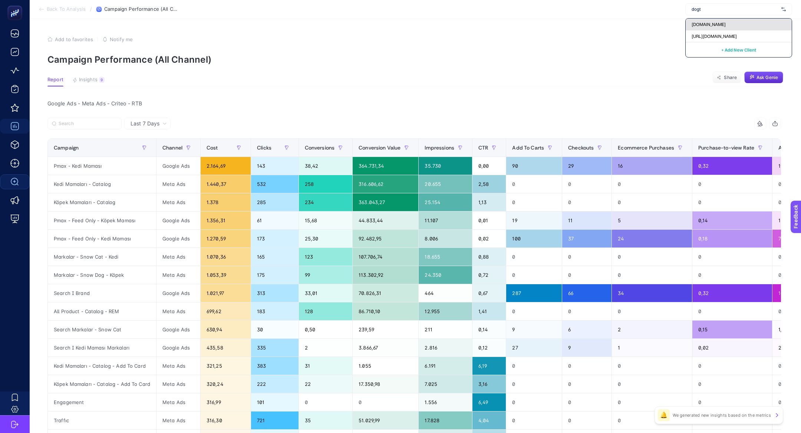
type input "dogt"
click at [715, 20] on div "[DOMAIN_NAME]" at bounding box center [738, 25] width 106 height 12
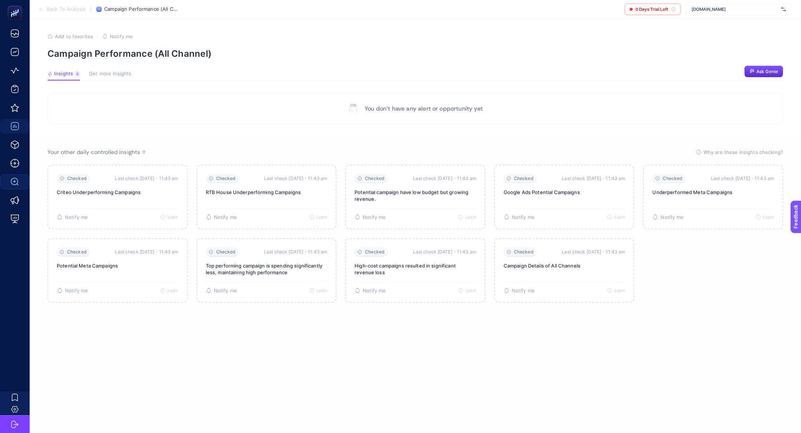
click at [729, 7] on span "[DOMAIN_NAME]" at bounding box center [734, 9] width 87 height 6
type input "dogt"
click at [743, 33] on div "[URL][DOMAIN_NAME]" at bounding box center [738, 36] width 106 height 12
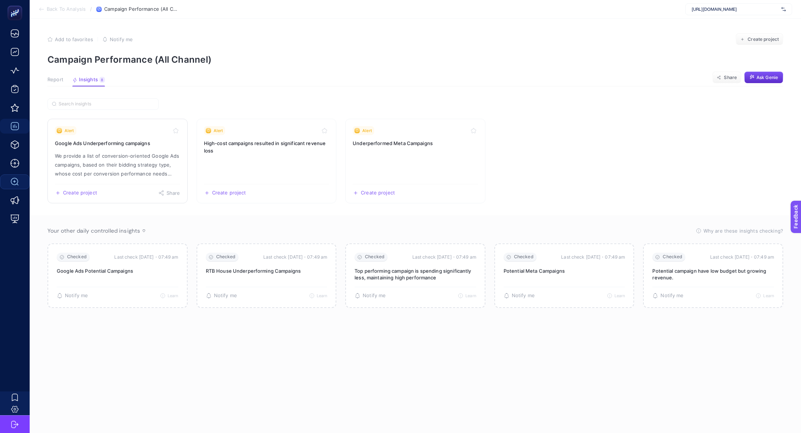
click at [133, 156] on p "We provide a list of conversion-oriented Google Ads campaigns, based on their b…" at bounding box center [117, 164] width 125 height 27
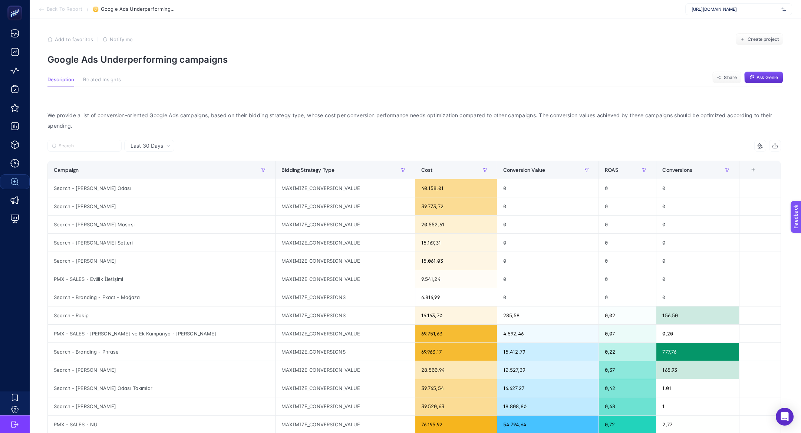
click at [130, 59] on p "Google Ads Underperforming campaigns" at bounding box center [414, 59] width 735 height 11
copy article "Google Ads Underperforming campaigns"
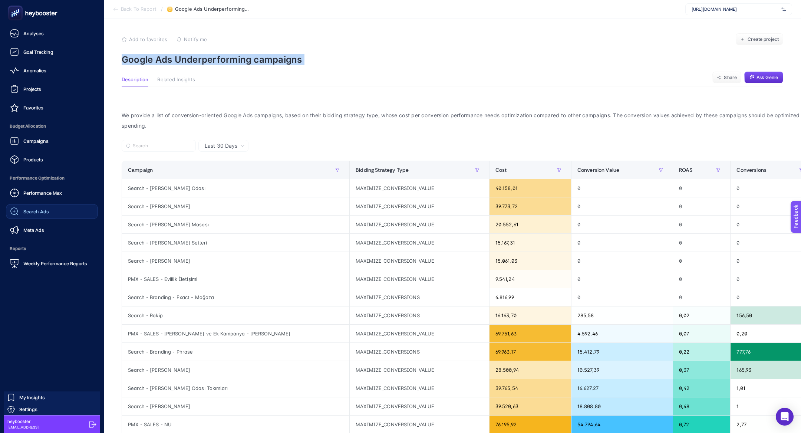
click at [46, 210] on span "Search Ads" at bounding box center [36, 211] width 26 height 6
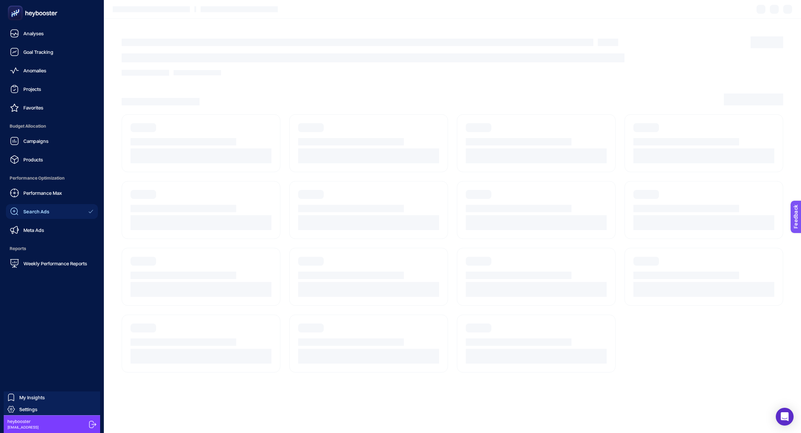
click at [37, 117] on ul "Analyses Goal Tracking Anomalies Projects Favorites Budget Allocation Campaigns…" at bounding box center [52, 148] width 92 height 245
click at [40, 149] on div "Campaigns Products" at bounding box center [52, 149] width 92 height 33
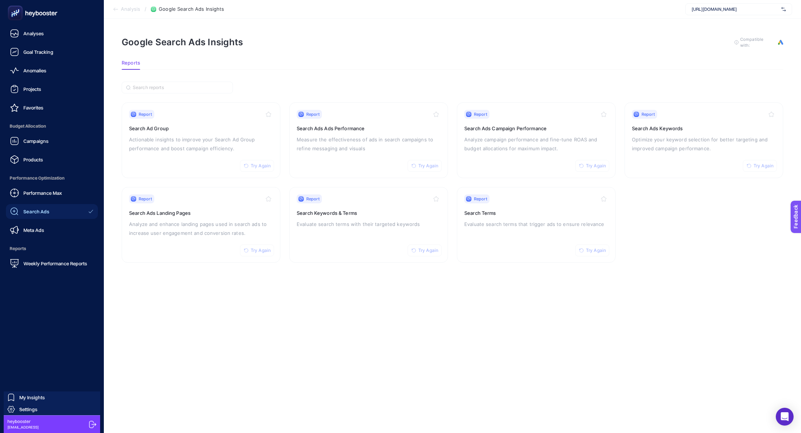
click at [34, 136] on div "Campaigns" at bounding box center [29, 140] width 39 height 9
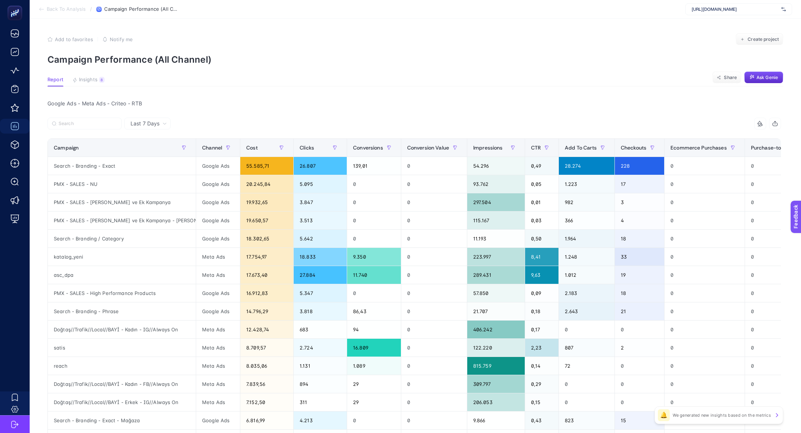
click at [97, 74] on article "Add to favorites false Notify me Create project Campaign Performance (All Chann…" at bounding box center [415, 318] width 771 height 599
click at [97, 75] on article "Add to favorites false Notify me Create project Campaign Performance (All Chann…" at bounding box center [415, 318] width 771 height 599
click at [99, 84] on button "Insights 8 We generated new insights based on the metrics" at bounding box center [88, 82] width 32 height 10
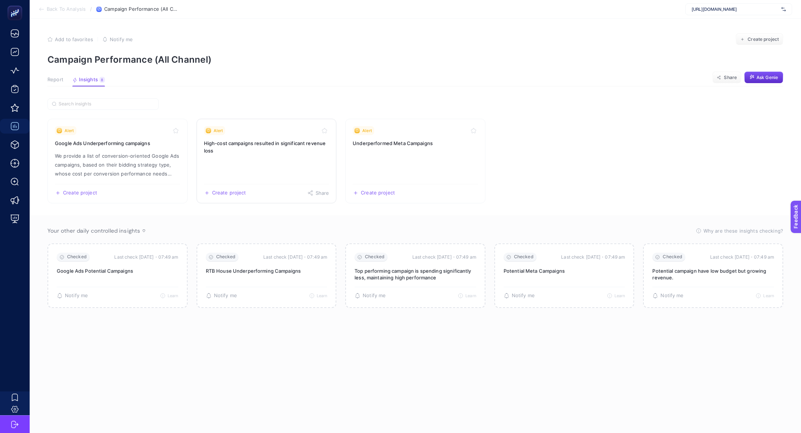
click at [264, 150] on h3 "High-cost campaigns resulted in significant revenue loss" at bounding box center [266, 146] width 125 height 15
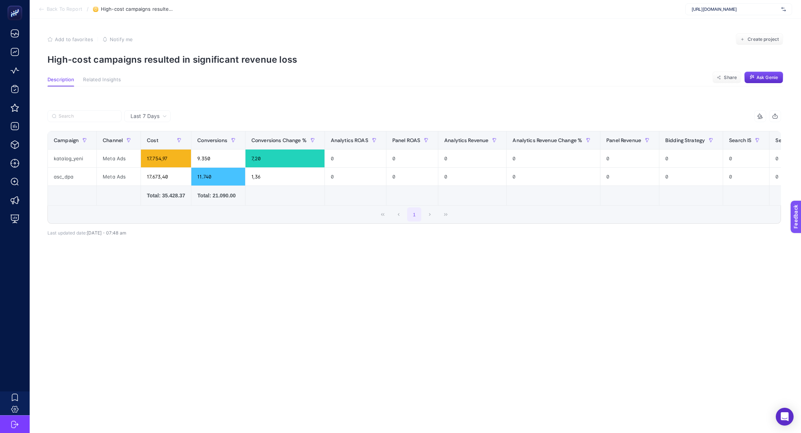
click at [112, 58] on p "High-cost campaigns resulted in significant revenue loss" at bounding box center [414, 59] width 735 height 11
copy article "High-cost campaigns resulted in significant revenue loss"
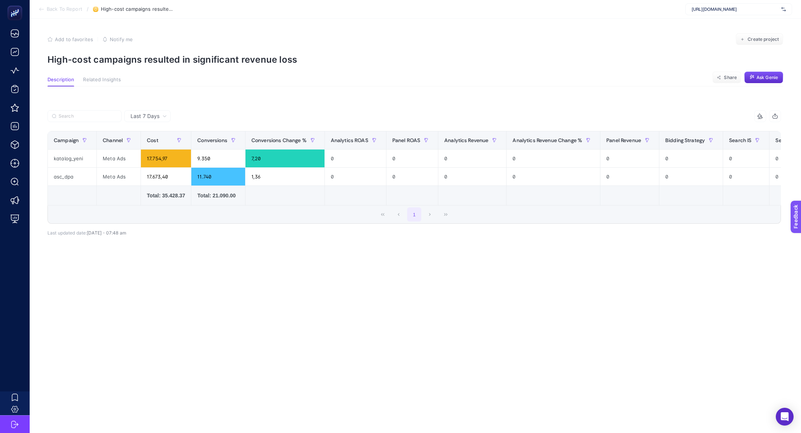
click at [726, 10] on span "[URL][DOMAIN_NAME]" at bounding box center [734, 9] width 87 height 6
type input "hatem"
click at [736, 25] on span "[URL][DOMAIN_NAME]" at bounding box center [713, 24] width 45 height 6
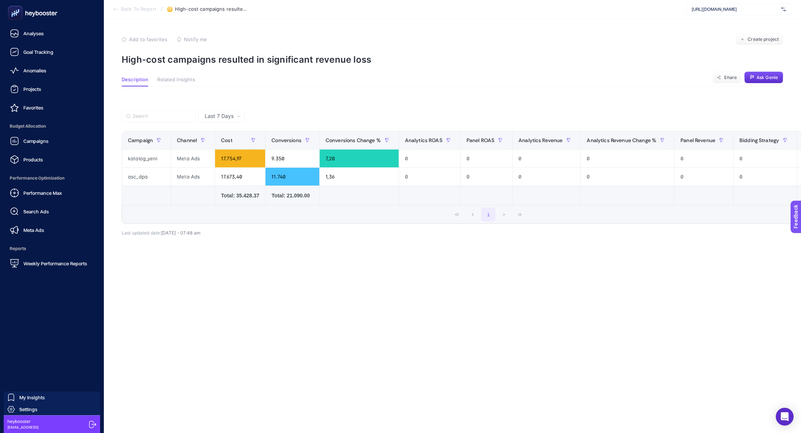
click at [15, 14] on rect at bounding box center [15, 13] width 12 height 12
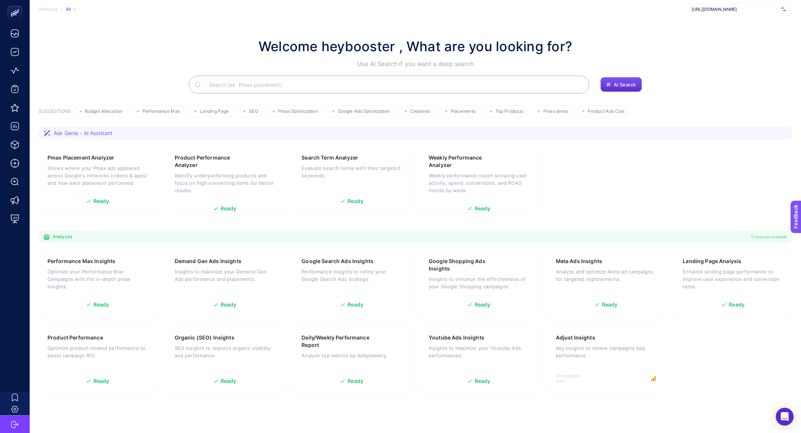
click at [273, 91] on input "Search" at bounding box center [393, 84] width 380 height 21
type input "b"
click at [274, 83] on input "Search" at bounding box center [393, 84] width 380 height 21
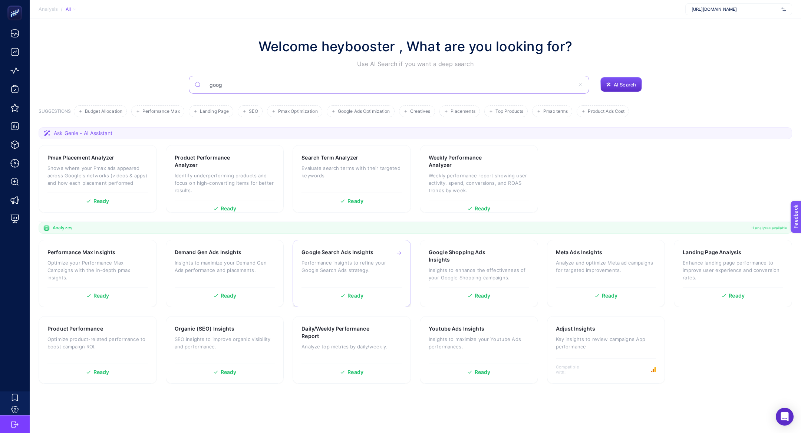
type input "goog"
click at [362, 270] on p "Performance insights to refine your Google Search Ads strategy." at bounding box center [351, 266] width 100 height 15
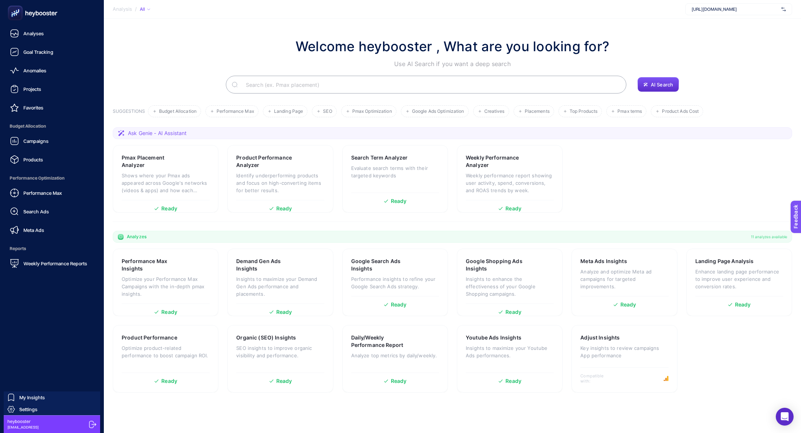
click at [14, 20] on rect at bounding box center [15, 13] width 15 height 15
click at [42, 212] on span "Search Ads" at bounding box center [36, 211] width 26 height 6
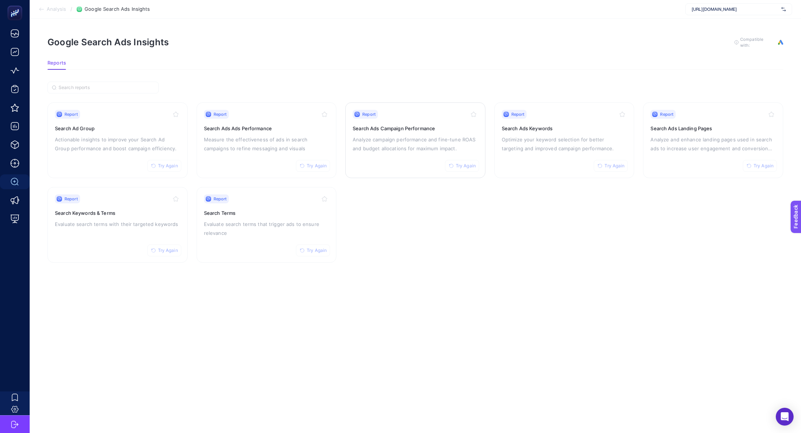
click at [425, 130] on h3 "Search Ads Campaign Performance" at bounding box center [414, 128] width 125 height 7
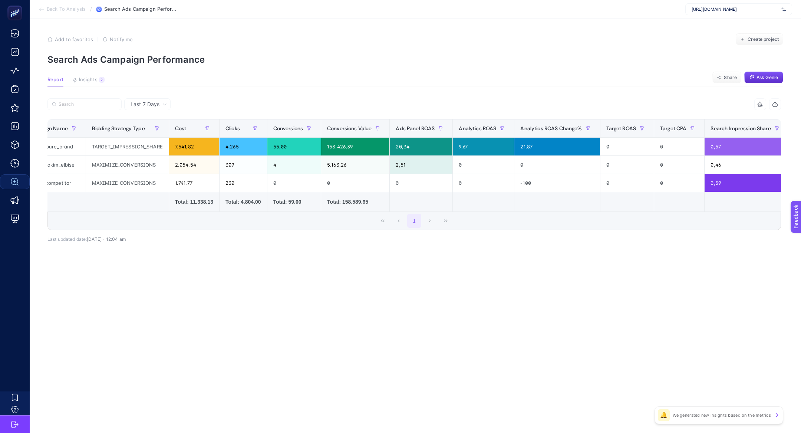
scroll to position [0, 28]
click at [636, 145] on div "0" at bounding box center [626, 147] width 54 height 18
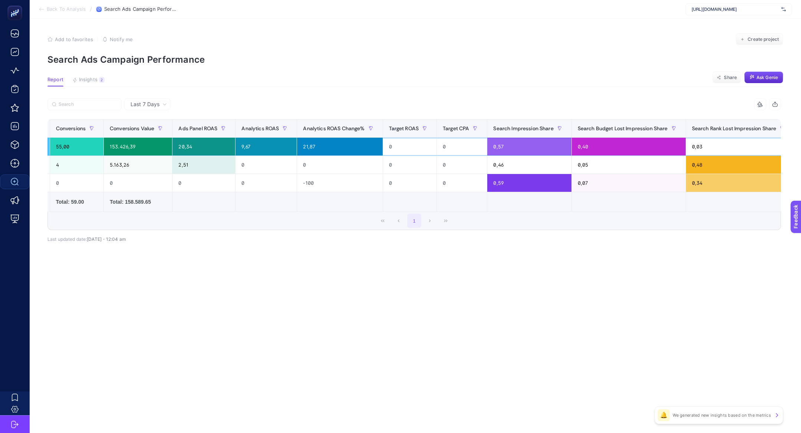
scroll to position [0, 257]
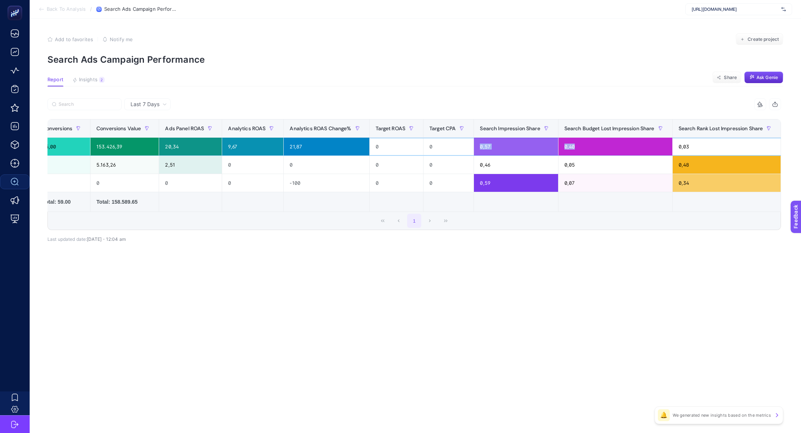
drag, startPoint x: 476, startPoint y: 148, endPoint x: 578, endPoint y: 150, distance: 102.7
click at [578, 150] on tr "search_pure_brand TARGET_IMPRESSION_SHARE 7.541,82 4.265 55,00 153.426,39 20,34…" at bounding box center [353, 147] width 1125 height 18
drag, startPoint x: 585, startPoint y: 152, endPoint x: 566, endPoint y: 151, distance: 18.6
click at [566, 151] on div "0,40" at bounding box center [615, 147] width 114 height 18
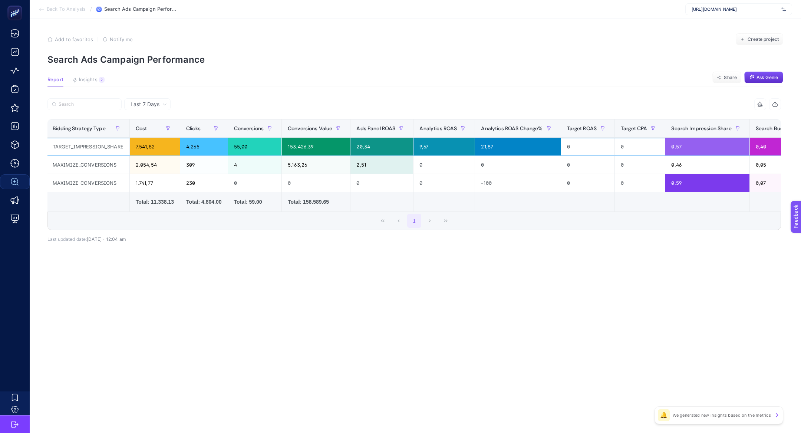
scroll to position [0, 67]
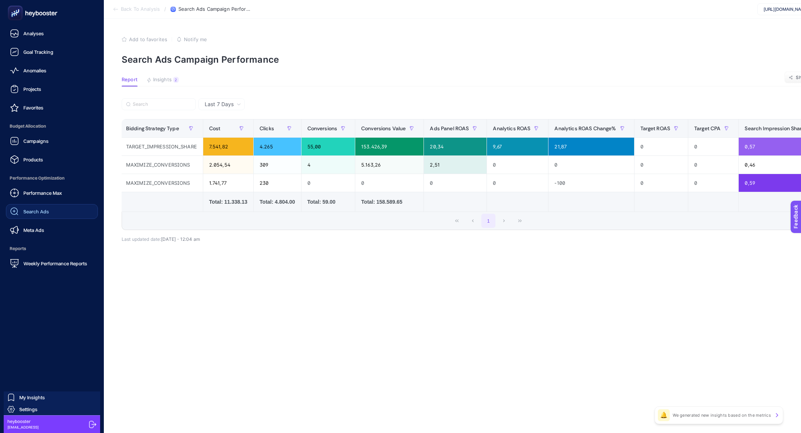
click at [32, 222] on div "Performance Max Search Ads Meta Ads" at bounding box center [52, 211] width 92 height 52
click at [32, 213] on span "Search Ads" at bounding box center [36, 211] width 26 height 6
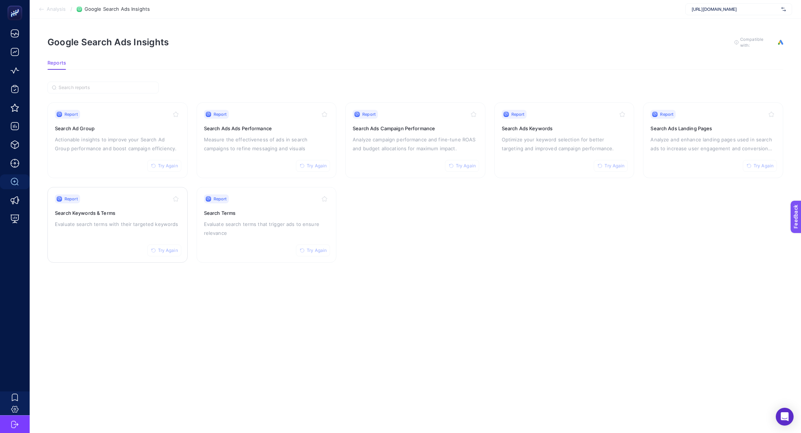
click at [107, 213] on h3 "Search Keywords & Terms" at bounding box center [117, 212] width 125 height 7
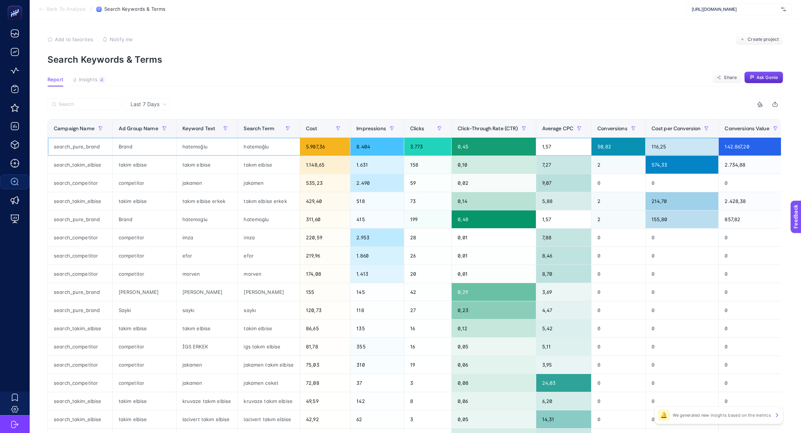
click at [81, 138] on div "search_pure_brand" at bounding box center [80, 147] width 64 height 18
click at [84, 148] on div "search_pure_brand" at bounding box center [80, 147] width 64 height 18
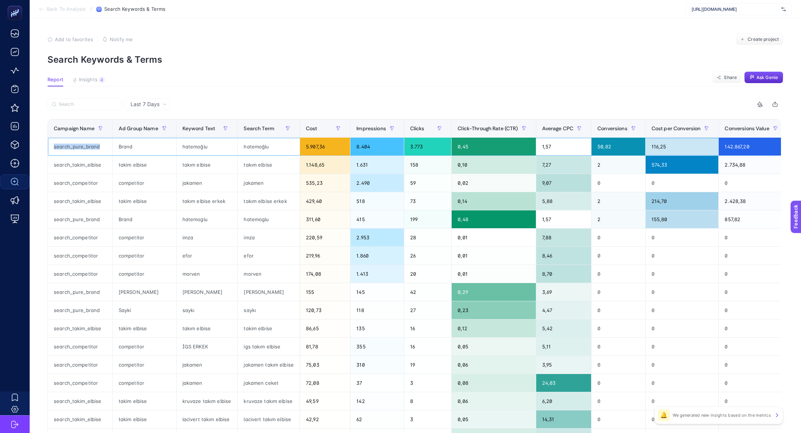
copy tr "search_pure_brand"
click at [73, 100] on label at bounding box center [84, 104] width 74 height 12
click at [73, 102] on input "Search" at bounding box center [88, 105] width 59 height 6
paste input "search_pure_brand"
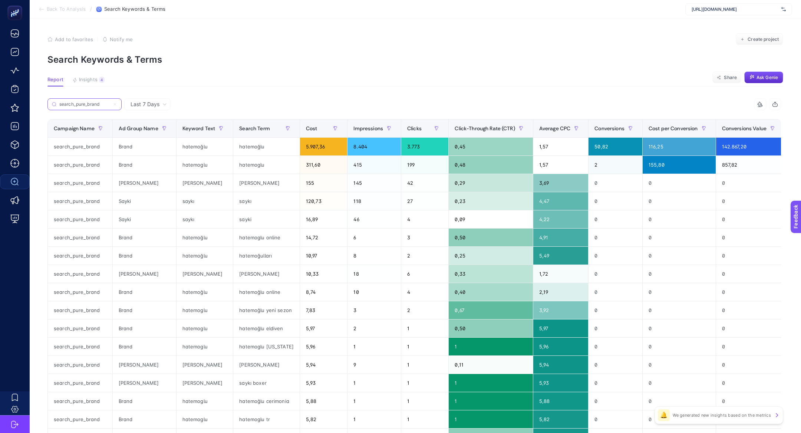
type input "search_pure_brand"
drag, startPoint x: 198, startPoint y: 191, endPoint x: 219, endPoint y: 191, distance: 20.4
click at [219, 191] on div "[PERSON_NAME]" at bounding box center [204, 183] width 57 height 18
drag, startPoint x: 189, startPoint y: 207, endPoint x: 210, endPoint y: 207, distance: 20.8
click at [210, 207] on div "saykı" at bounding box center [204, 201] width 57 height 18
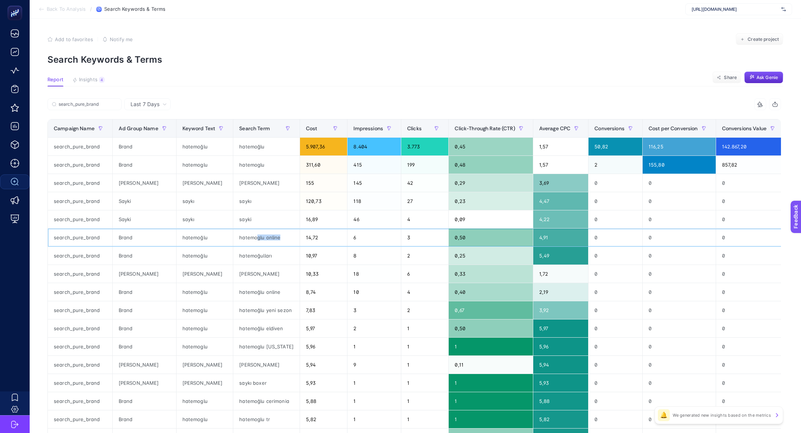
drag, startPoint x: 254, startPoint y: 239, endPoint x: 295, endPoint y: 239, distance: 40.8
click at [295, 239] on div "hatemoglu online" at bounding box center [266, 237] width 66 height 18
drag, startPoint x: 255, startPoint y: 264, endPoint x: 281, endPoint y: 261, distance: 26.0
click at [281, 261] on tbody "search_pure_brand Brand hatemoğlu hatemoğlu 5.907,36 8.404 3.773 0,45 1,57 50,8…" at bounding box center [448, 319] width 801 height 363
drag, startPoint x: 264, startPoint y: 317, endPoint x: 280, endPoint y: 317, distance: 16.3
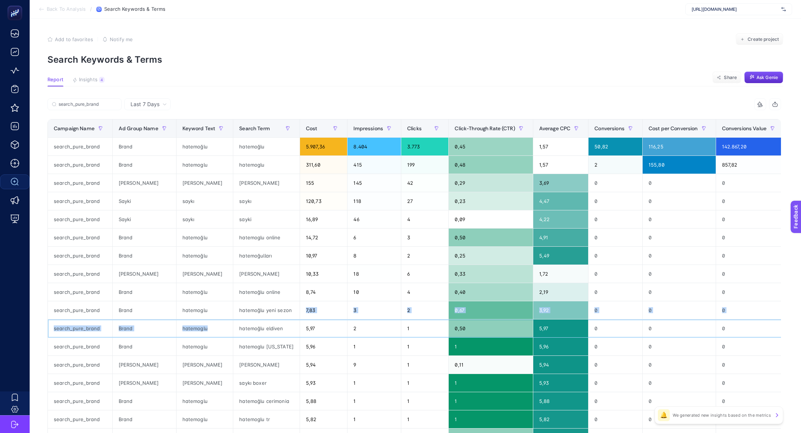
click at [280, 317] on tbody "search_pure_brand Brand hatemoğlu hatemoğlu 5.907,36 8.404 3.773 0,45 1,57 50,8…" at bounding box center [448, 319] width 801 height 363
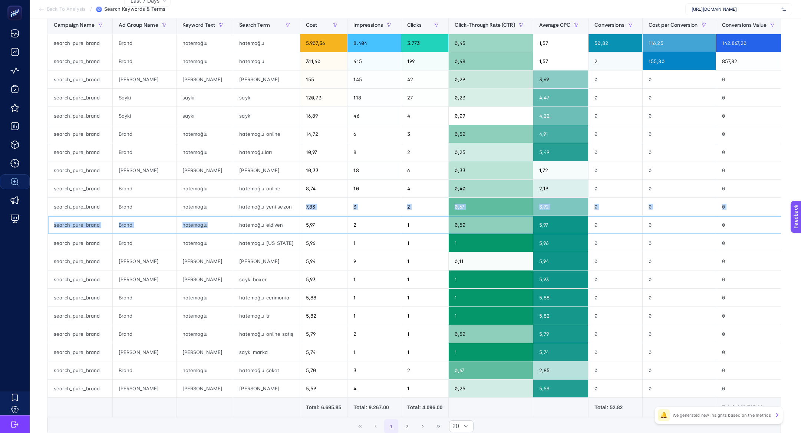
scroll to position [124, 0]
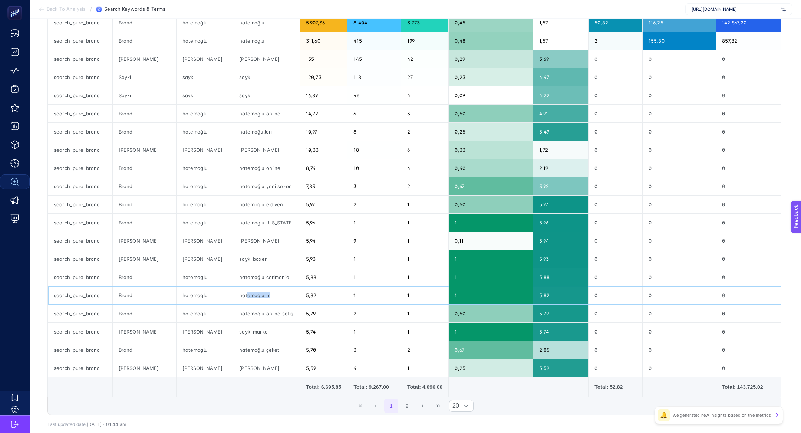
drag, startPoint x: 244, startPoint y: 292, endPoint x: 272, endPoint y: 292, distance: 27.4
click at [272, 292] on div "hatemoglu tr" at bounding box center [266, 295] width 66 height 18
click at [413, 401] on button "2" at bounding box center [407, 405] width 14 height 14
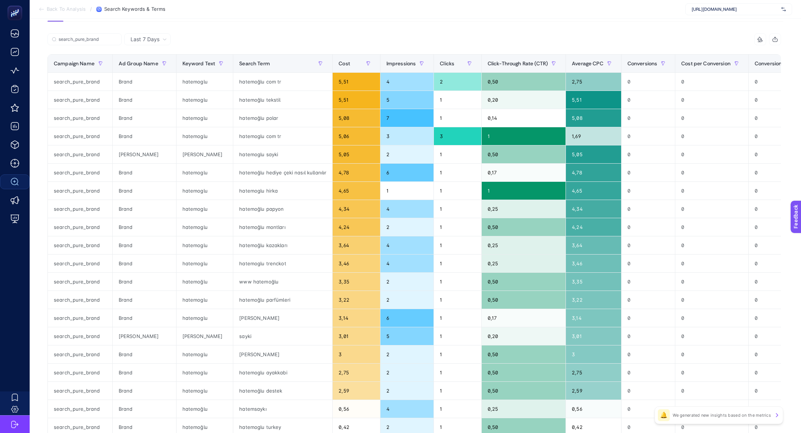
scroll to position [62, 0]
